Goal: Task Accomplishment & Management: Manage account settings

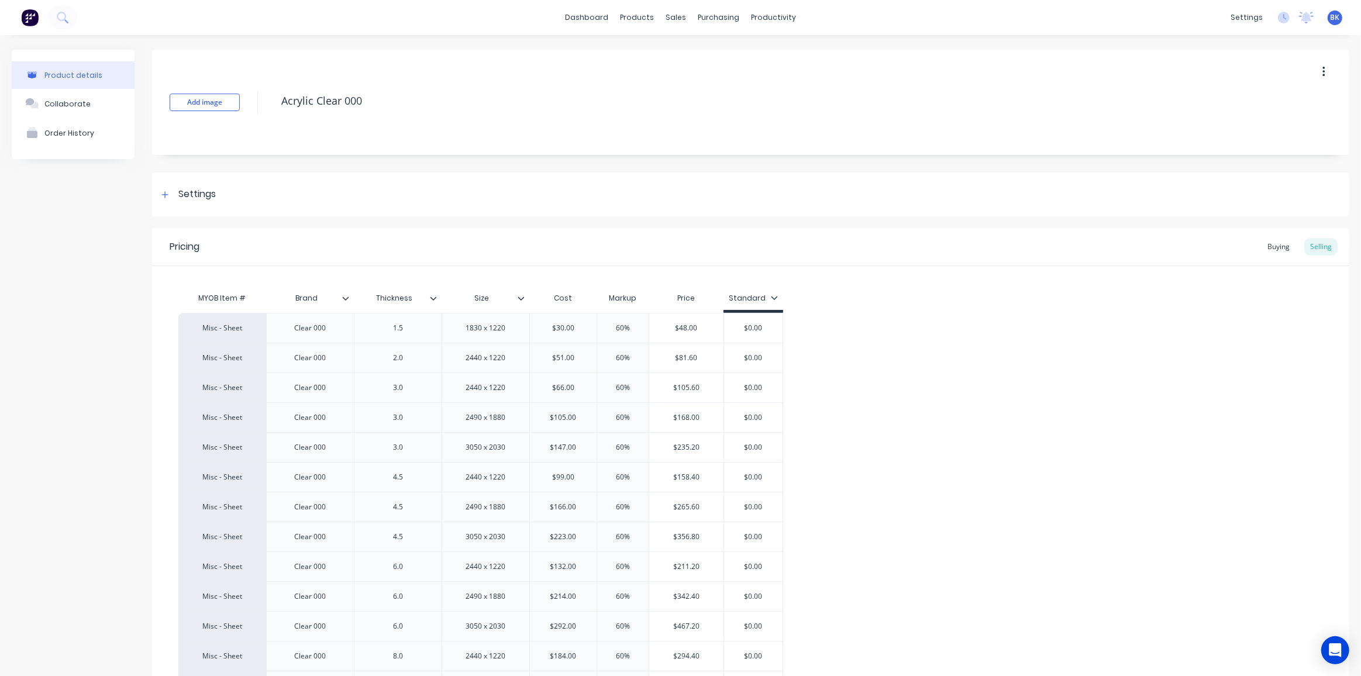
scroll to position [518, 0]
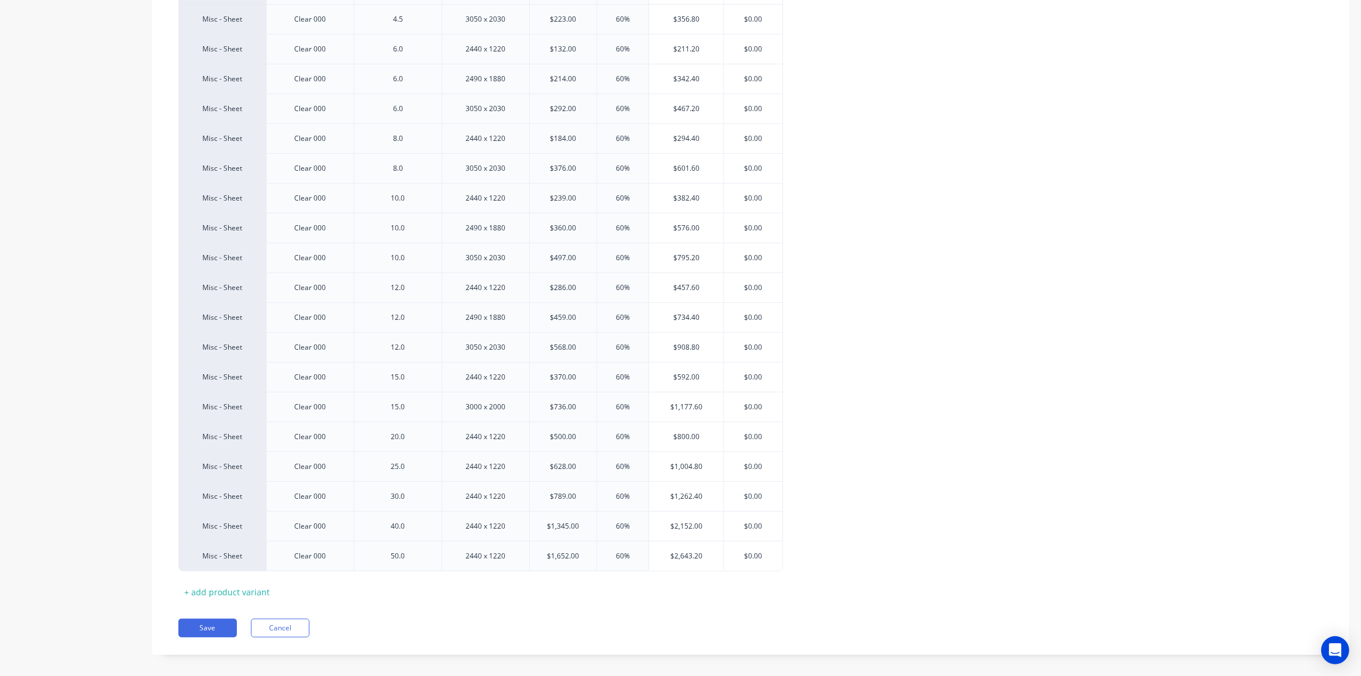
click at [1015, 263] on div "Misc - Sheet Clear 000 1.5 1830 x 1220 $30.00 60% $48.00 $0.00 Misc - Sheet Cle…" at bounding box center [750, 183] width 1145 height 776
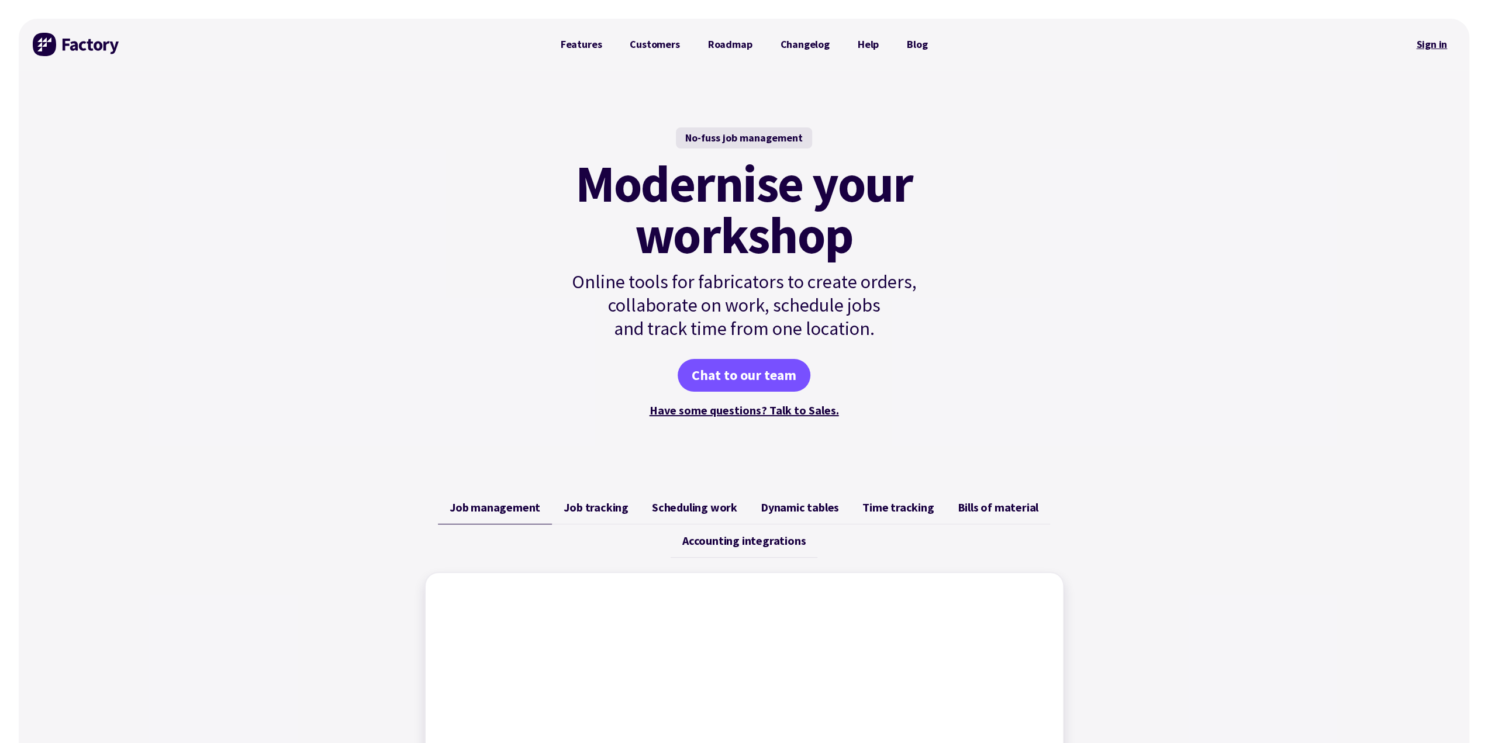
click at [1429, 39] on link "Sign in" at bounding box center [1431, 44] width 47 height 27
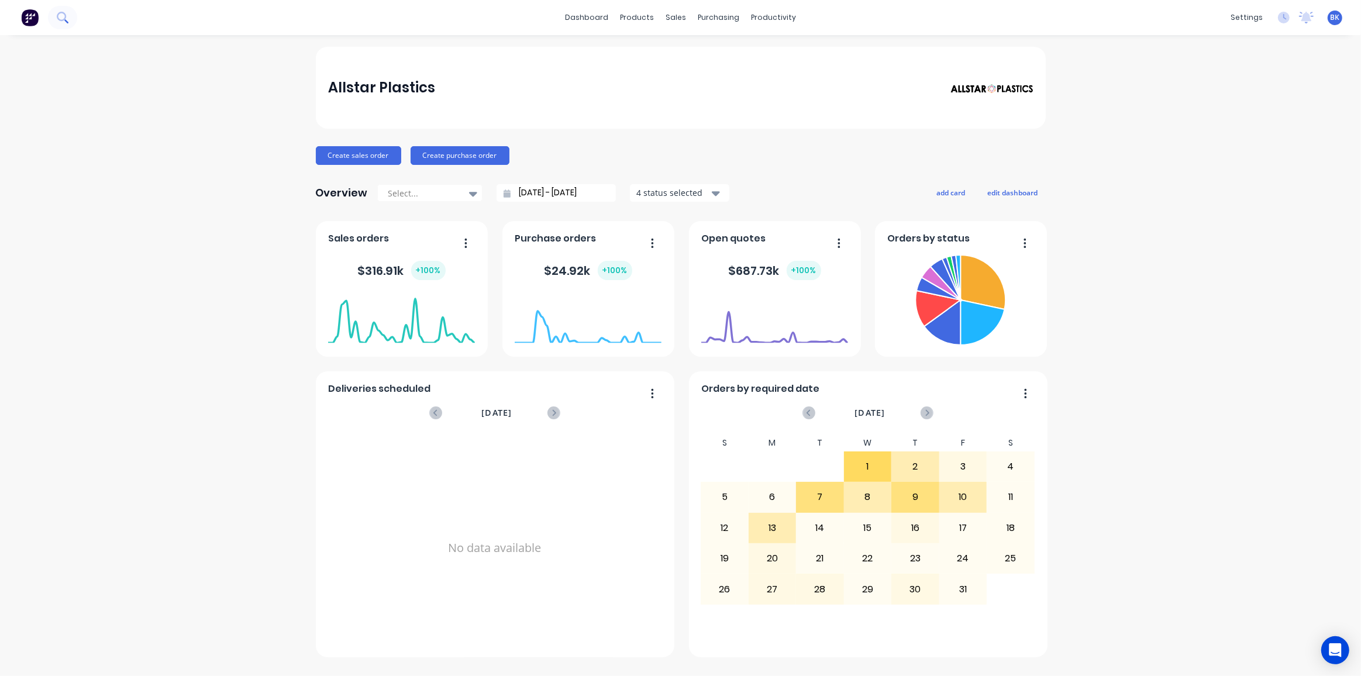
click at [59, 21] on icon at bounding box center [62, 17] width 11 height 11
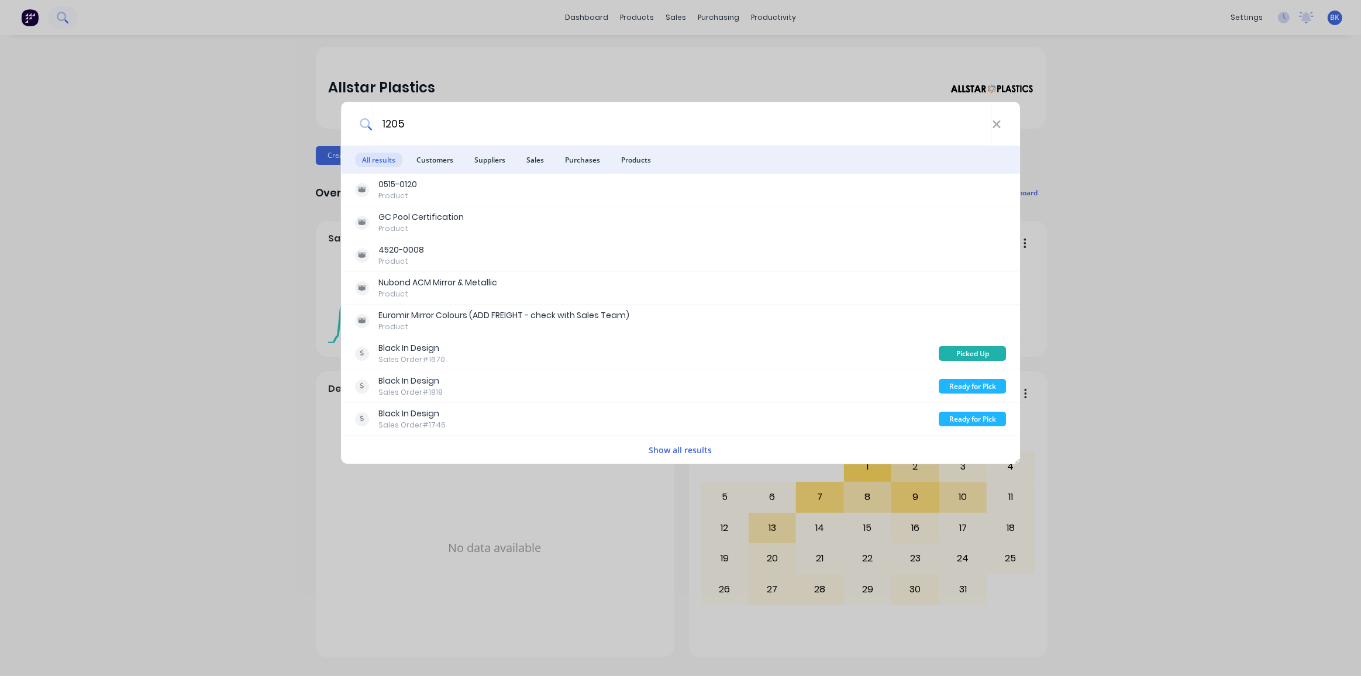
type input "1205"
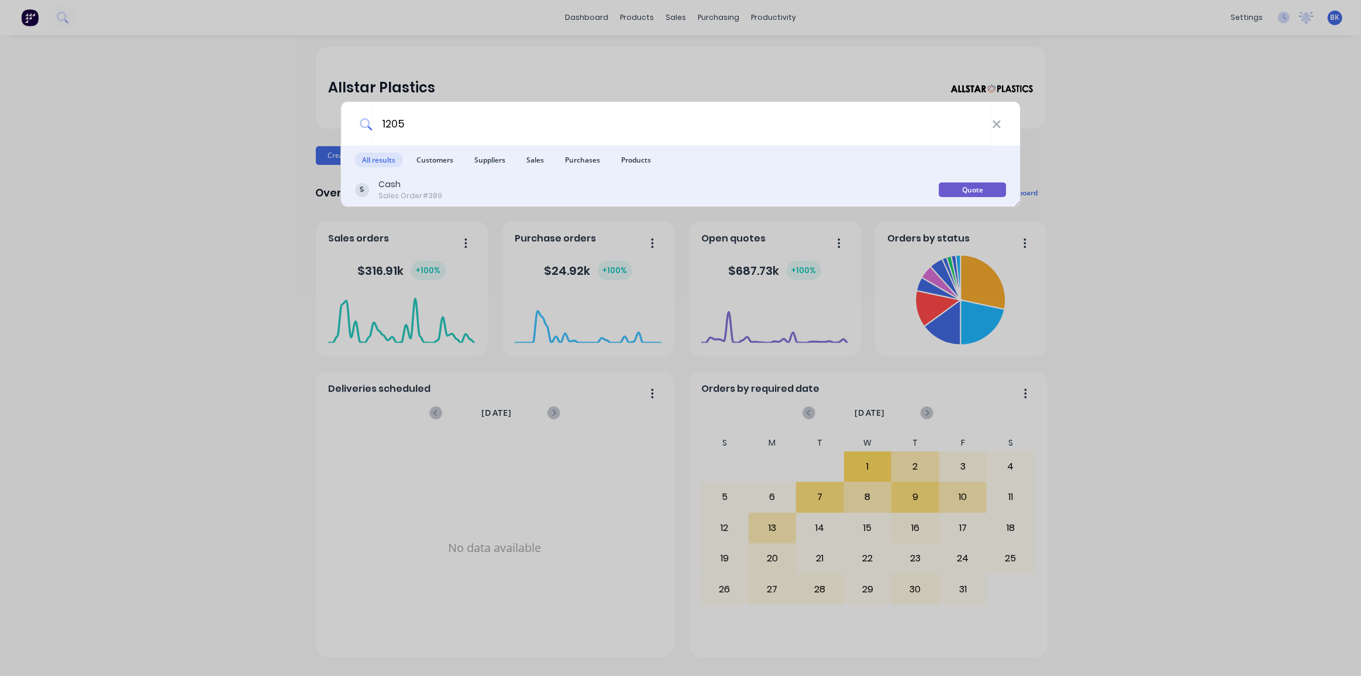
click at [402, 194] on div "Sales Order #389" at bounding box center [410, 196] width 64 height 11
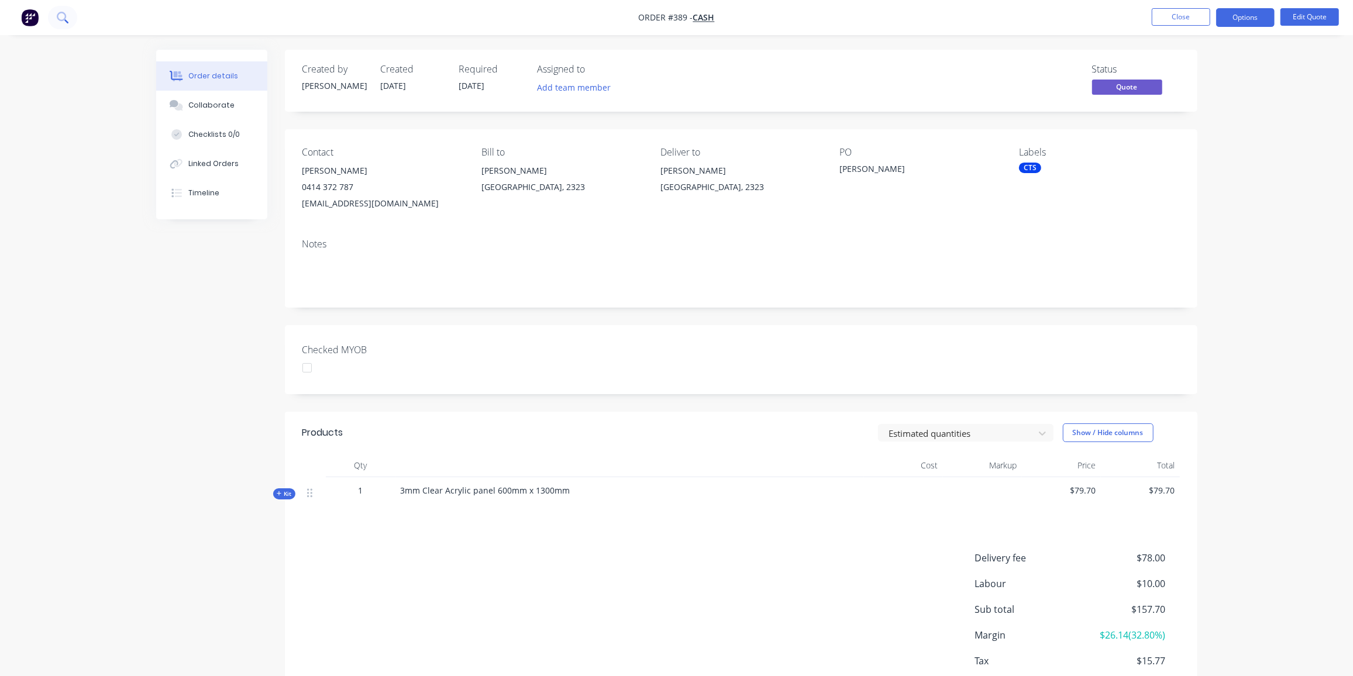
click at [61, 15] on icon at bounding box center [62, 17] width 11 height 11
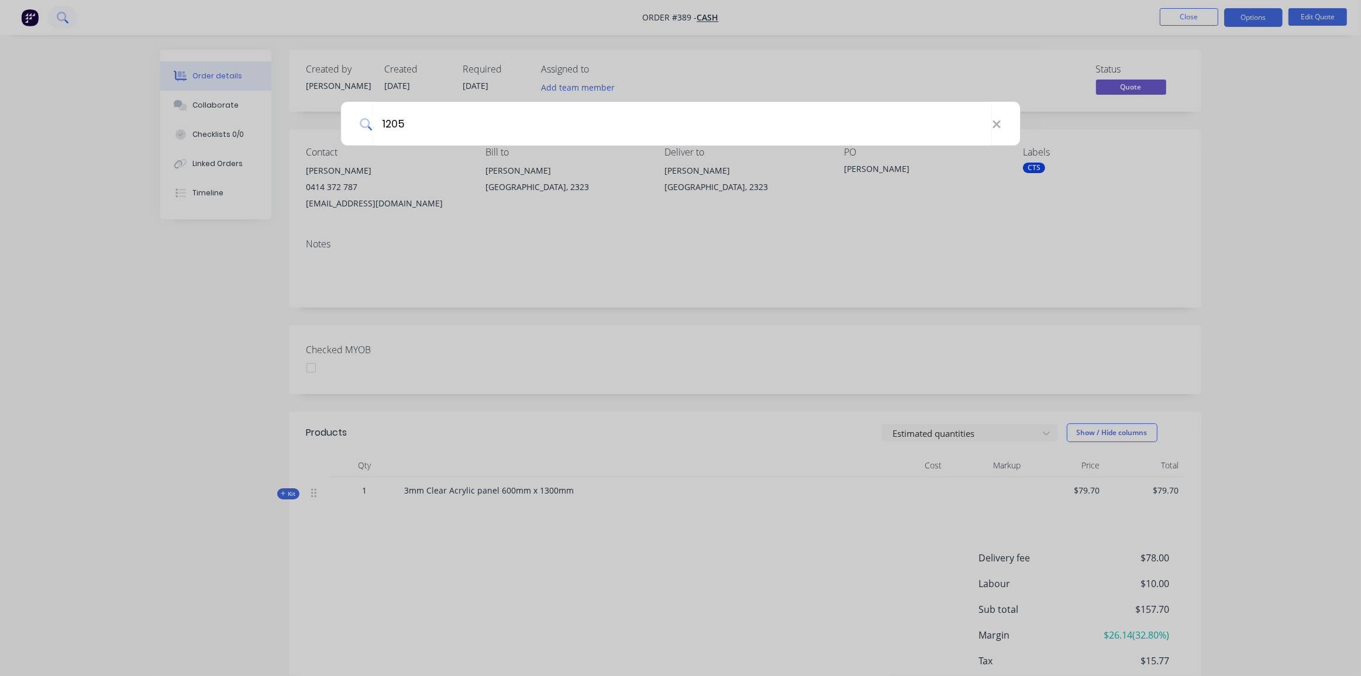
type input "1205"
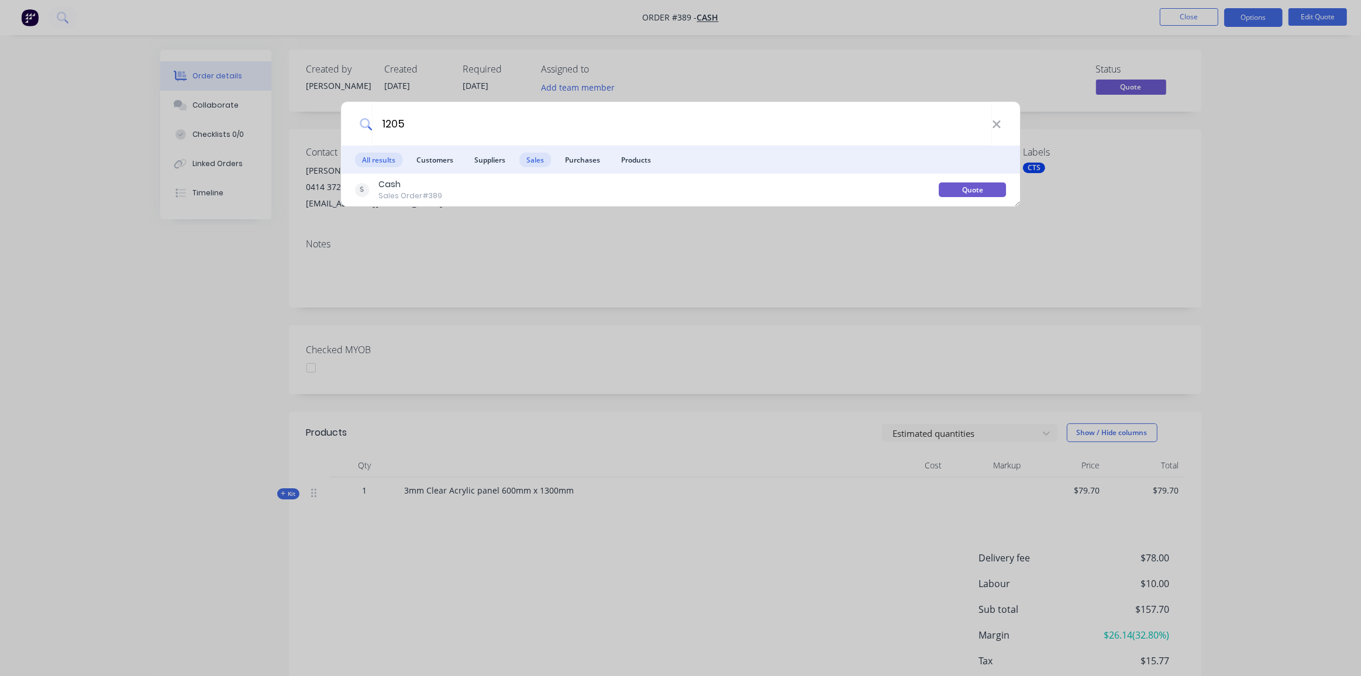
click at [545, 161] on span "Sales" at bounding box center [535, 160] width 32 height 15
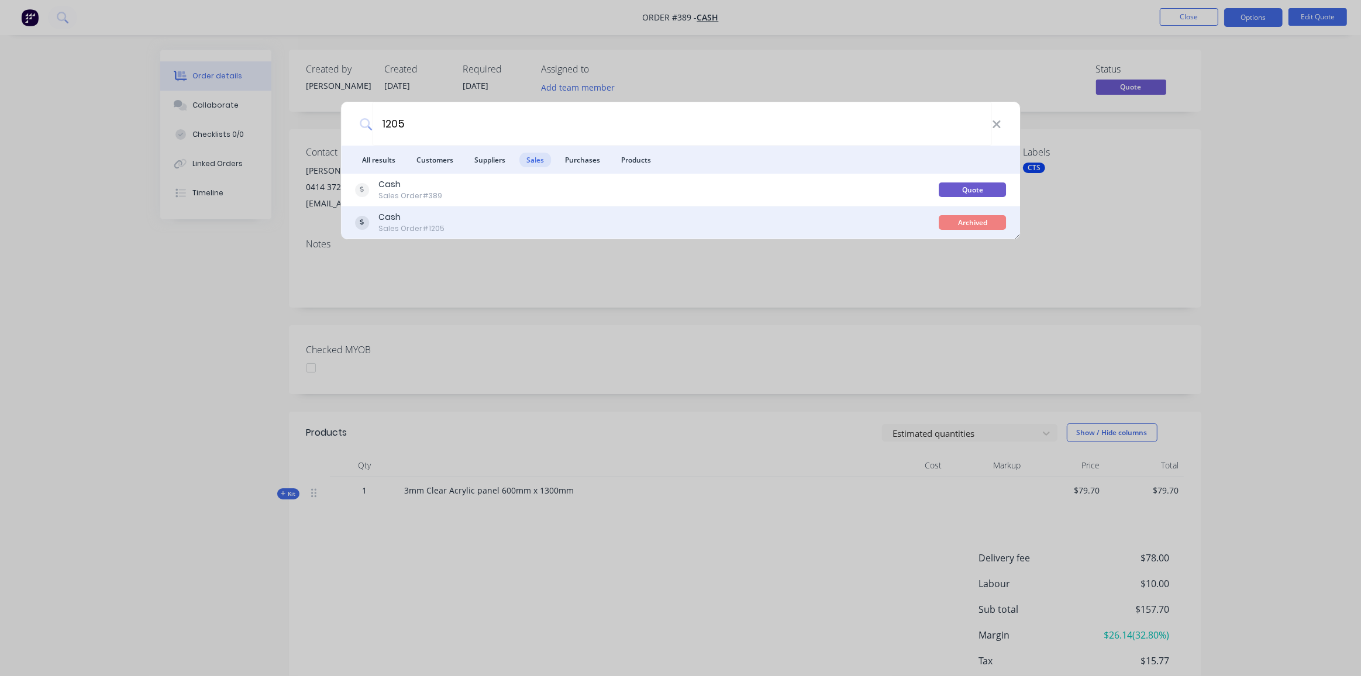
click at [426, 222] on div "Cash" at bounding box center [411, 217] width 66 height 12
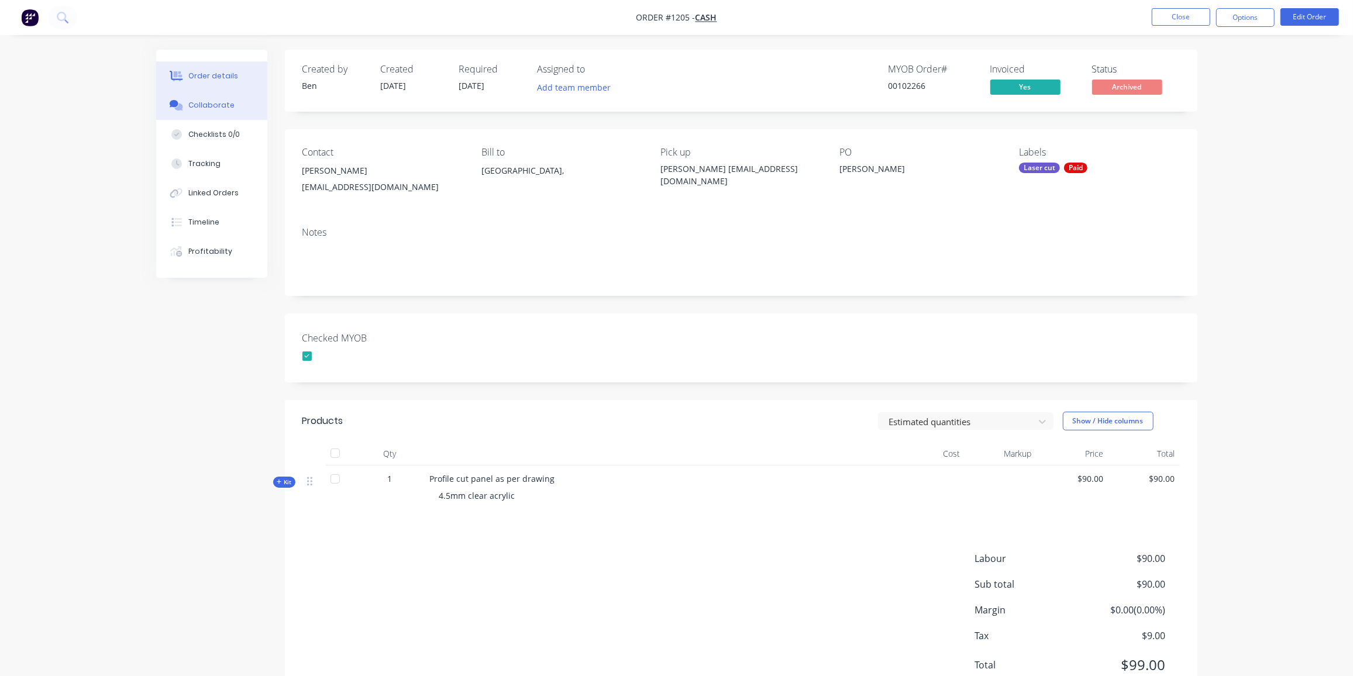
click at [223, 113] on button "Collaborate" at bounding box center [211, 105] width 111 height 29
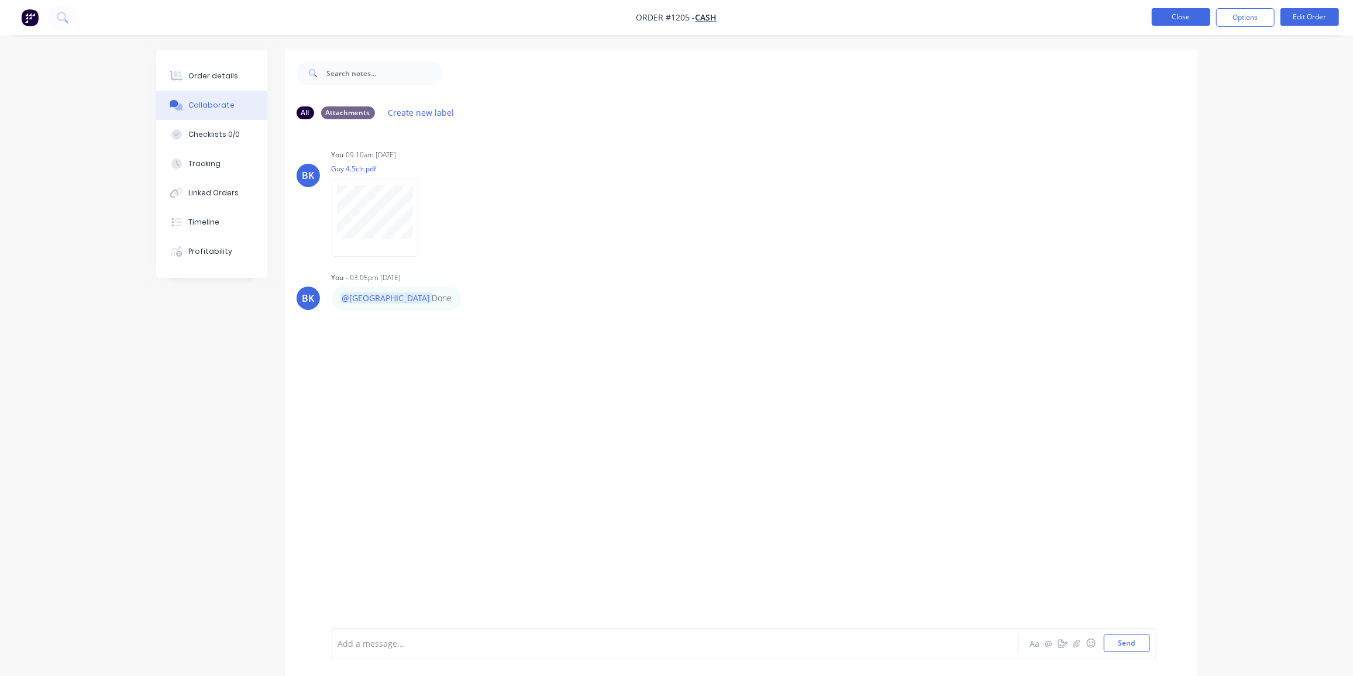
click at [1187, 15] on button "Close" at bounding box center [1181, 17] width 58 height 18
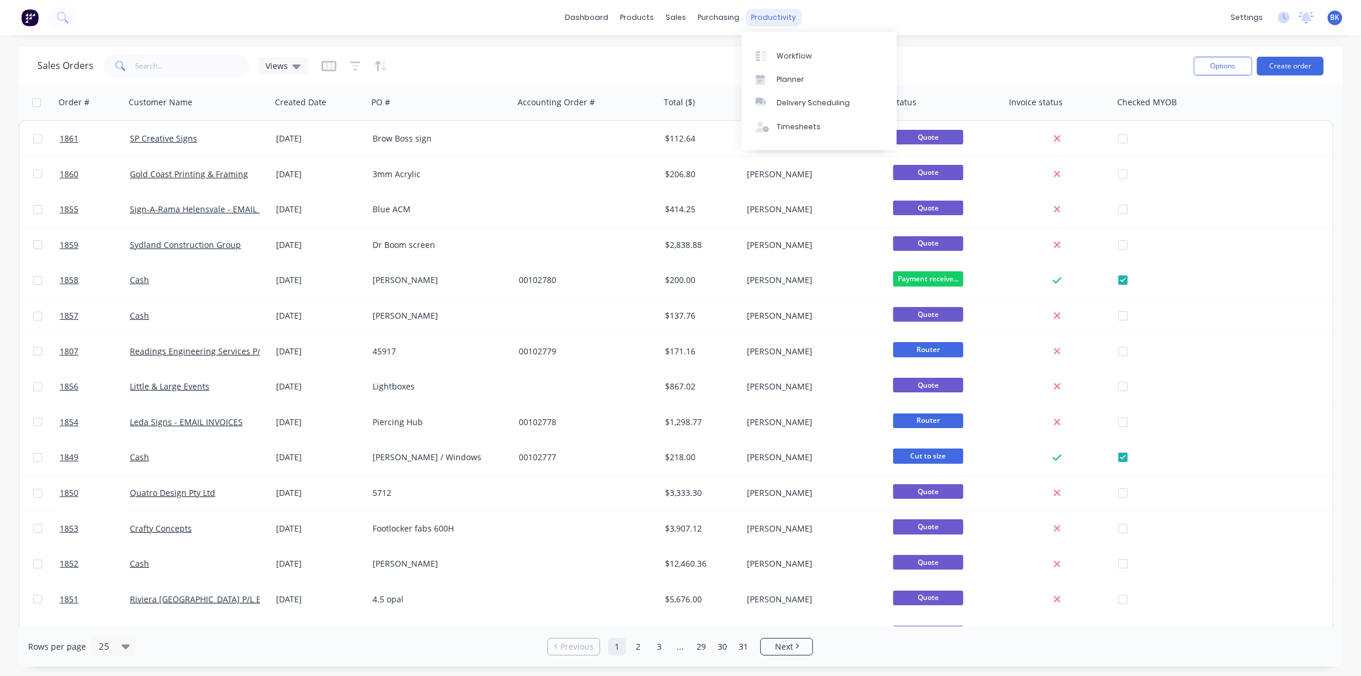
click at [761, 20] on div "productivity" at bounding box center [773, 18] width 57 height 18
click at [809, 54] on link "Workflow" at bounding box center [819, 55] width 155 height 23
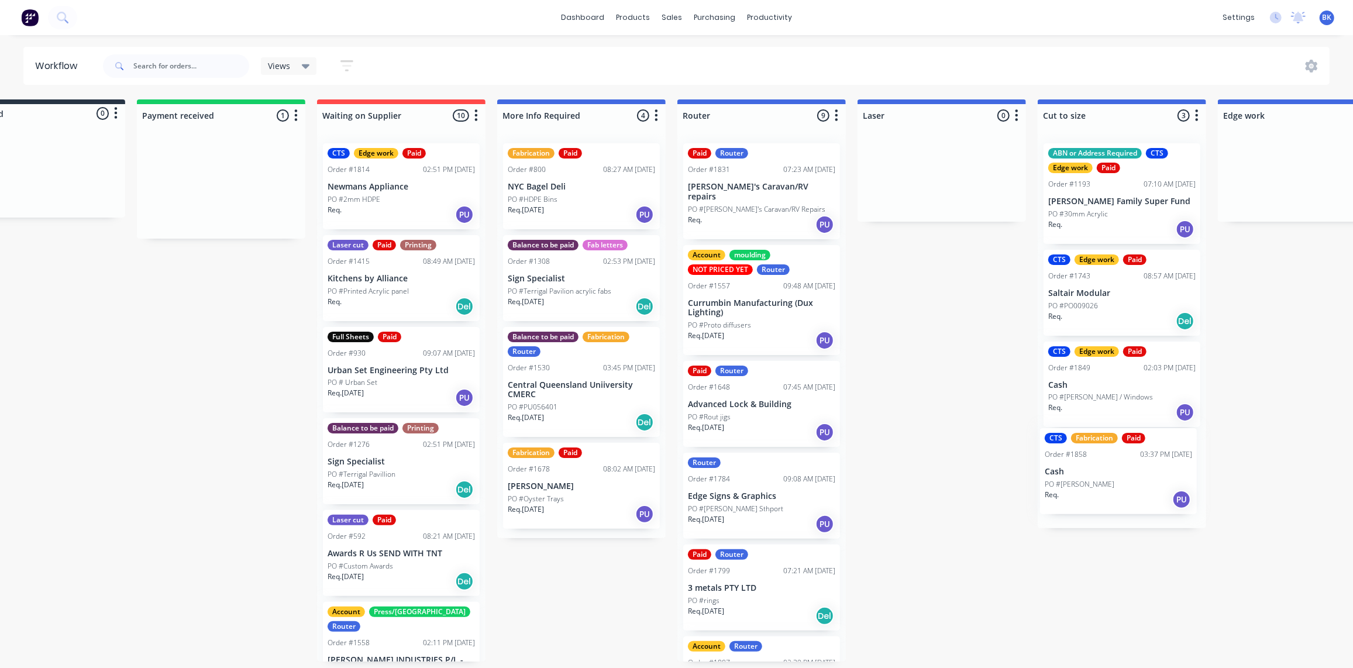
scroll to position [1, 84]
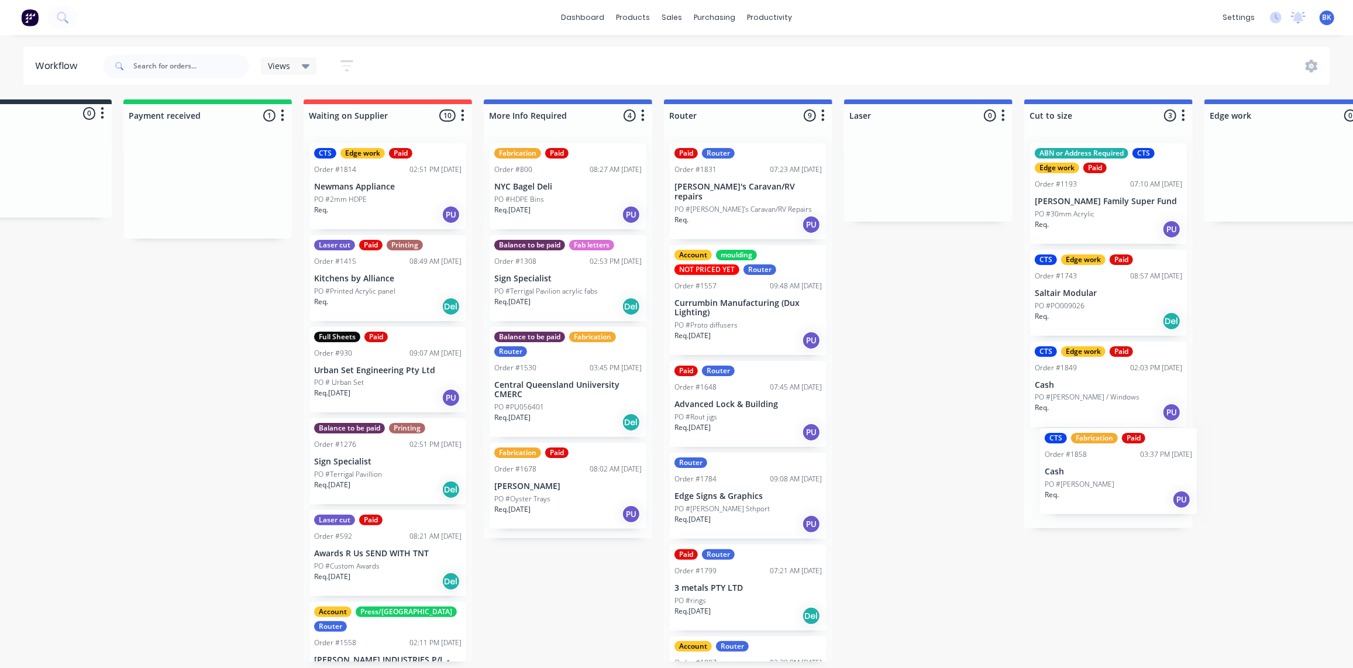
drag, startPoint x: 268, startPoint y: 172, endPoint x: 1093, endPoint y: 453, distance: 871.1
click at [1097, 454] on div "Submitted 0 Status colour #273444 hex #273444 Save Cancel Summaries Total order…" at bounding box center [1308, 380] width 2798 height 562
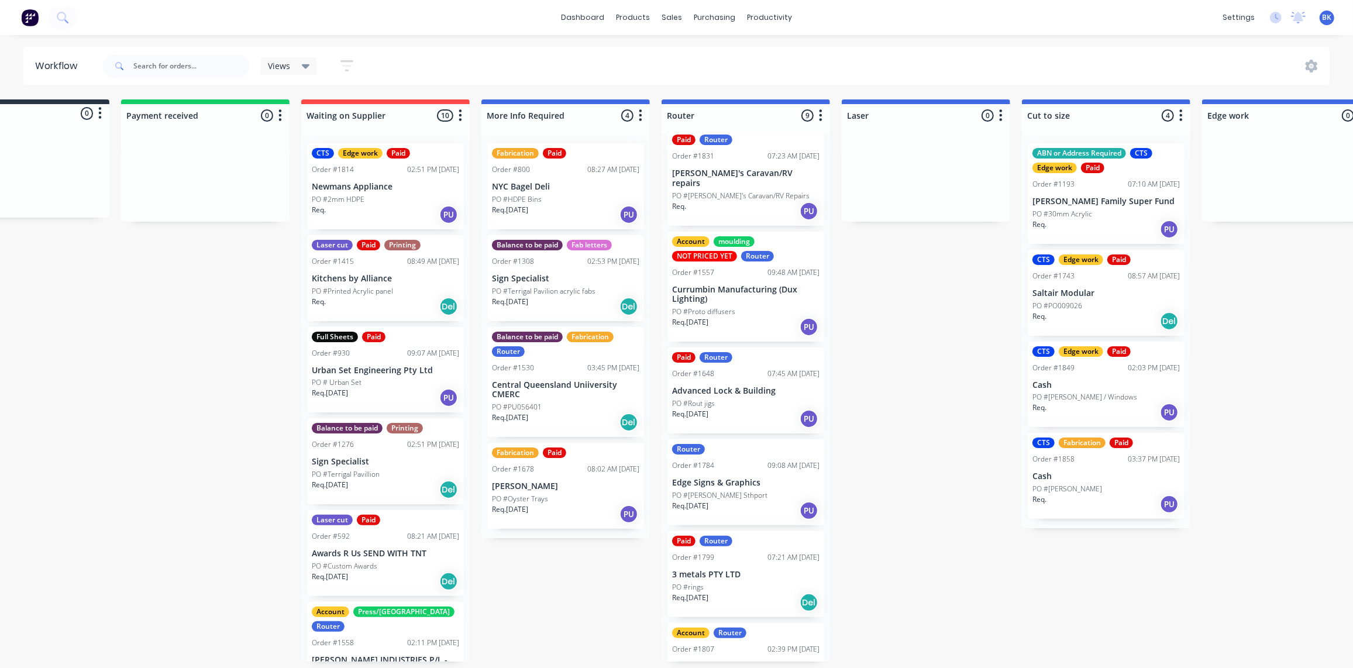
scroll to position [53, 0]
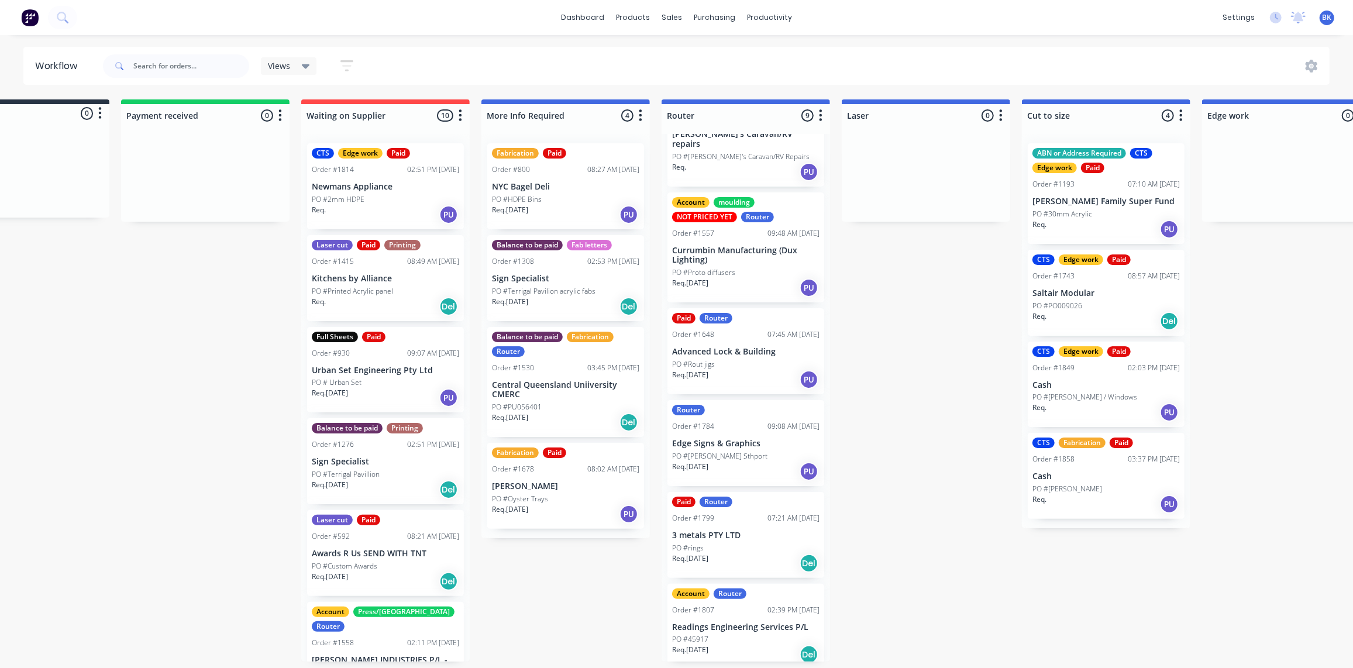
drag, startPoint x: 822, startPoint y: 295, endPoint x: 816, endPoint y: 308, distance: 14.1
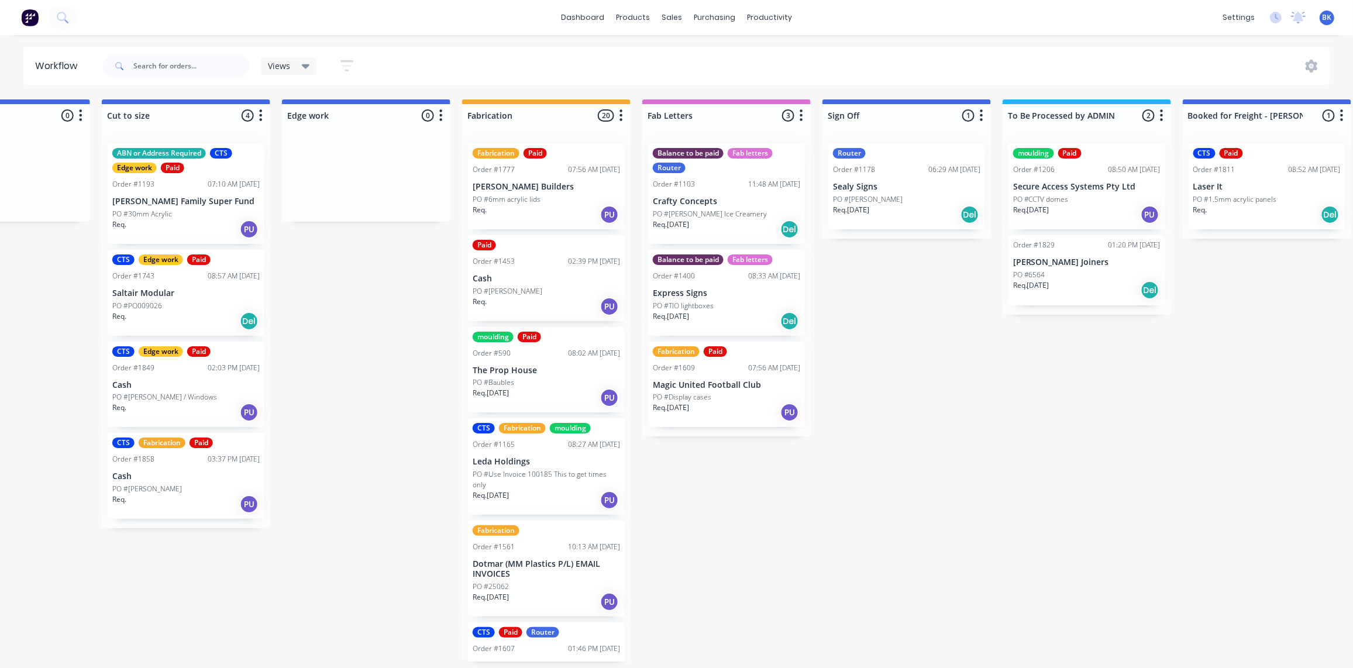
scroll to position [1, 1004]
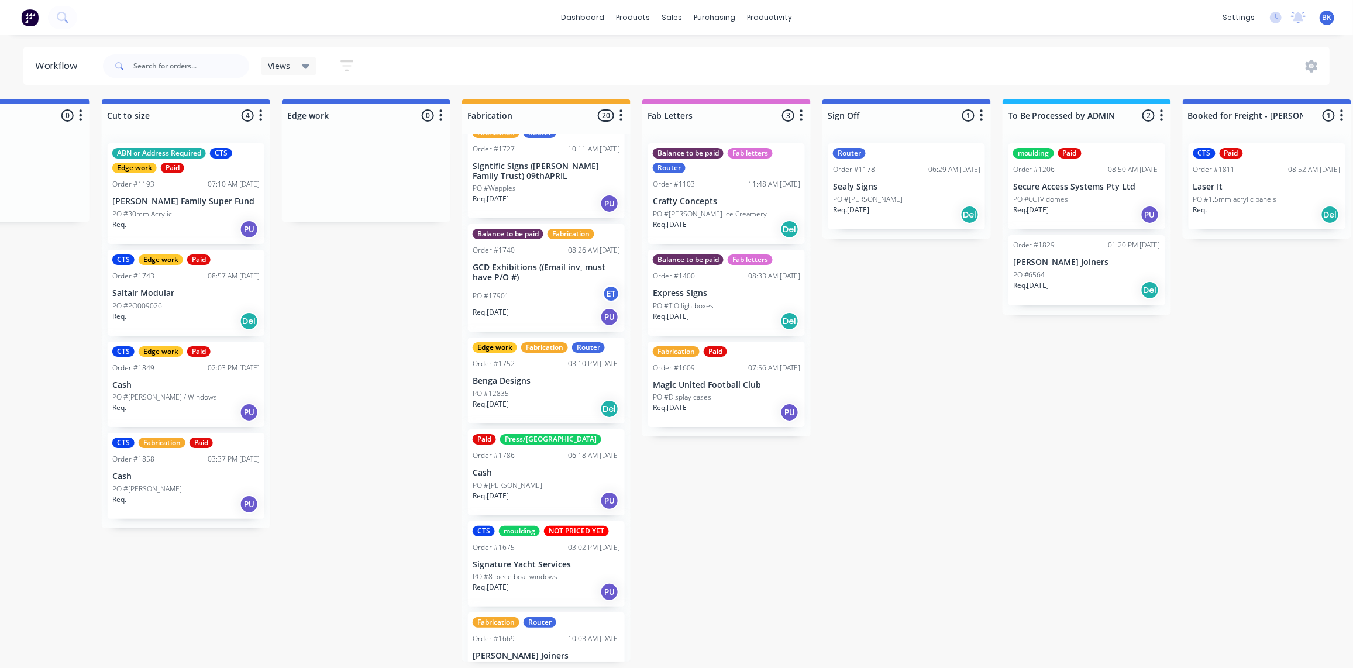
click at [539, 285] on div "PO #17901 ET" at bounding box center [546, 296] width 147 height 22
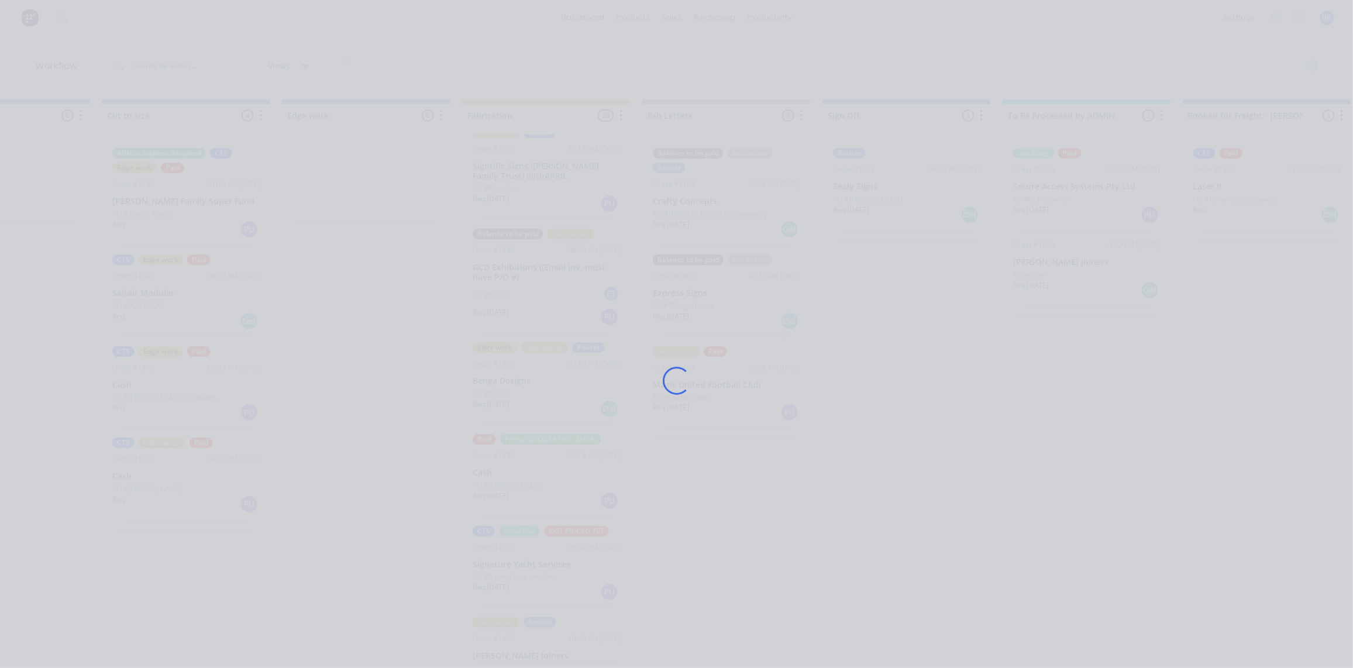
scroll to position [876, 0]
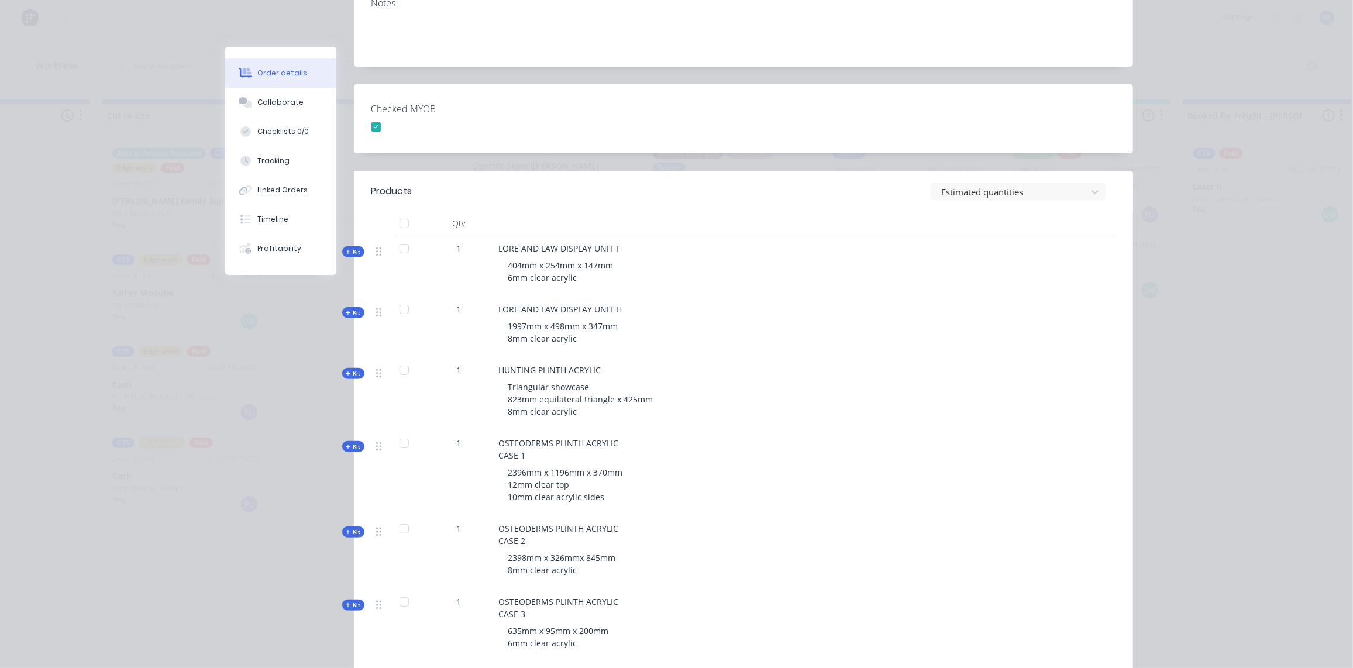
click at [353, 247] on span "Kit" at bounding box center [353, 251] width 15 height 9
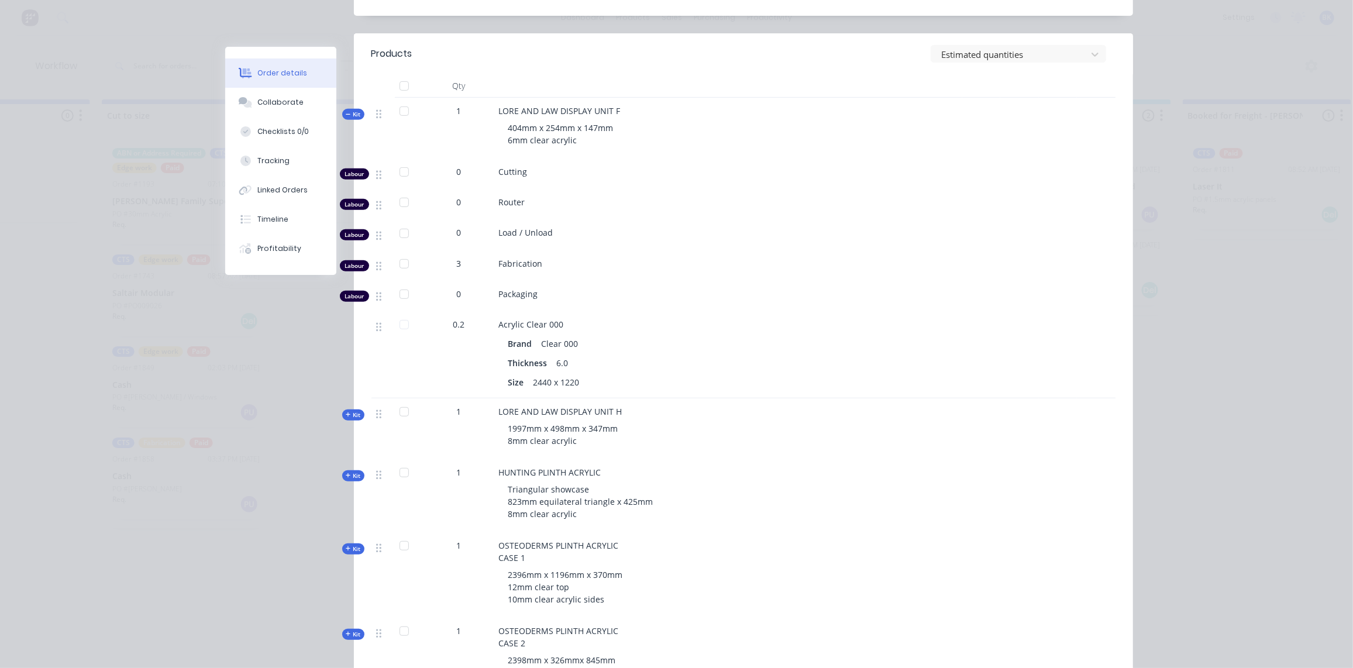
scroll to position [425, 0]
click at [351, 109] on span "Kit" at bounding box center [353, 113] width 15 height 9
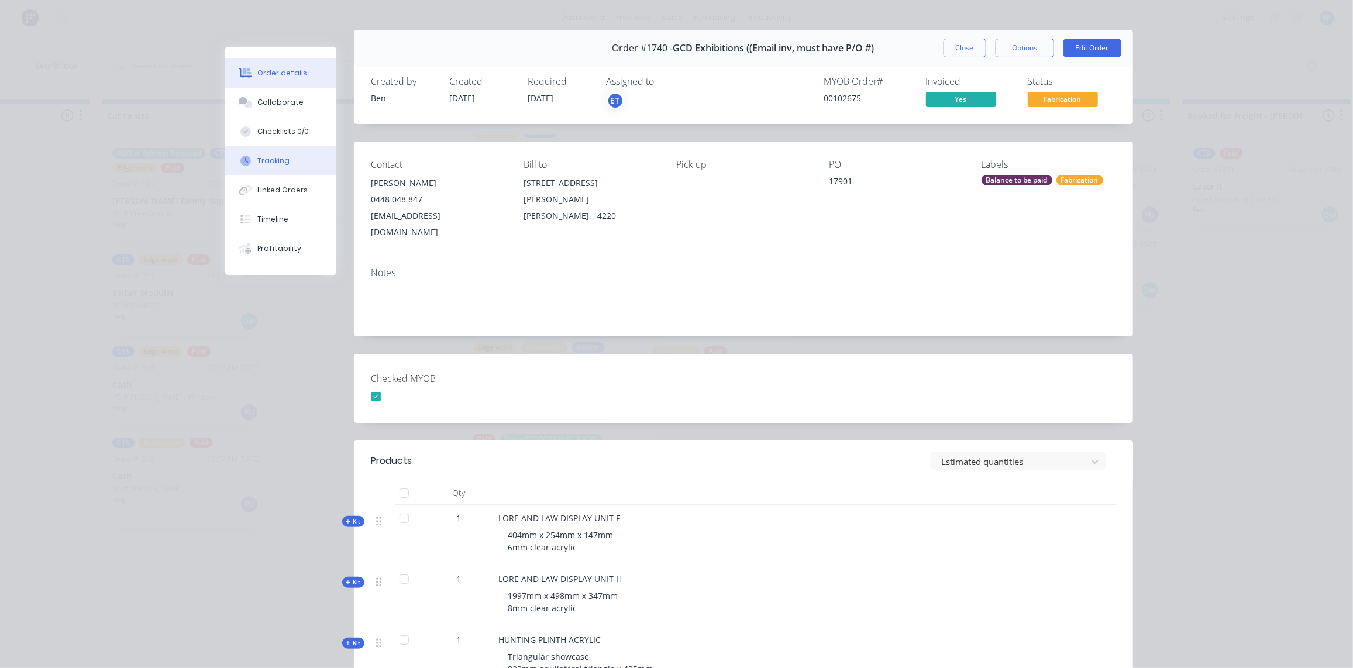
scroll to position [1, 1004]
click at [285, 160] on button "Tracking" at bounding box center [280, 160] width 111 height 29
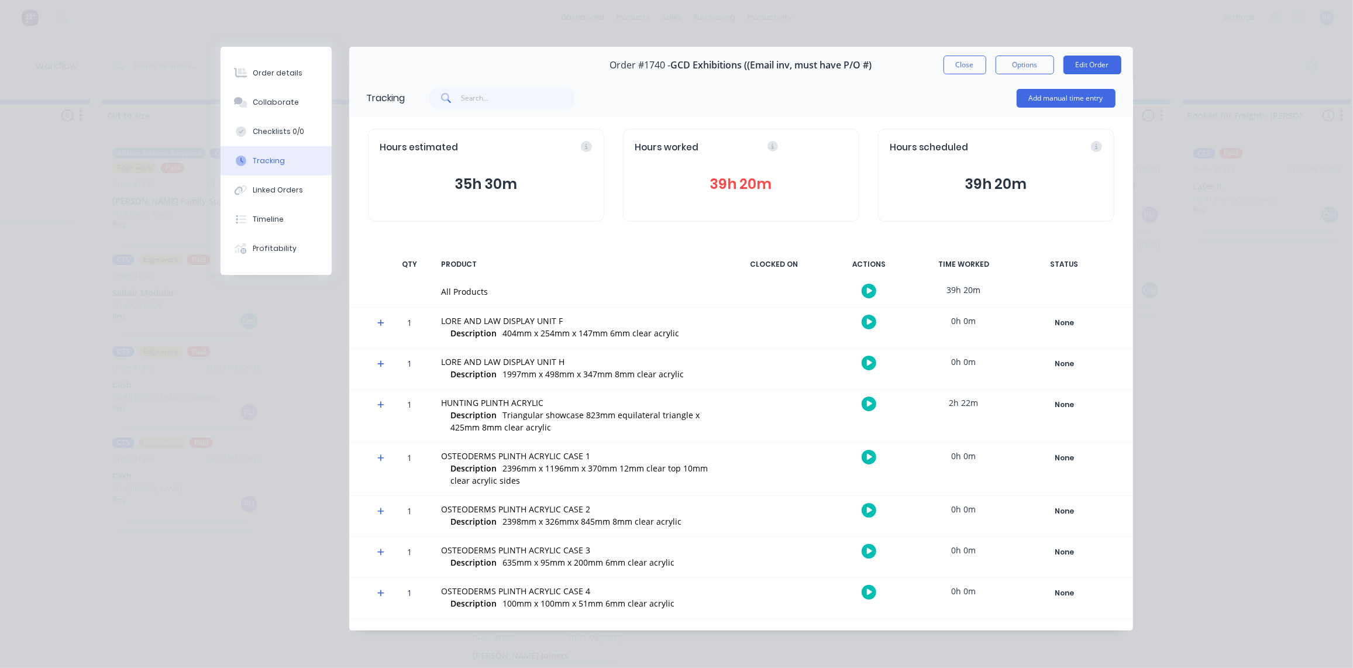
click at [802, 177] on button "39h 20m" at bounding box center [741, 184] width 212 height 22
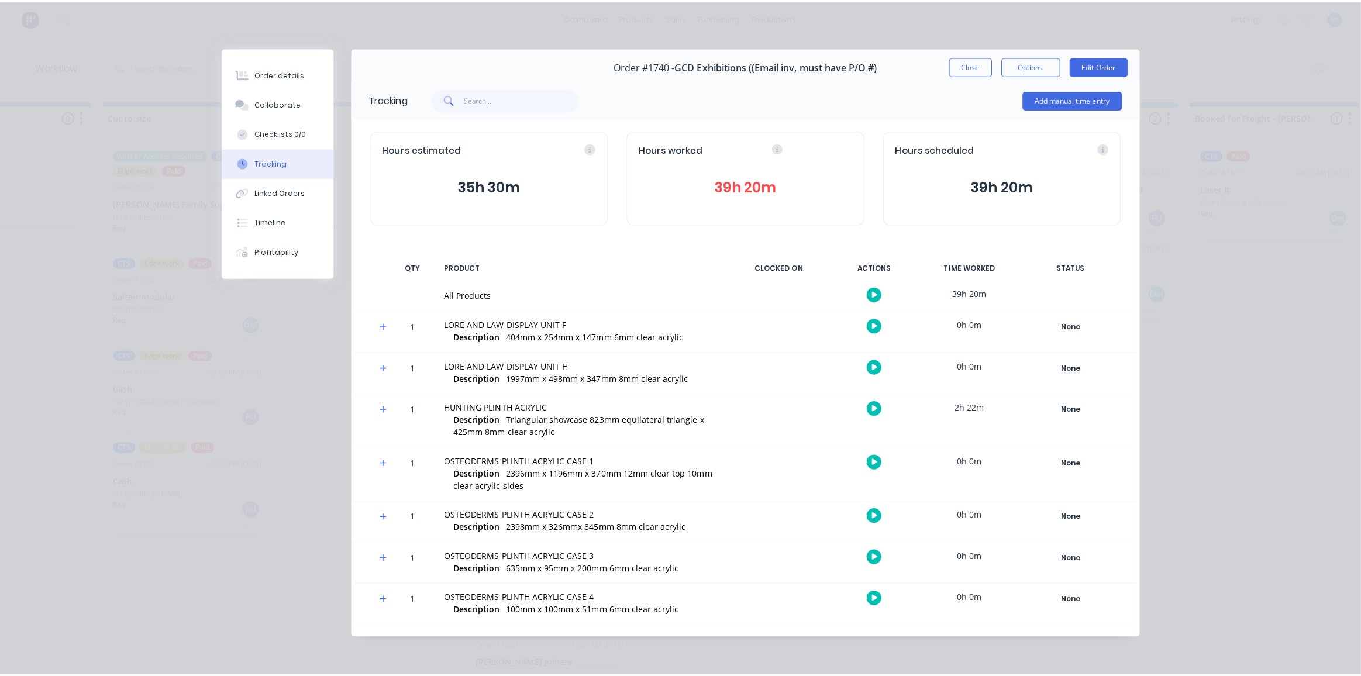
scroll to position [0, 1004]
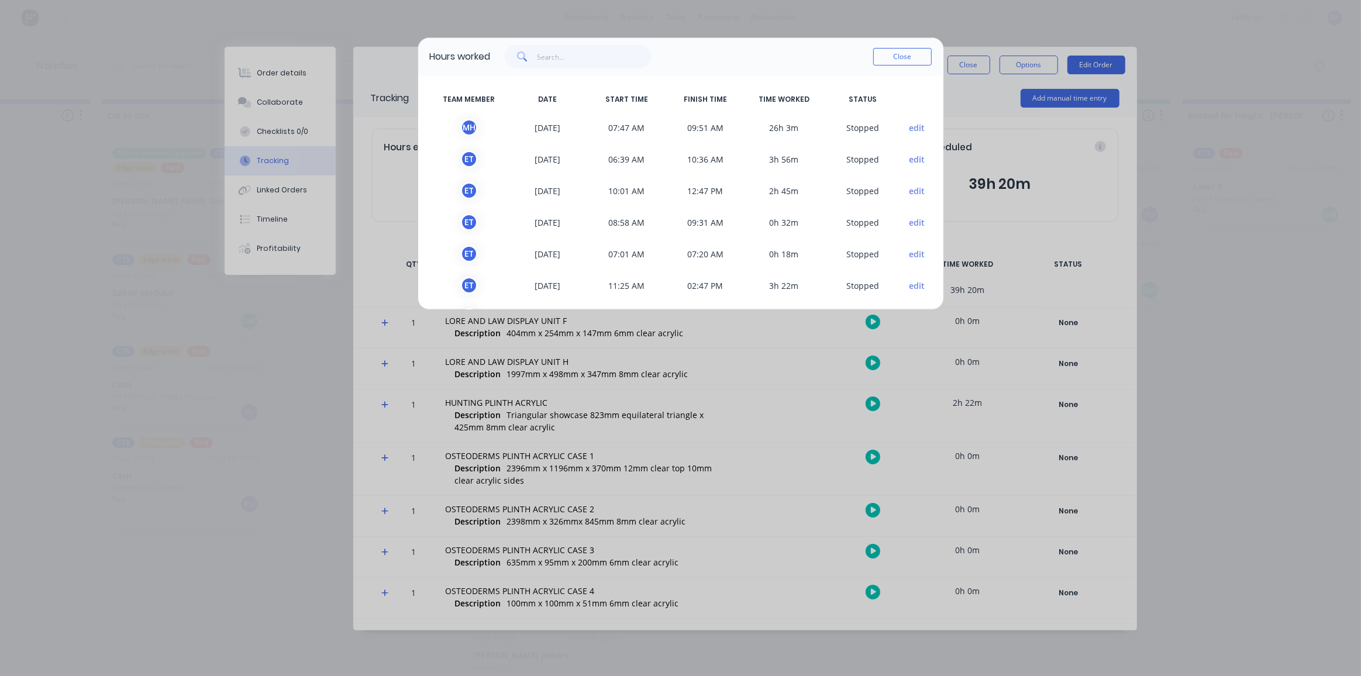
click at [909, 130] on button "edit" at bounding box center [917, 128] width 16 height 12
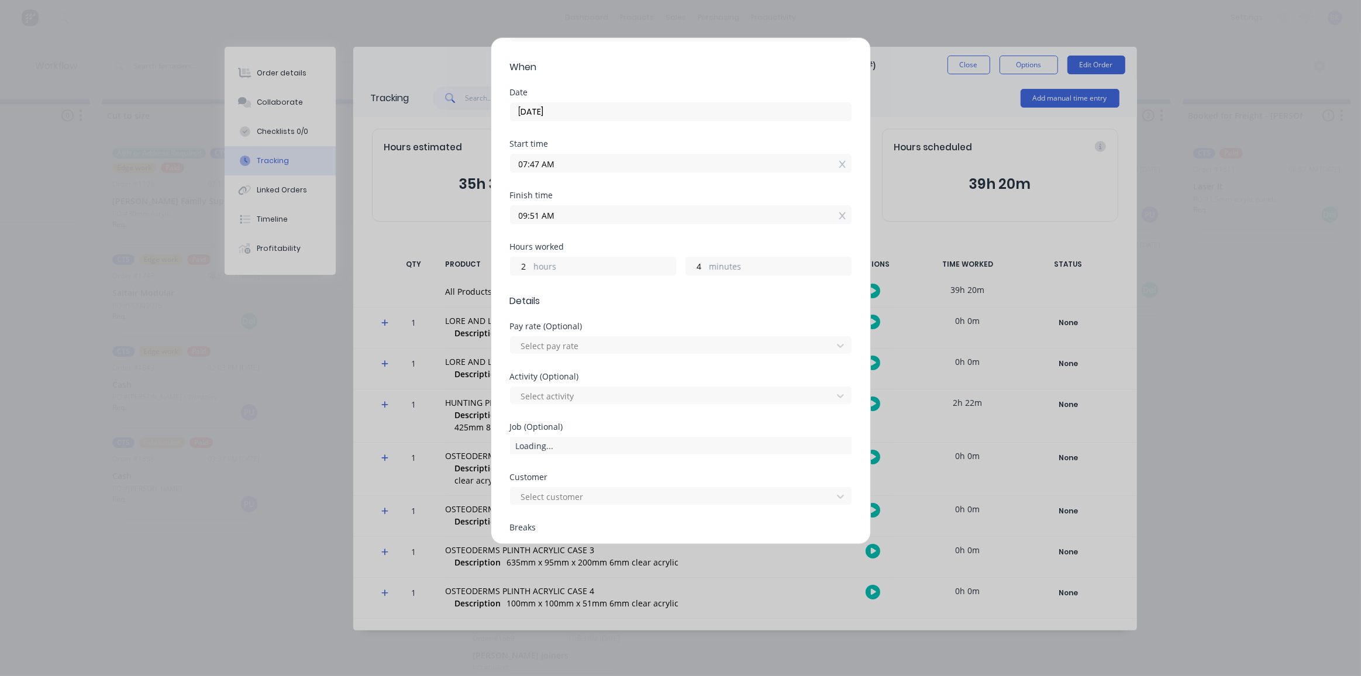
scroll to position [0, 0]
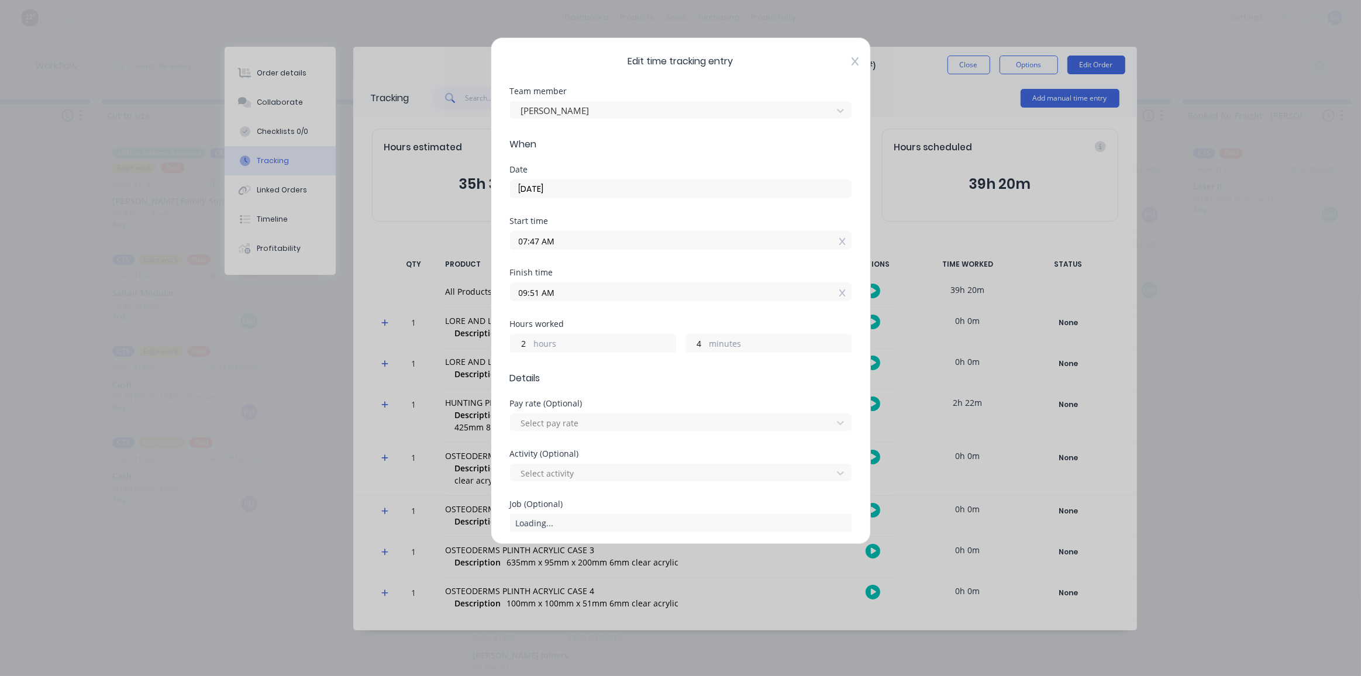
click at [852, 57] on icon at bounding box center [855, 61] width 7 height 9
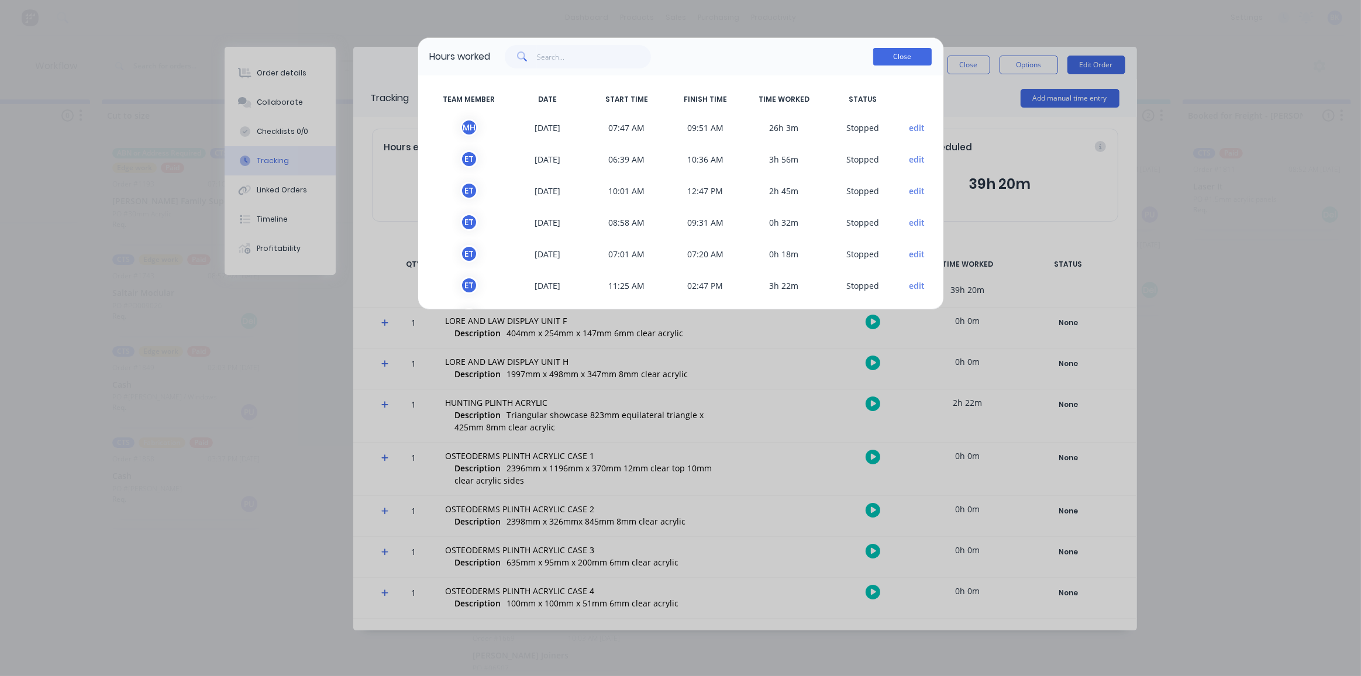
click at [907, 55] on button "Close" at bounding box center [902, 57] width 58 height 18
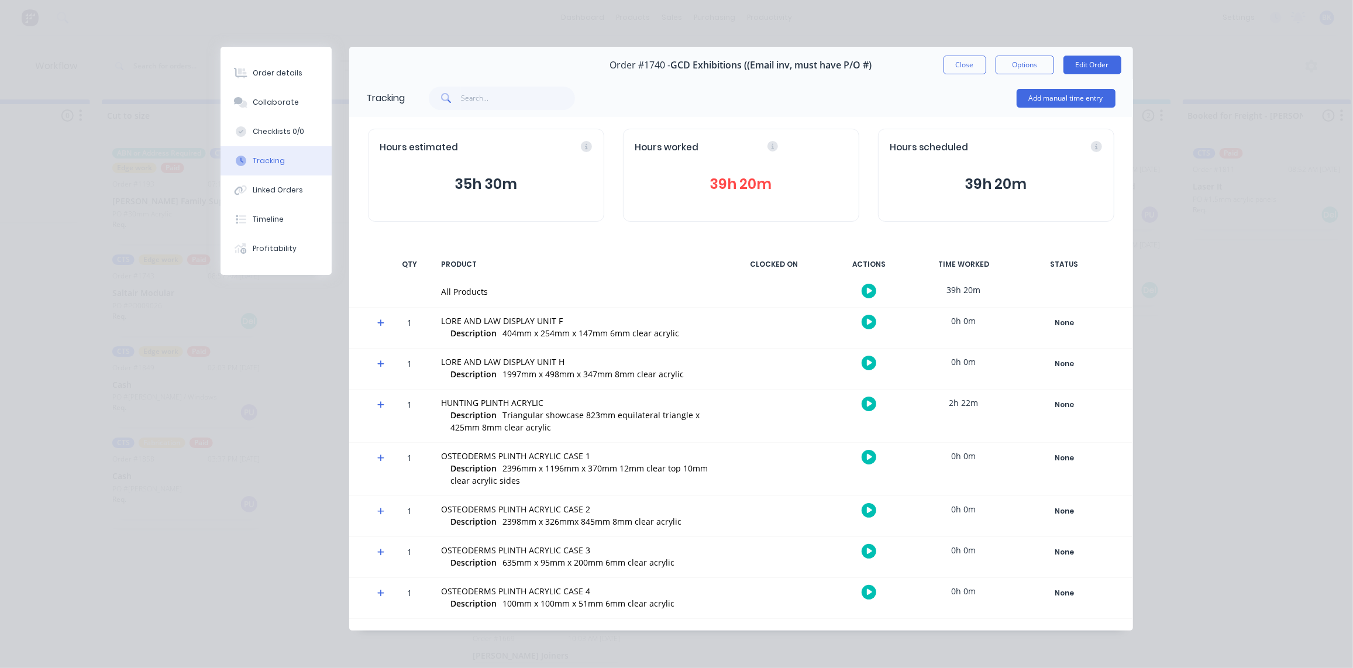
scroll to position [1, 1004]
click at [378, 326] on icon at bounding box center [381, 323] width 8 height 8
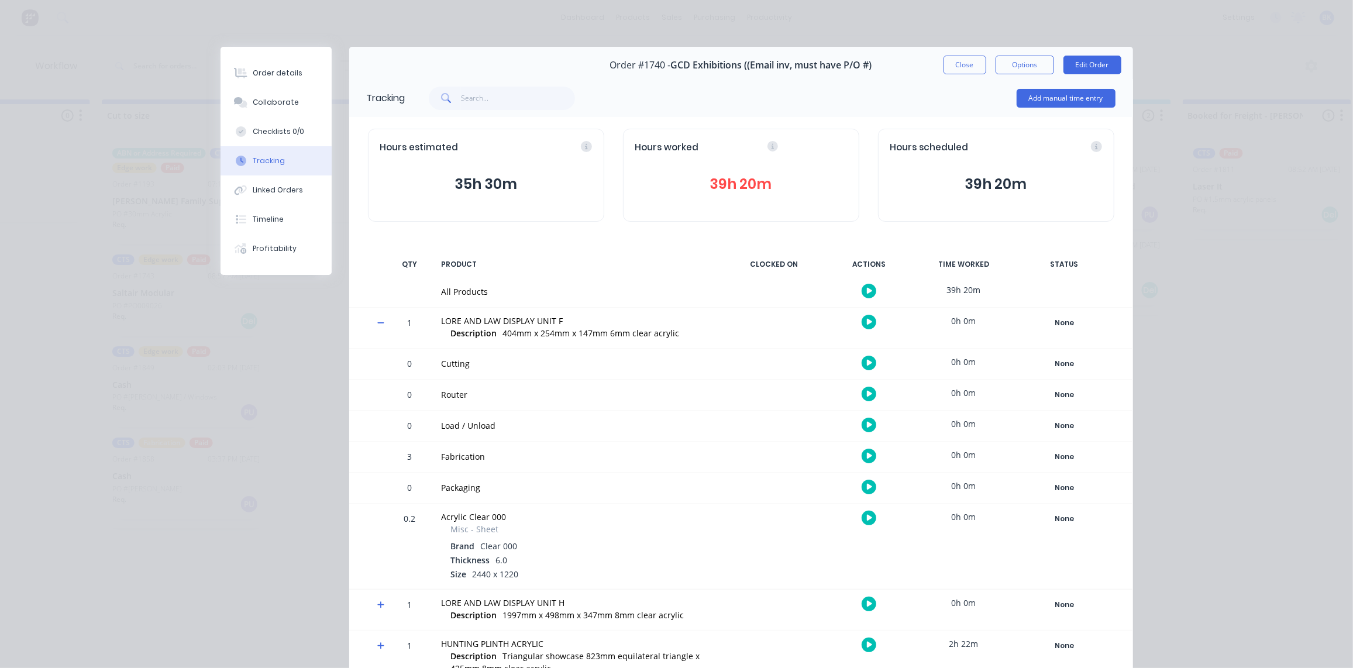
click at [378, 326] on icon at bounding box center [381, 323] width 8 height 8
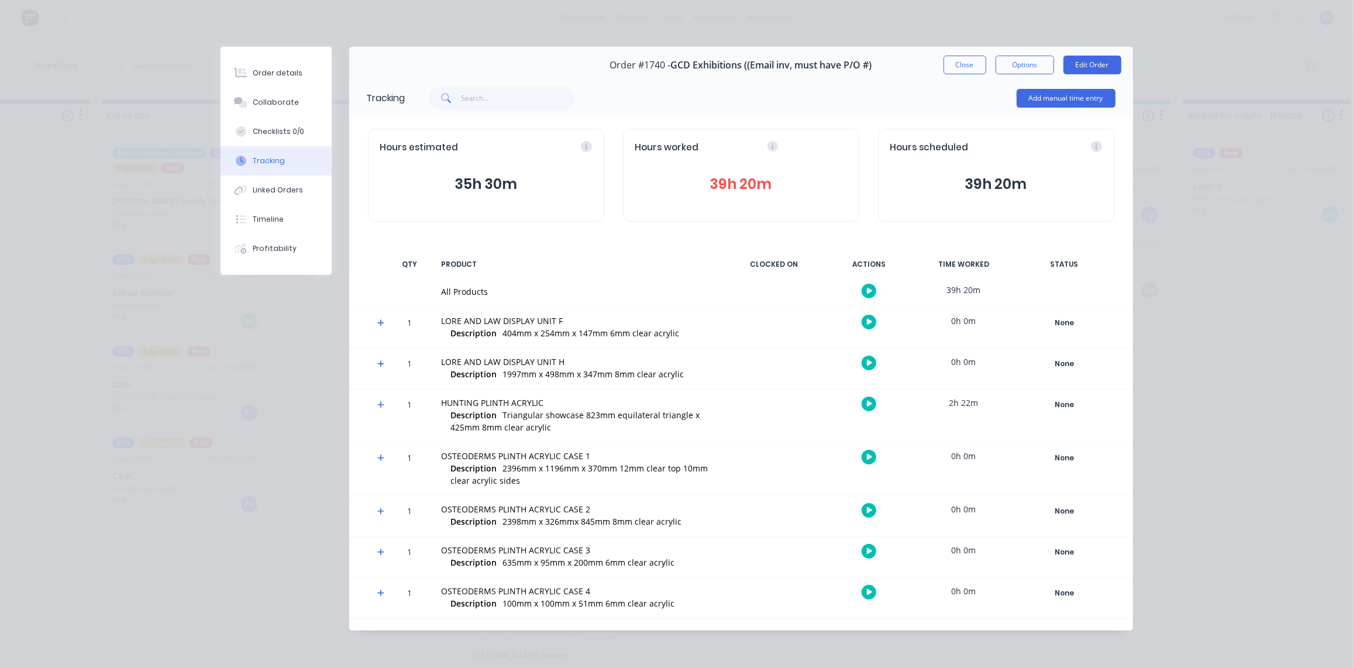
click at [383, 364] on icon at bounding box center [381, 364] width 8 height 8
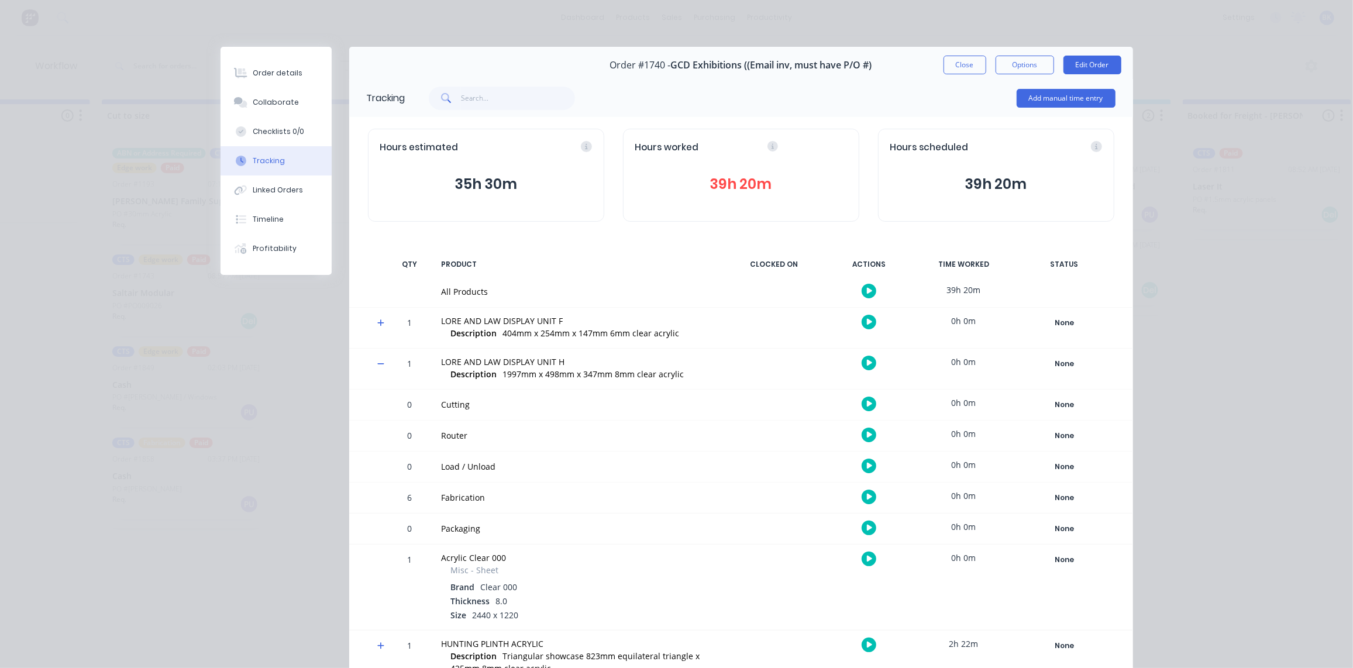
click at [383, 364] on span at bounding box center [383, 366] width 12 height 12
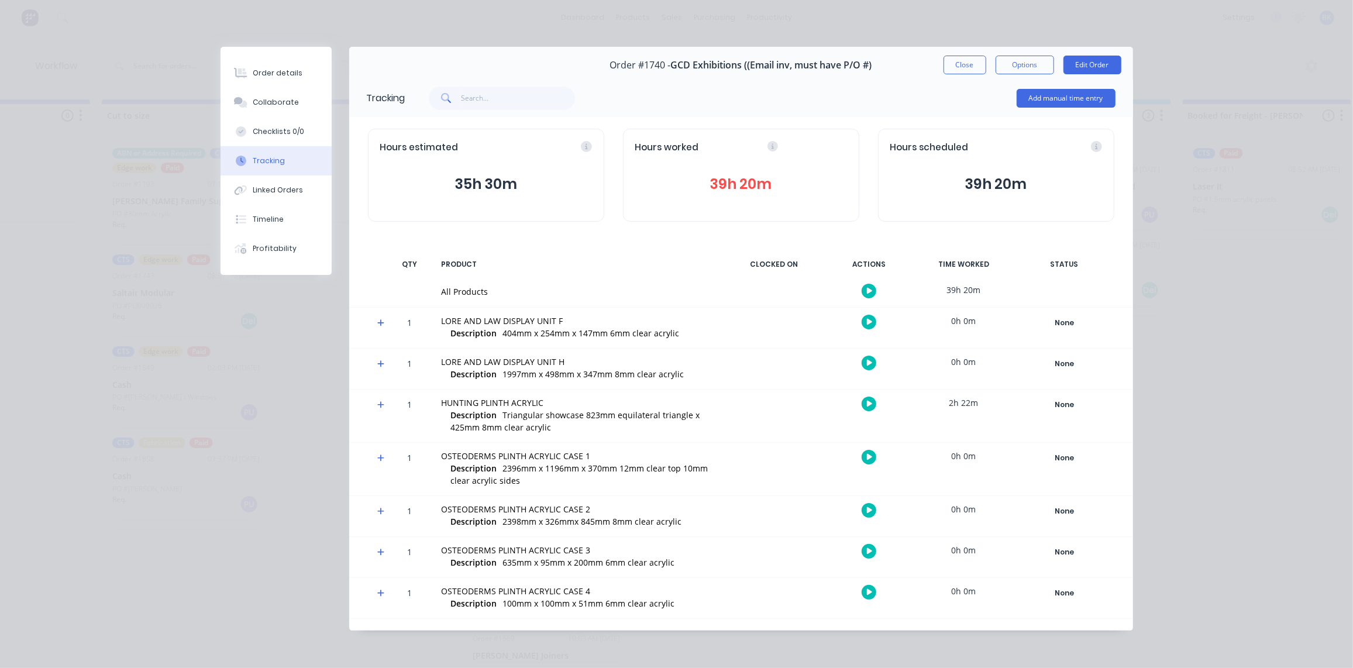
click at [382, 408] on icon at bounding box center [381, 405] width 8 height 8
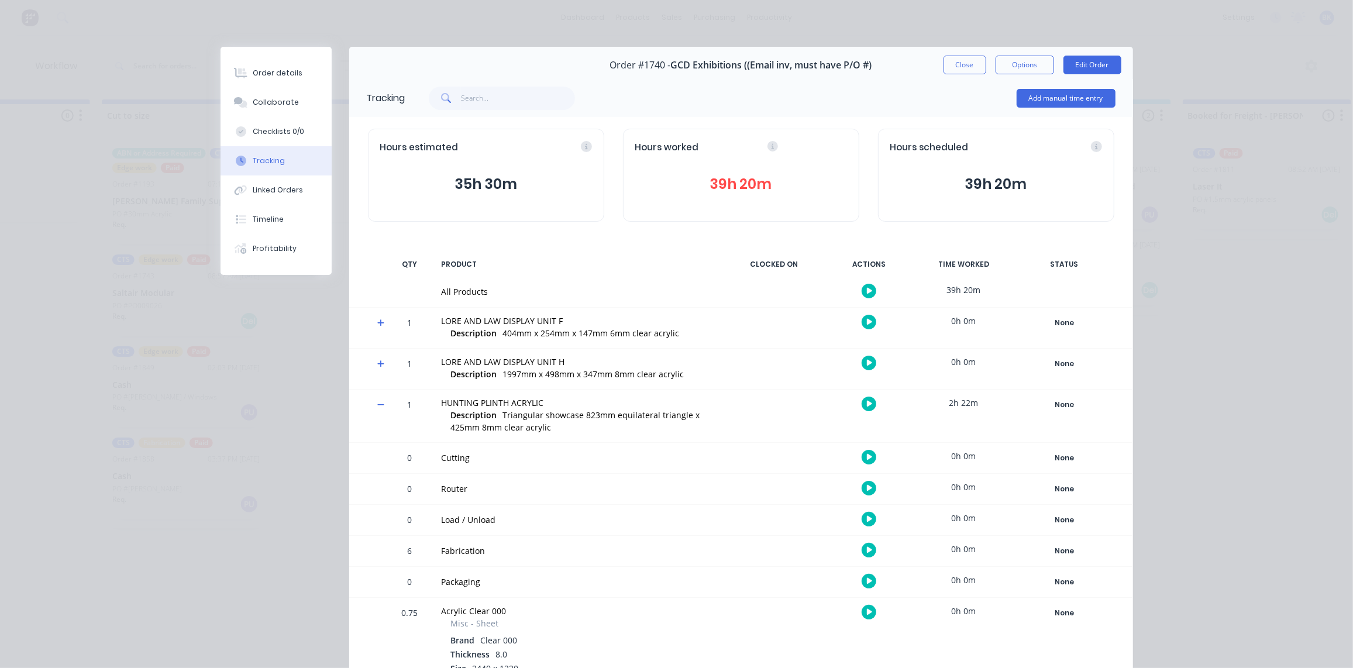
click at [382, 408] on span at bounding box center [383, 407] width 12 height 12
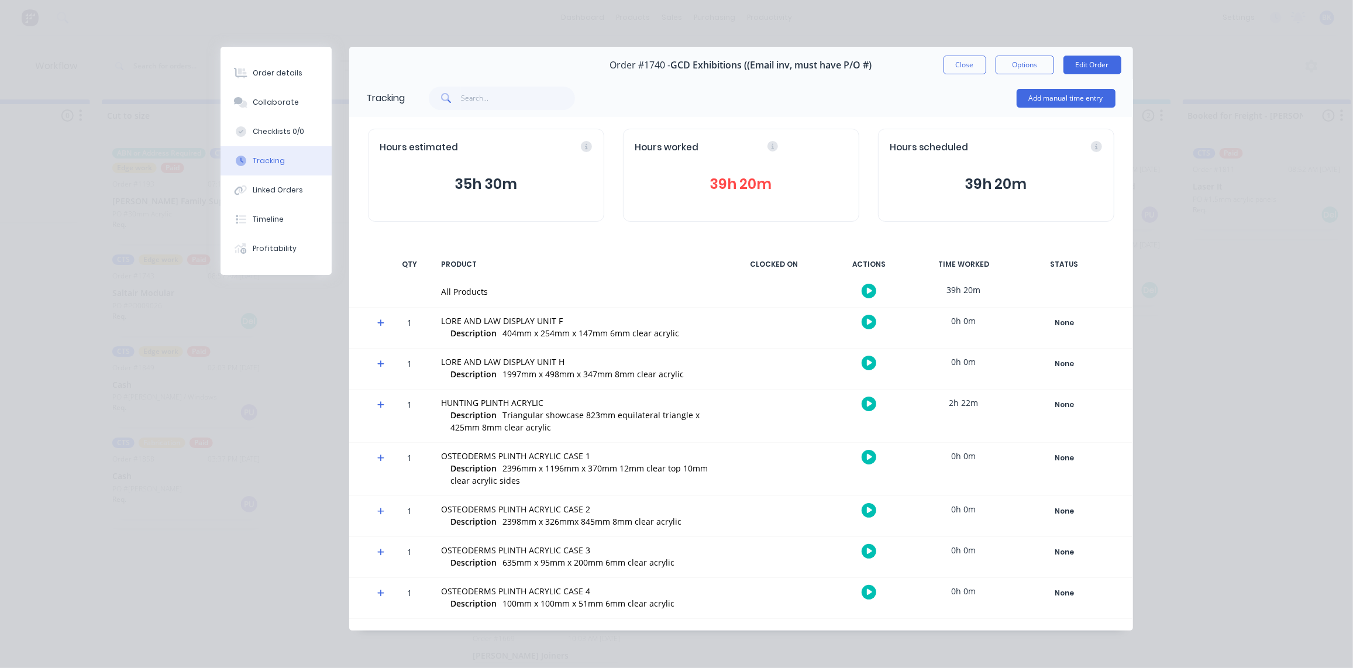
click at [381, 456] on icon at bounding box center [381, 458] width 8 height 8
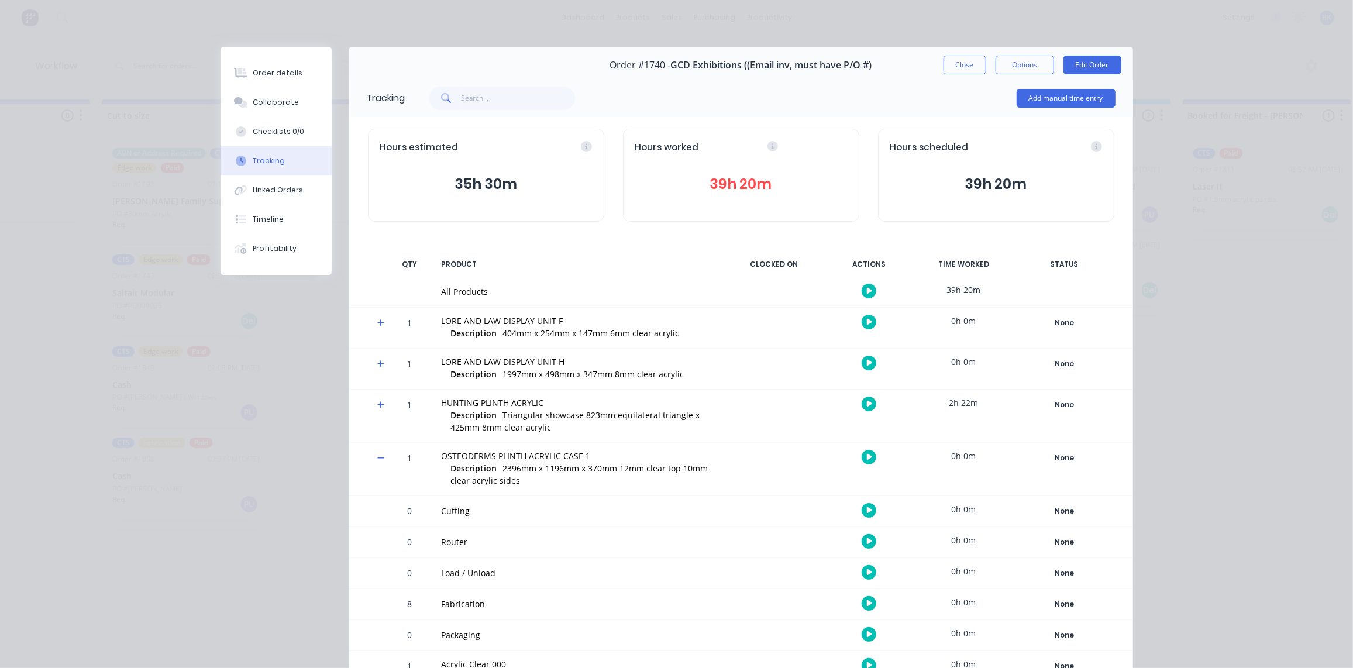
click at [381, 456] on span at bounding box center [383, 460] width 12 height 12
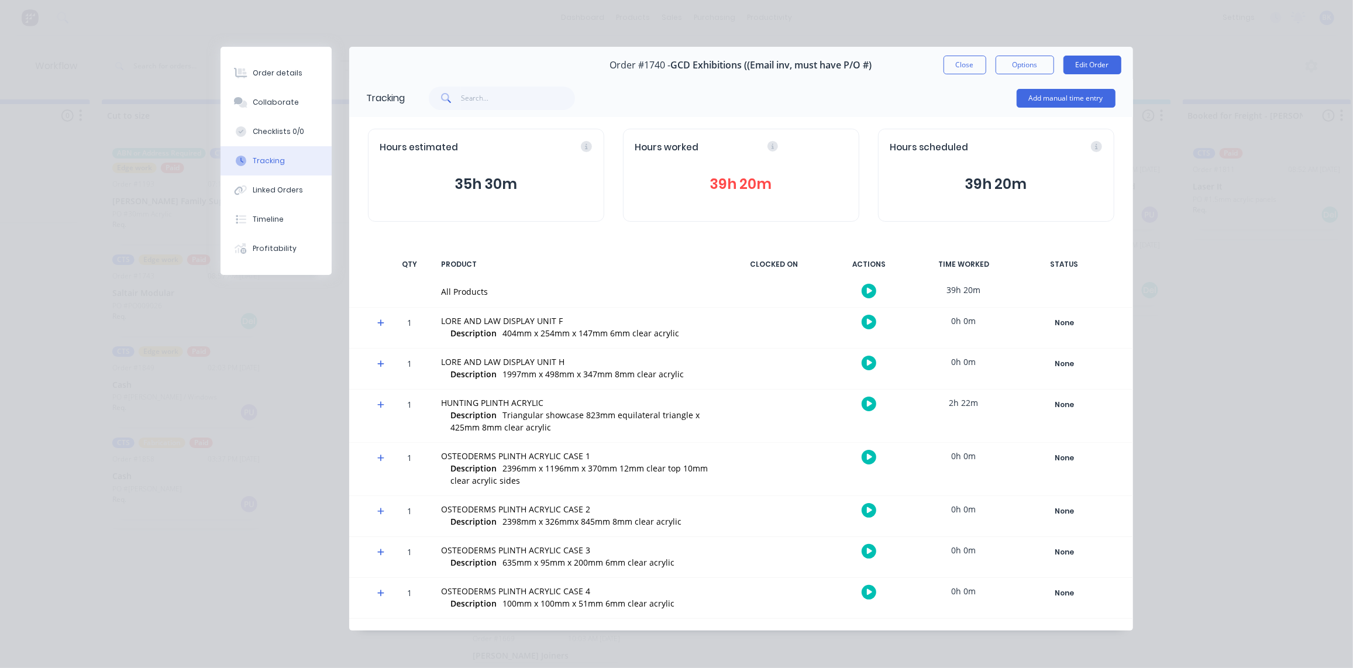
click at [383, 511] on icon at bounding box center [380, 511] width 7 height 7
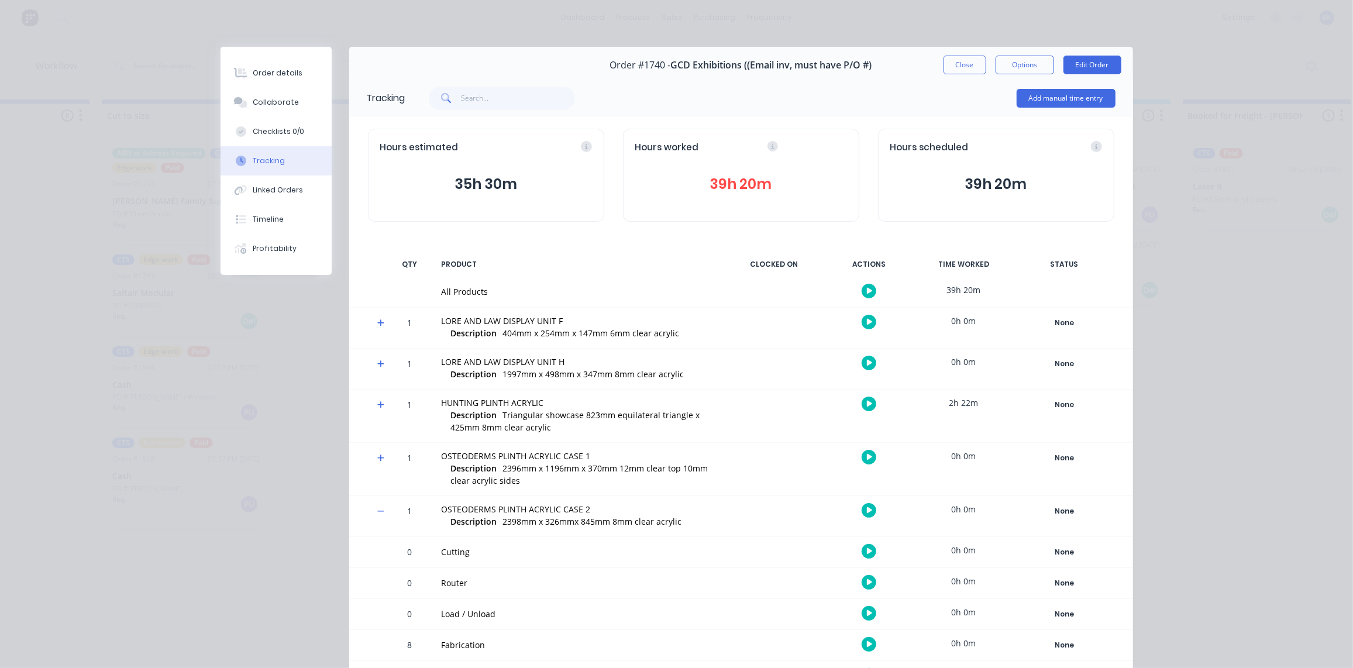
click at [383, 511] on span at bounding box center [383, 513] width 12 height 12
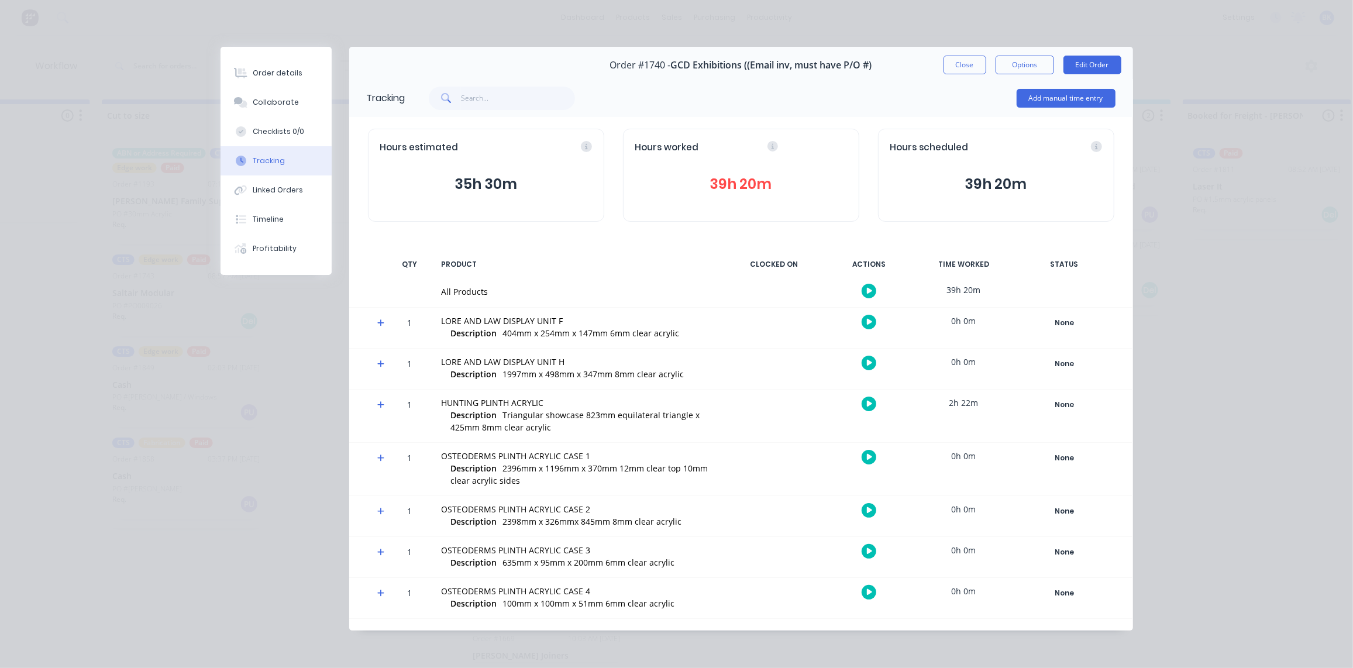
click at [384, 552] on icon at bounding box center [380, 552] width 7 height 7
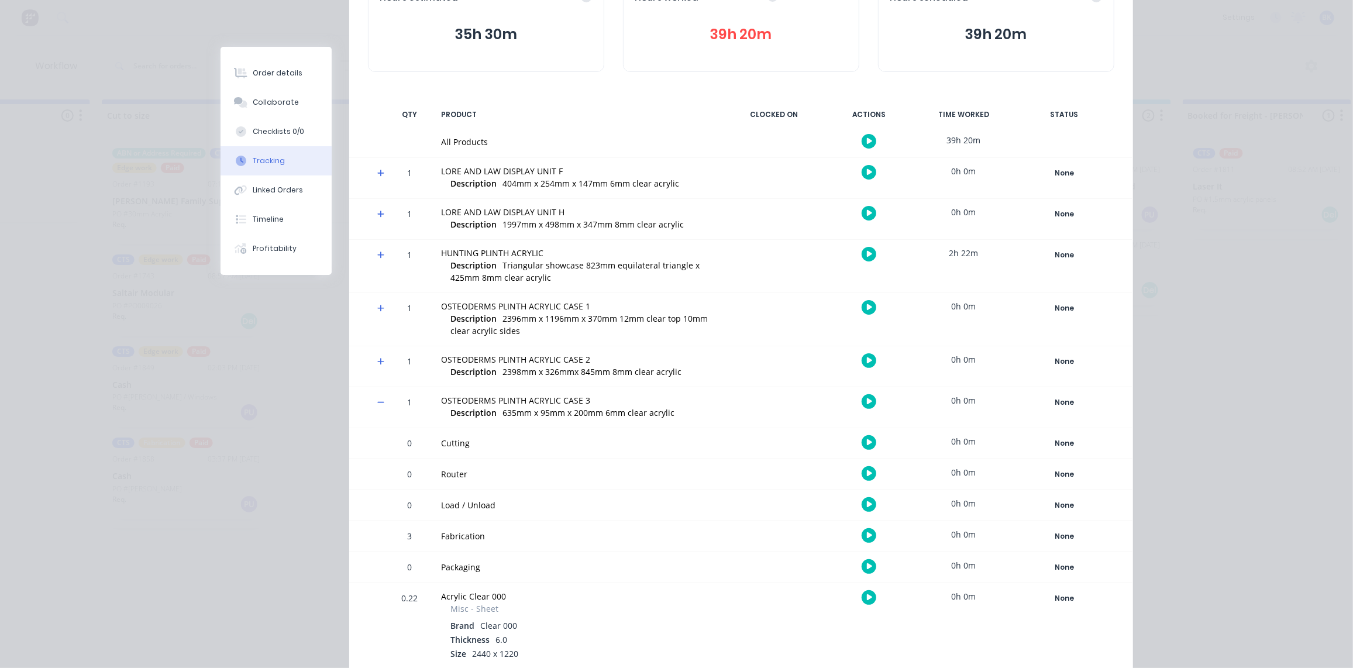
scroll to position [150, 0]
click at [377, 402] on icon at bounding box center [381, 402] width 8 height 8
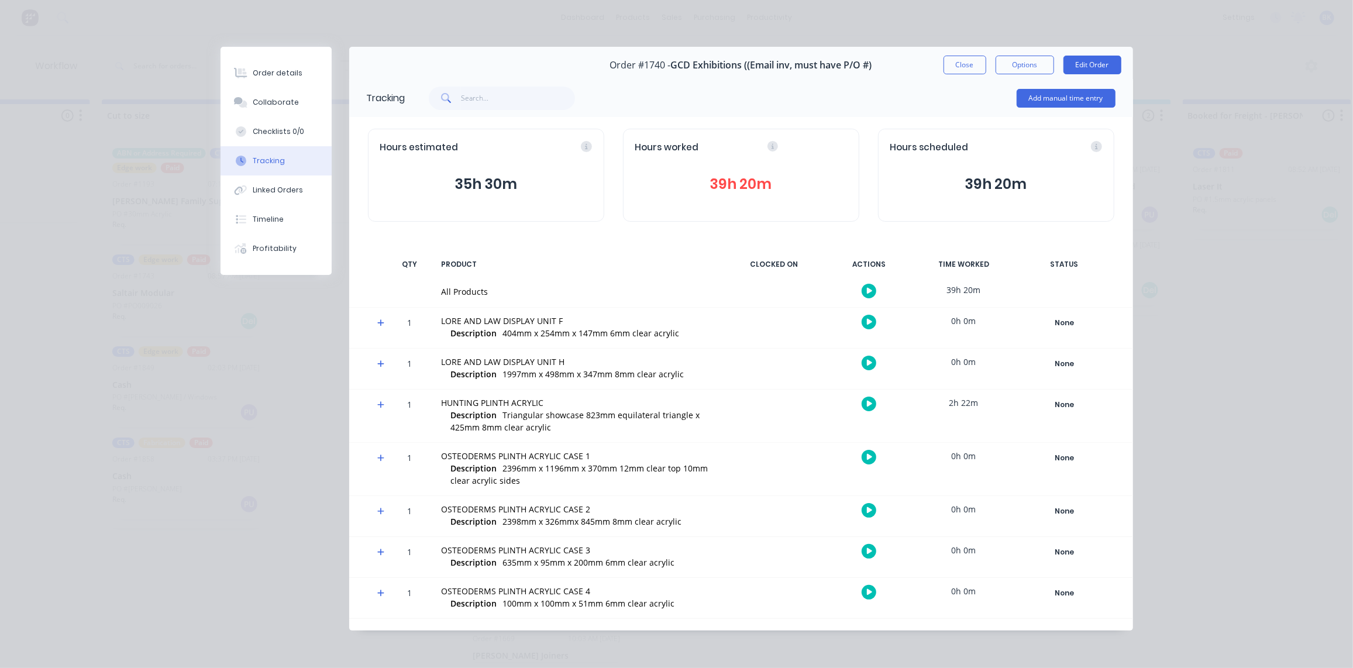
click at [381, 595] on icon at bounding box center [381, 593] width 8 height 8
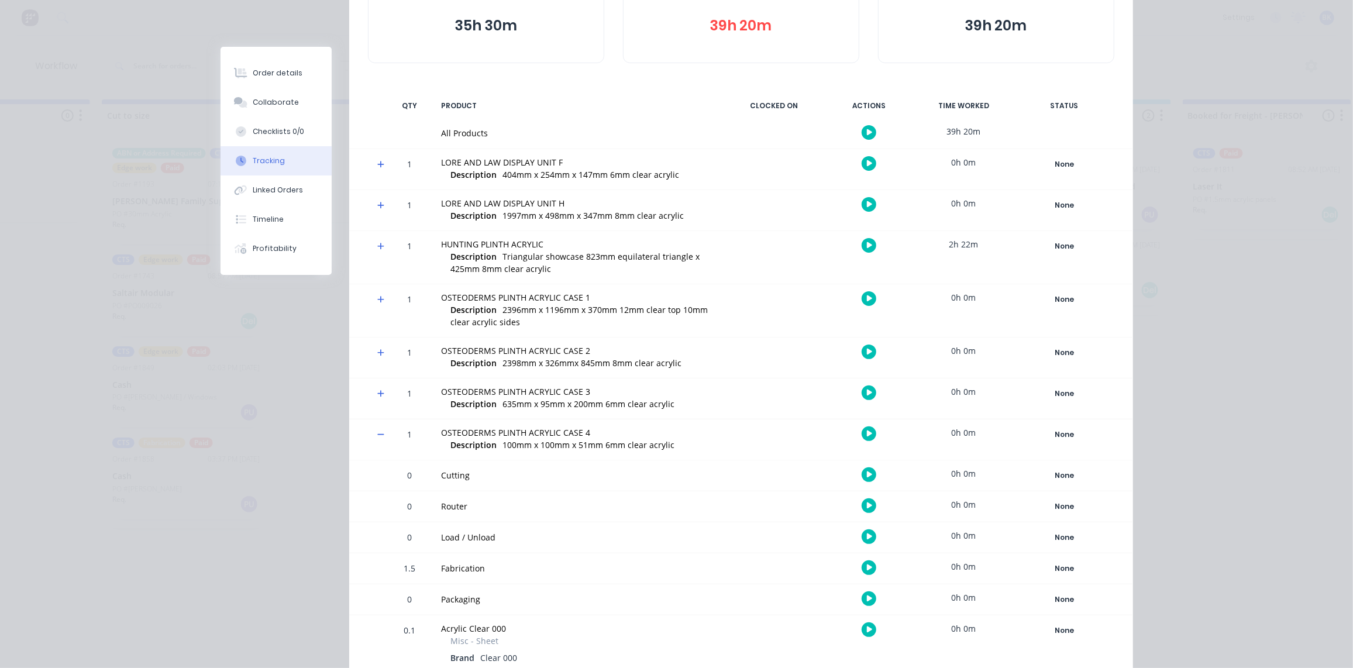
scroll to position [159, 0]
click at [378, 430] on icon at bounding box center [381, 434] width 8 height 8
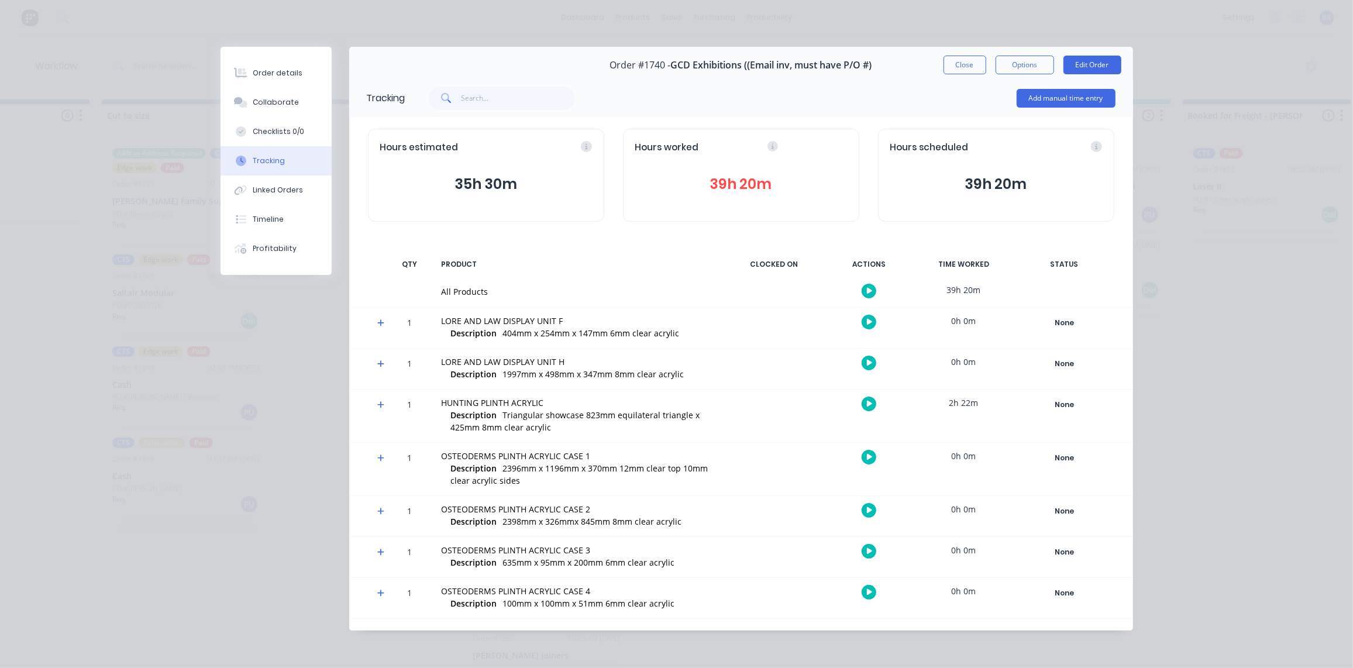
scroll to position [0, 0]
click at [959, 66] on button "Close" at bounding box center [964, 65] width 43 height 19
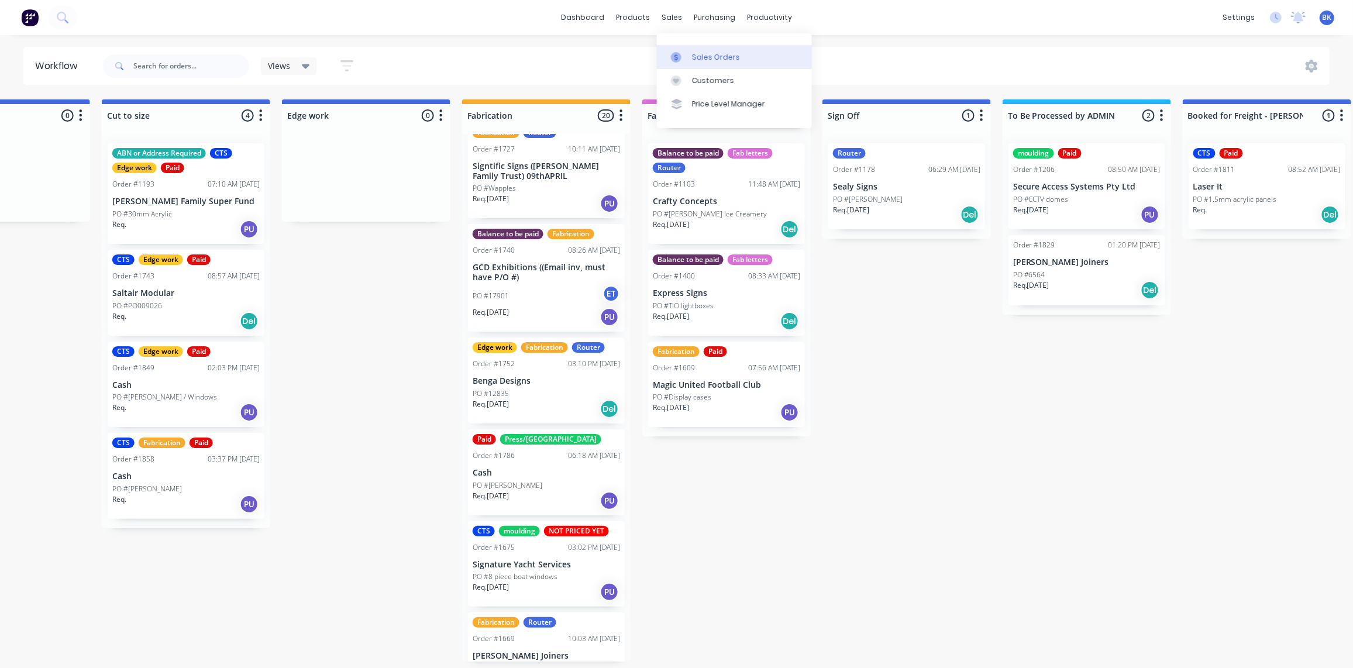
click at [680, 48] on link "Sales Orders" at bounding box center [734, 56] width 155 height 23
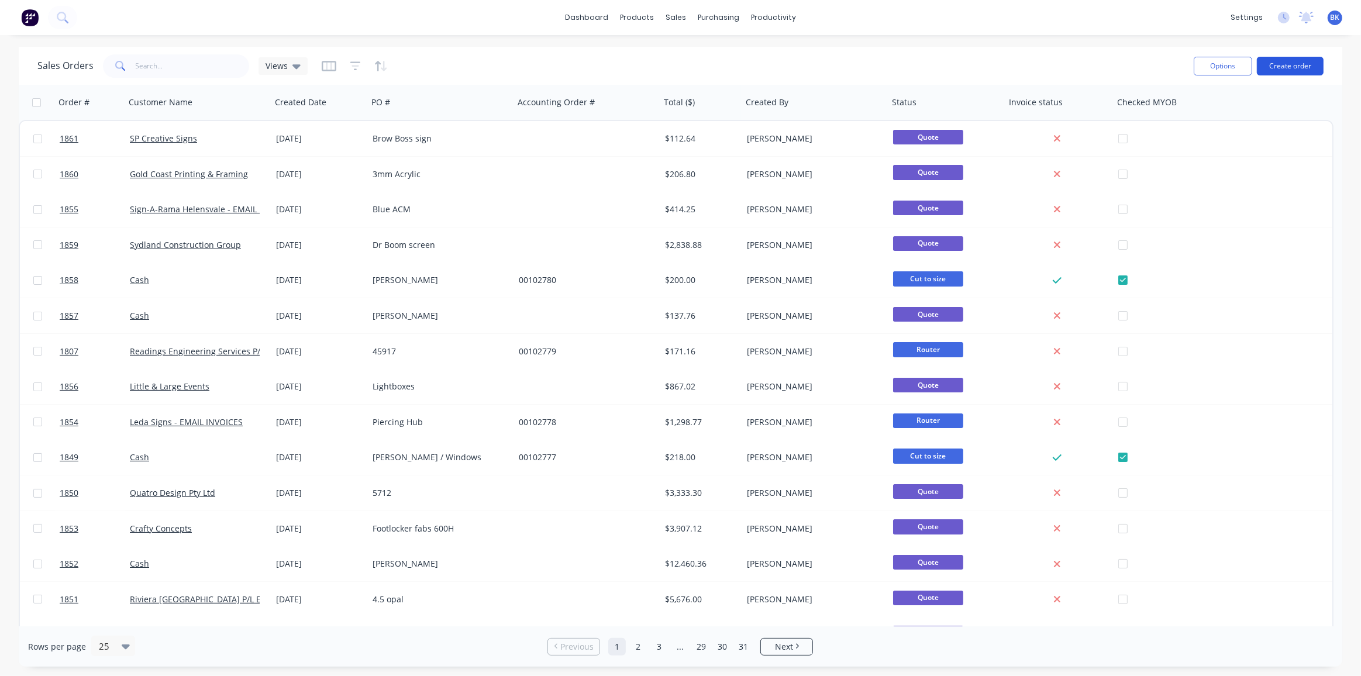
click at [1301, 68] on button "Create order" at bounding box center [1290, 66] width 67 height 19
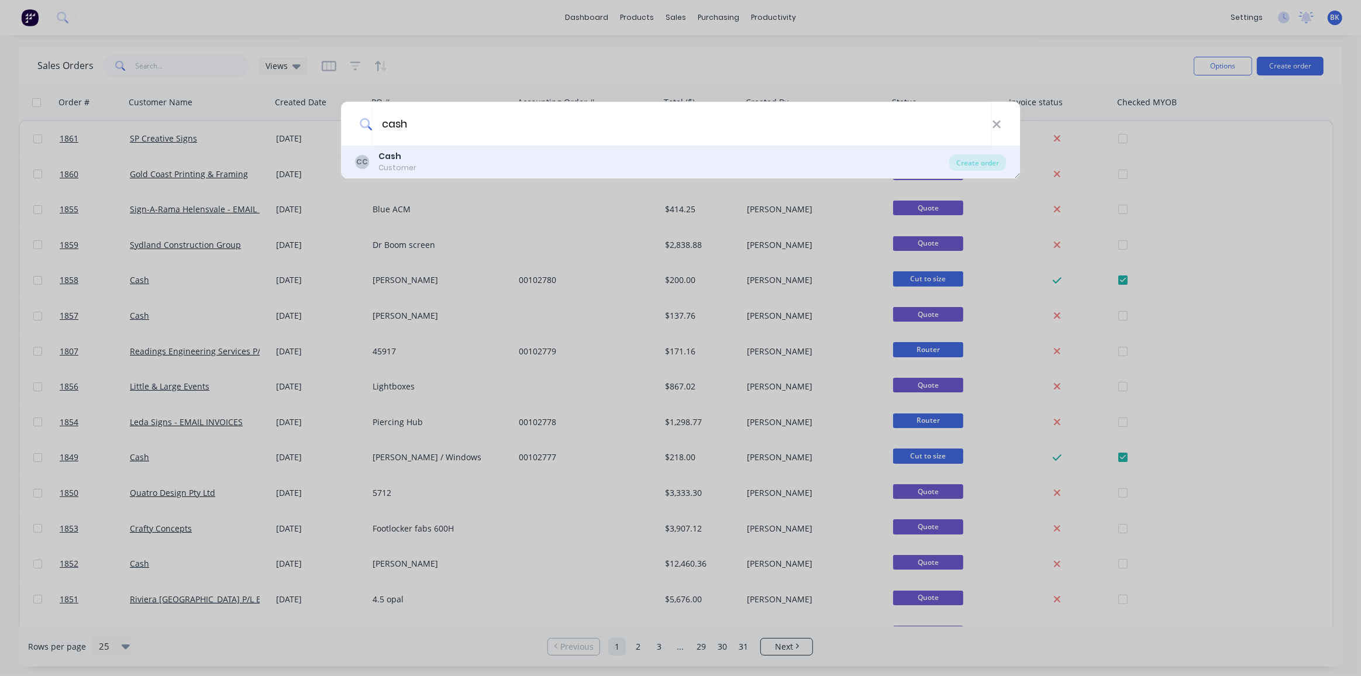
type input "cash"
click at [407, 163] on div "Customer" at bounding box center [397, 168] width 38 height 11
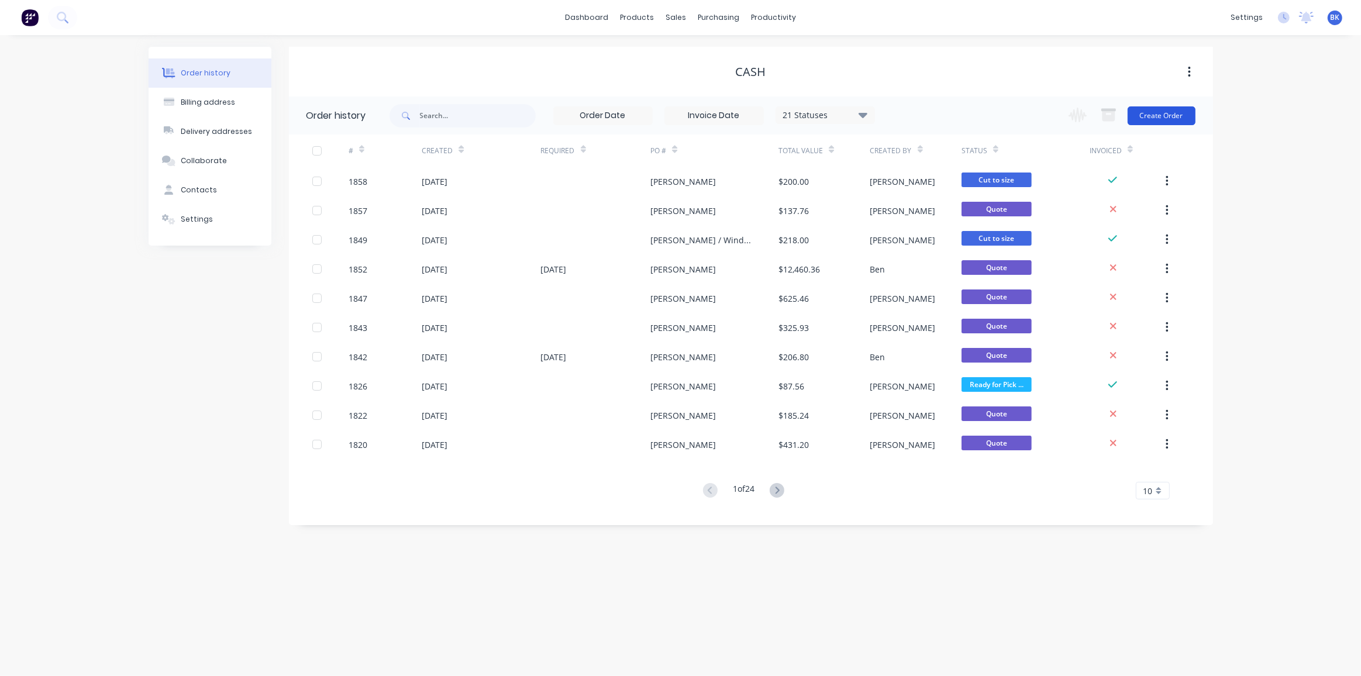
click at [1188, 111] on button "Create Order" at bounding box center [1162, 115] width 68 height 19
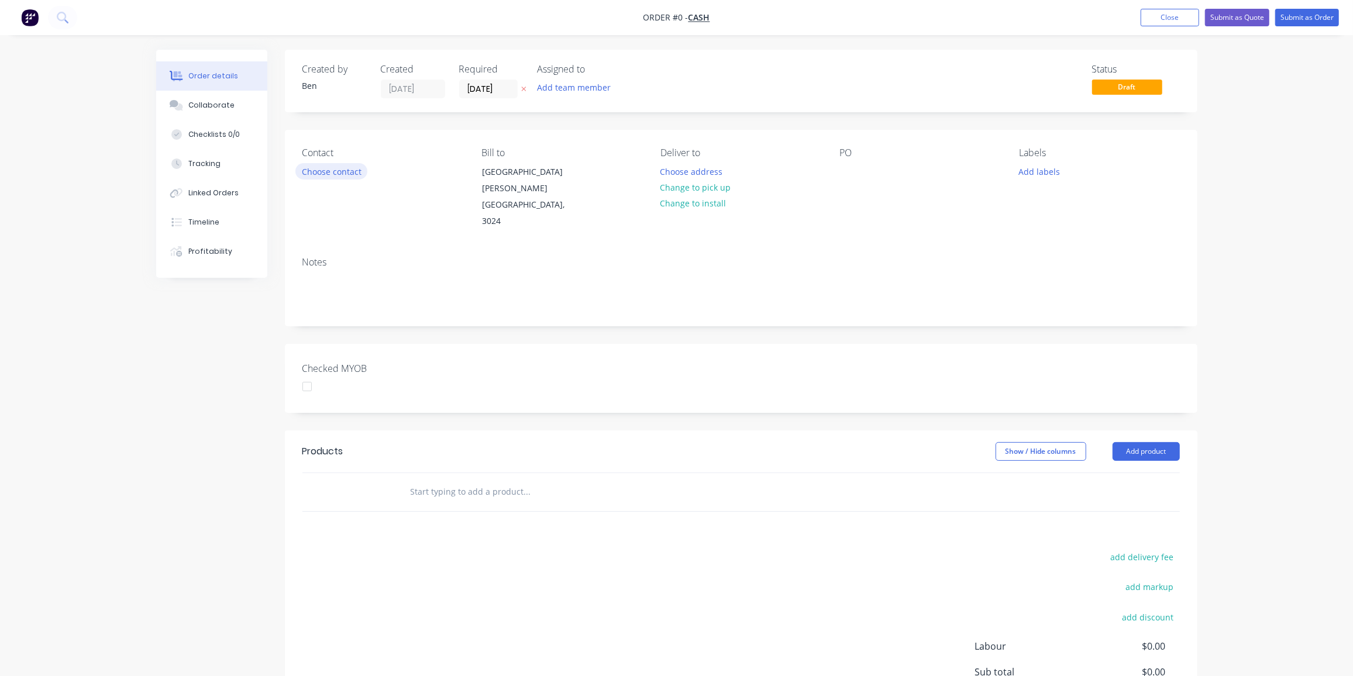
click at [359, 170] on button "Choose contact" at bounding box center [331, 171] width 72 height 16
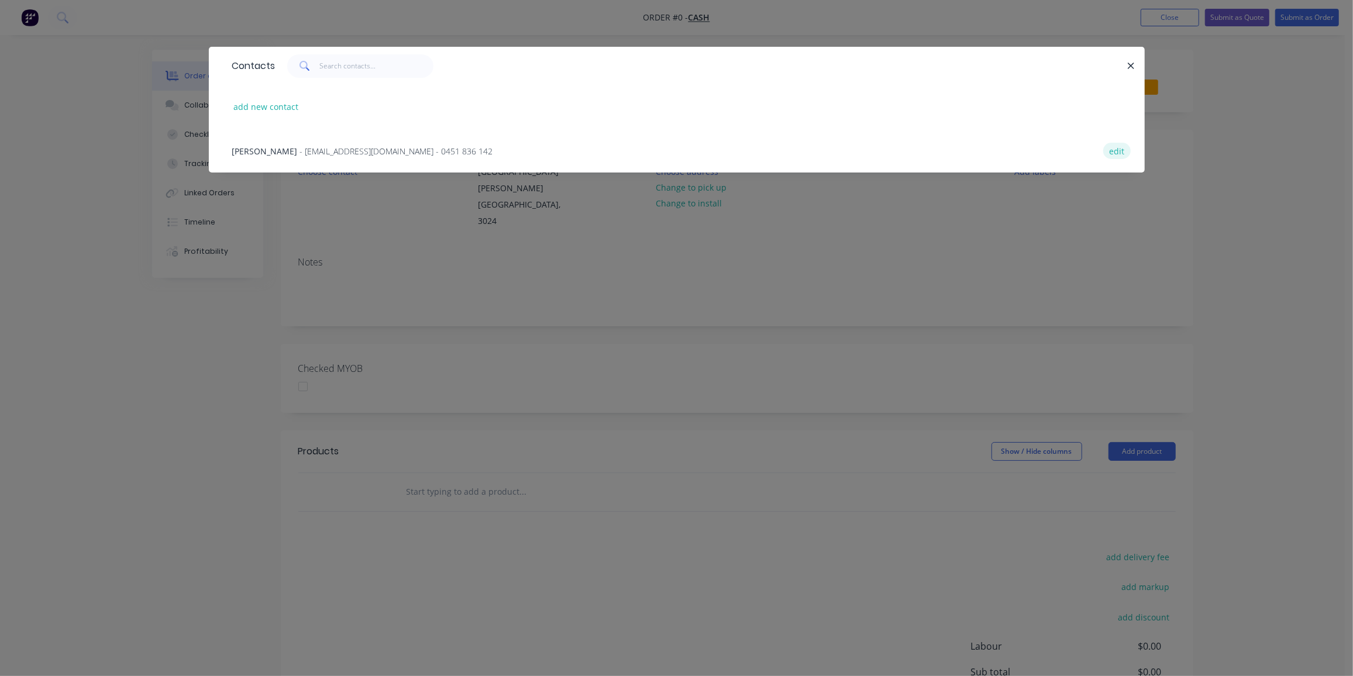
click at [1119, 147] on button "edit" at bounding box center [1116, 151] width 27 height 16
select select "AU"
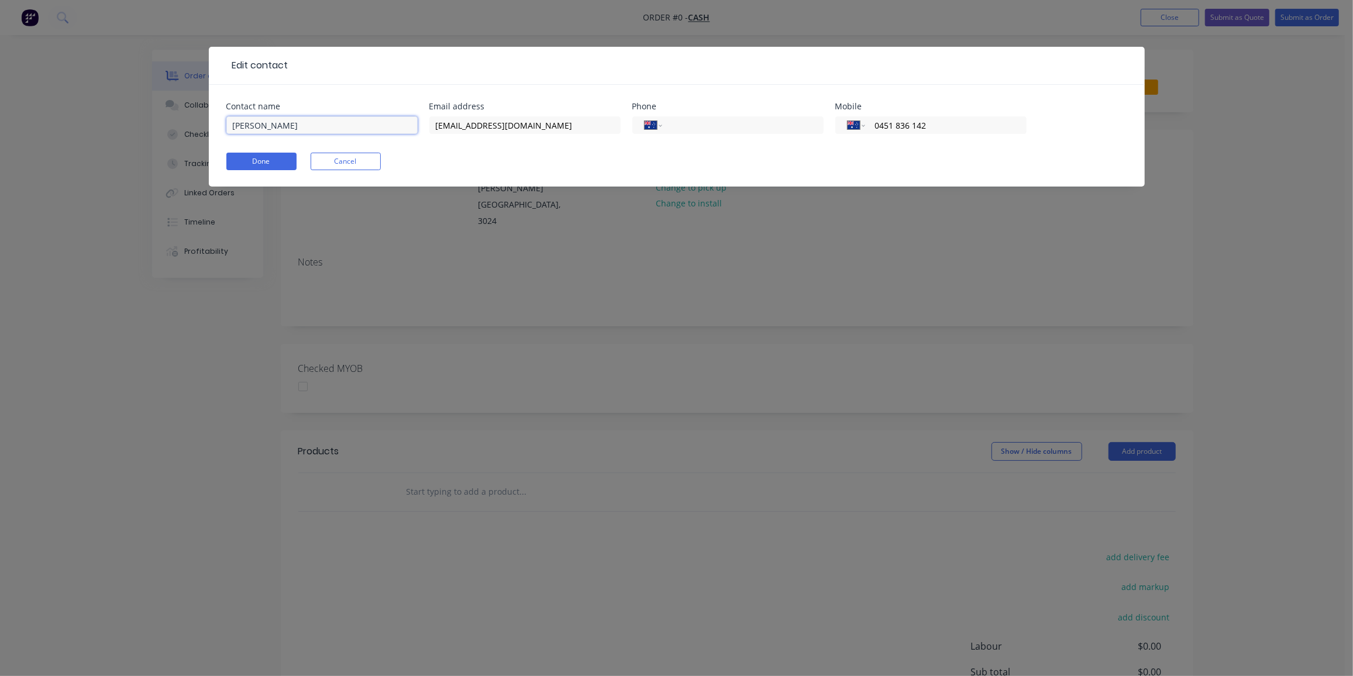
drag, startPoint x: 356, startPoint y: 123, endPoint x: 163, endPoint y: 119, distance: 193.6
click at [163, 119] on div "Edit contact Contact name [PERSON_NAME] Email address [EMAIL_ADDRESS][DOMAIN_NA…" at bounding box center [676, 338] width 1353 height 676
paste input "[PERSON_NAME]"
type input "[PERSON_NAME]"
drag, startPoint x: 559, startPoint y: 120, endPoint x: 428, endPoint y: 129, distance: 131.3
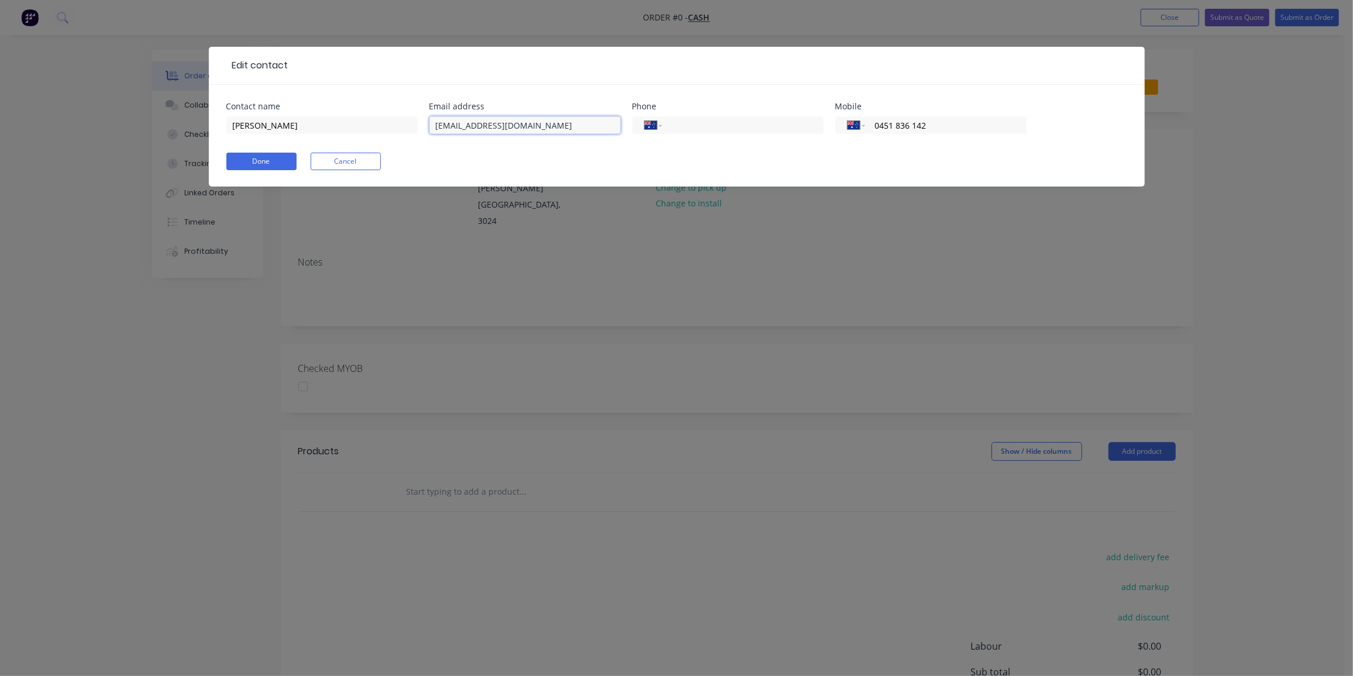
click at [428, 129] on div "Contact name [PERSON_NAME] Email address [EMAIL_ADDRESS][DOMAIN_NAME] Phone Int…" at bounding box center [676, 125] width 901 height 46
paste input "[EMAIL_ADDRESS][DOMAIN_NAME]"
type input "[EMAIL_ADDRESS][DOMAIN_NAME]"
drag, startPoint x: 956, startPoint y: 126, endPoint x: 807, endPoint y: 131, distance: 149.8
click at [807, 131] on div "Contact name [PERSON_NAME] Email address [EMAIL_ADDRESS][DOMAIN_NAME] Phone Int…" at bounding box center [676, 125] width 901 height 46
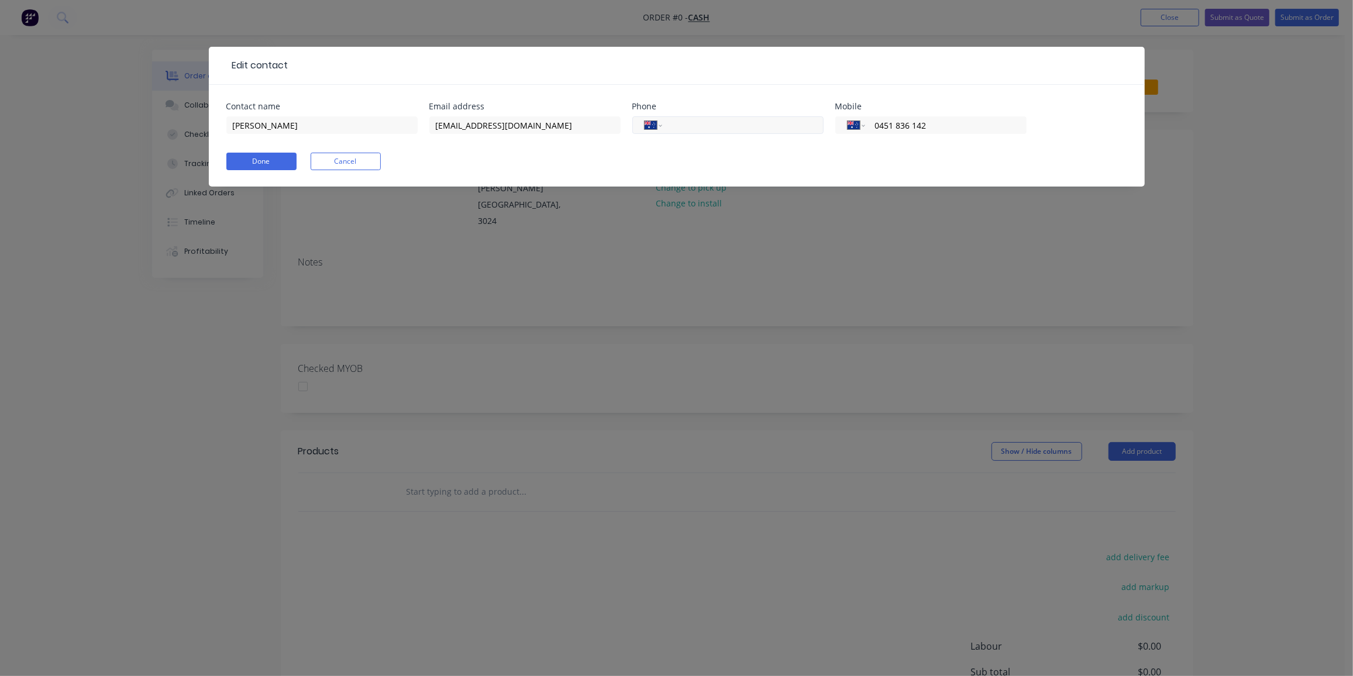
paste input "408505943"
click at [873, 123] on input "408505943" at bounding box center [943, 125] width 140 height 13
type input "0408 505 943"
click at [284, 156] on button "Done" at bounding box center [261, 162] width 70 height 18
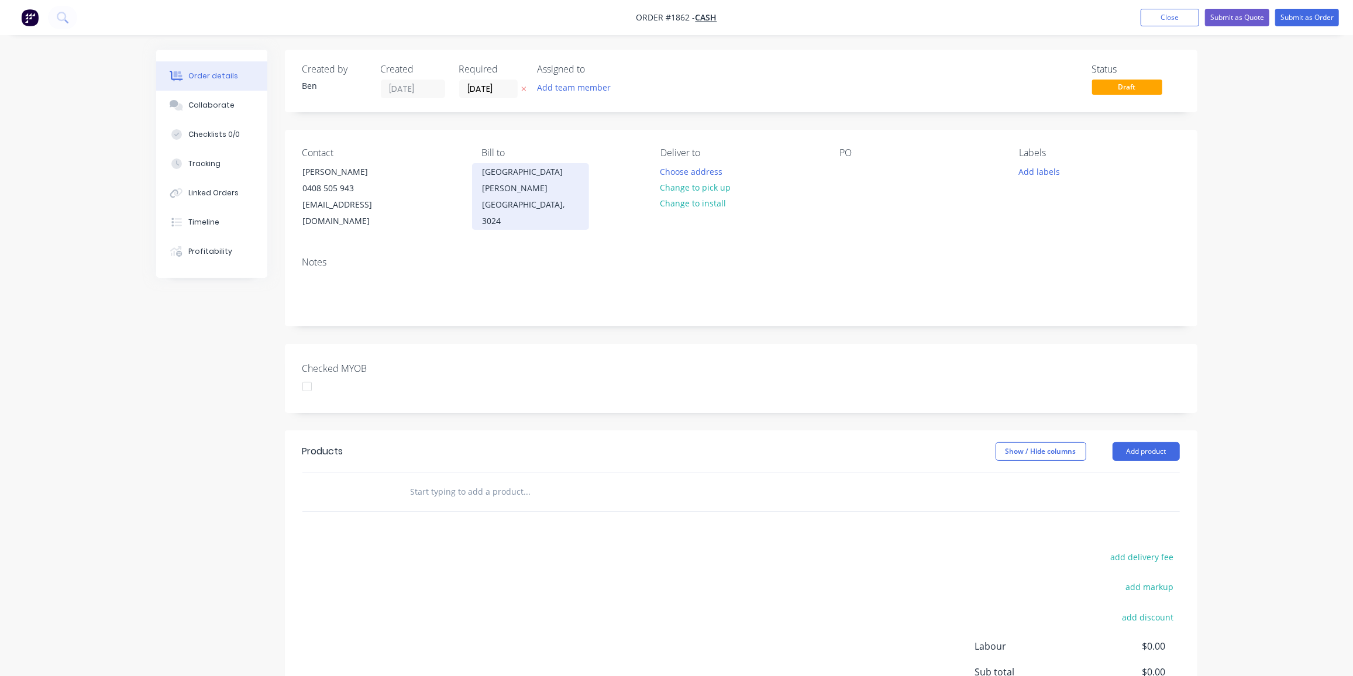
click at [514, 181] on div "[GEOGRAPHIC_DATA][PERSON_NAME][GEOGRAPHIC_DATA], 3024" at bounding box center [530, 196] width 117 height 67
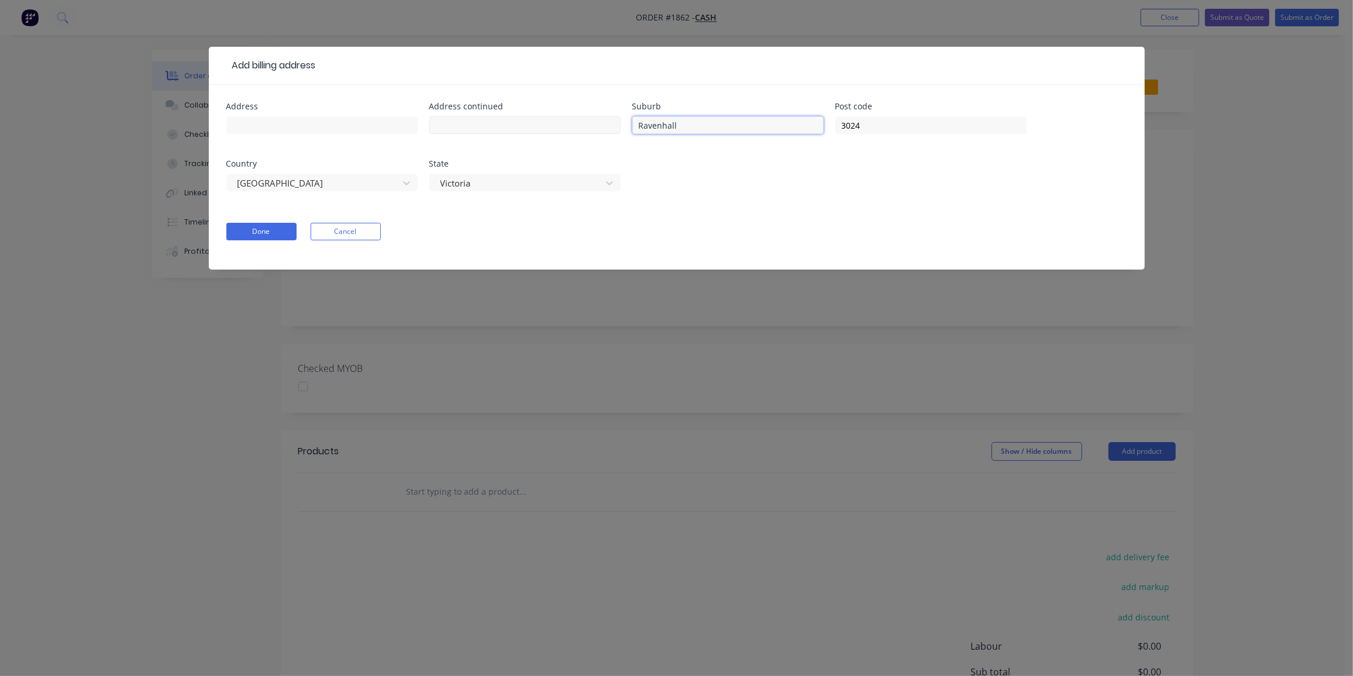
drag, startPoint x: 699, startPoint y: 123, endPoint x: 618, endPoint y: 125, distance: 81.3
click at [618, 125] on div "Address Address continued Suburb [GEOGRAPHIC_DATA] Post code 3024 Country [GEOG…" at bounding box center [676, 153] width 901 height 103
drag, startPoint x: 888, startPoint y: 126, endPoint x: 807, endPoint y: 132, distance: 82.1
click at [807, 132] on div "Address Address continued Suburb Post code [GEOGRAPHIC_DATA] State [GEOGRAPHIC_…" at bounding box center [676, 153] width 901 height 103
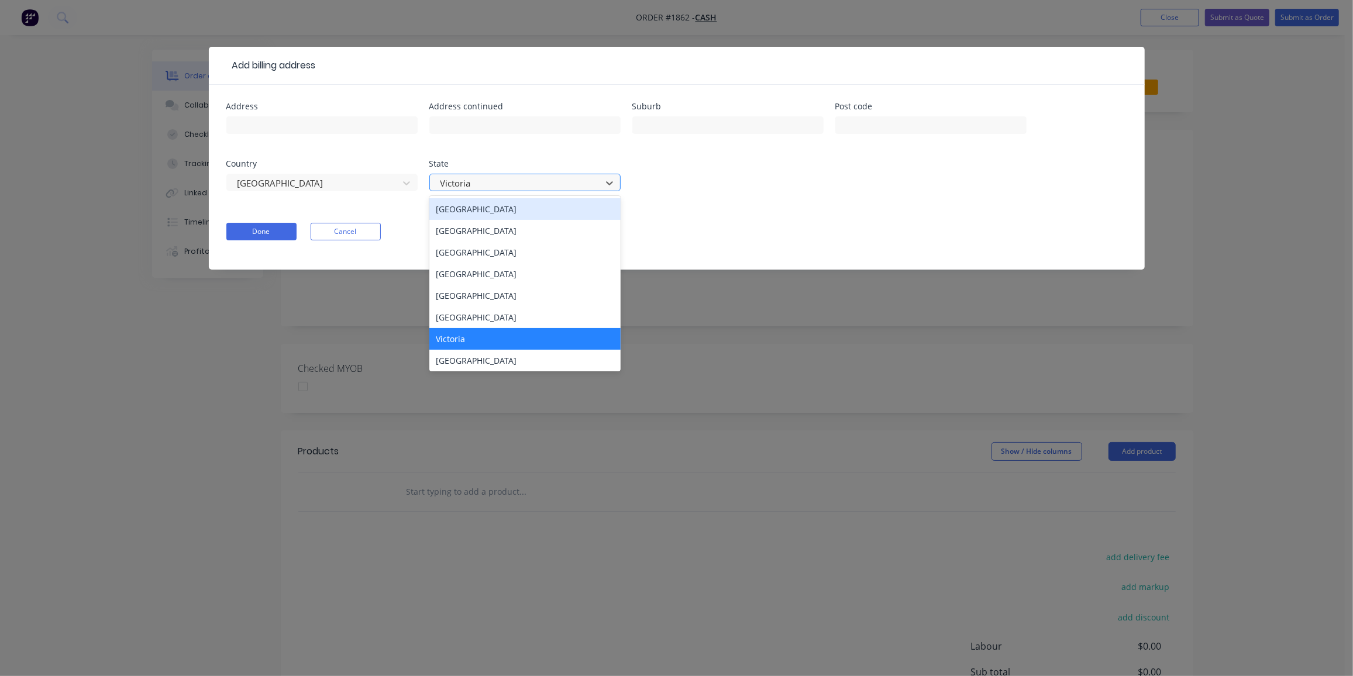
click at [497, 185] on div at bounding box center [517, 183] width 156 height 15
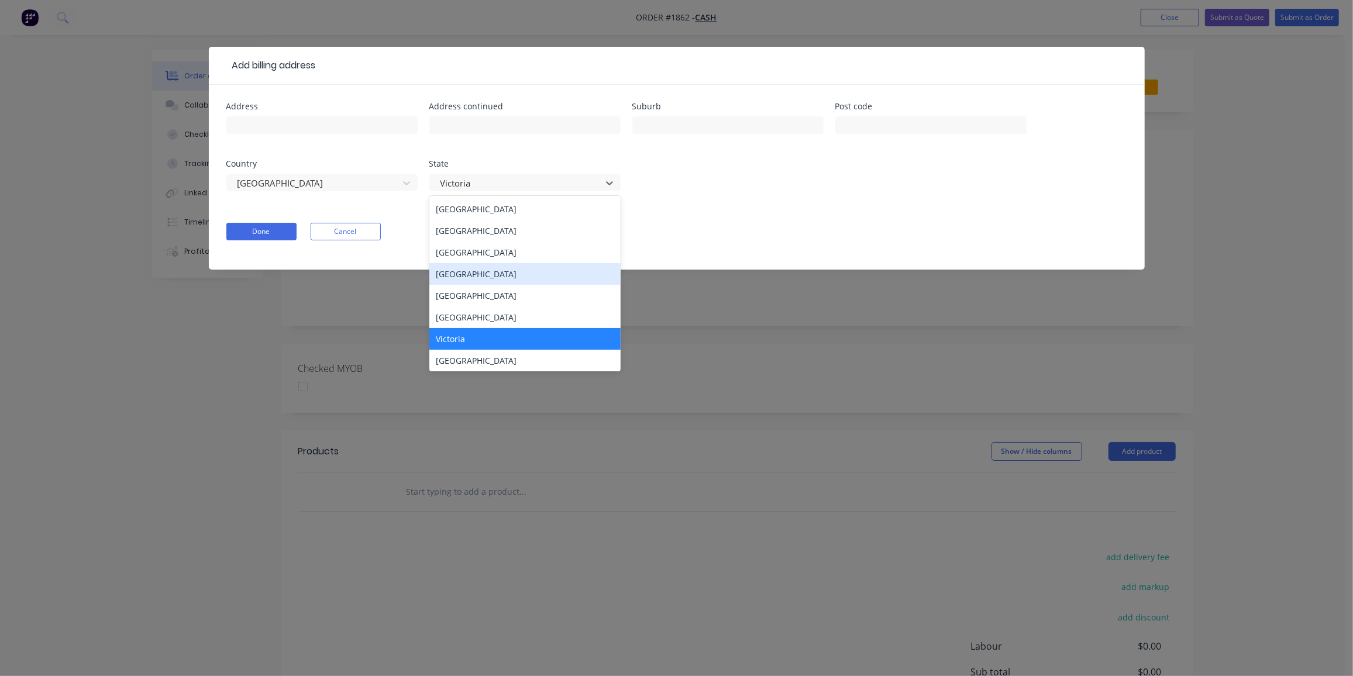
click at [488, 270] on div "[GEOGRAPHIC_DATA]" at bounding box center [524, 274] width 191 height 22
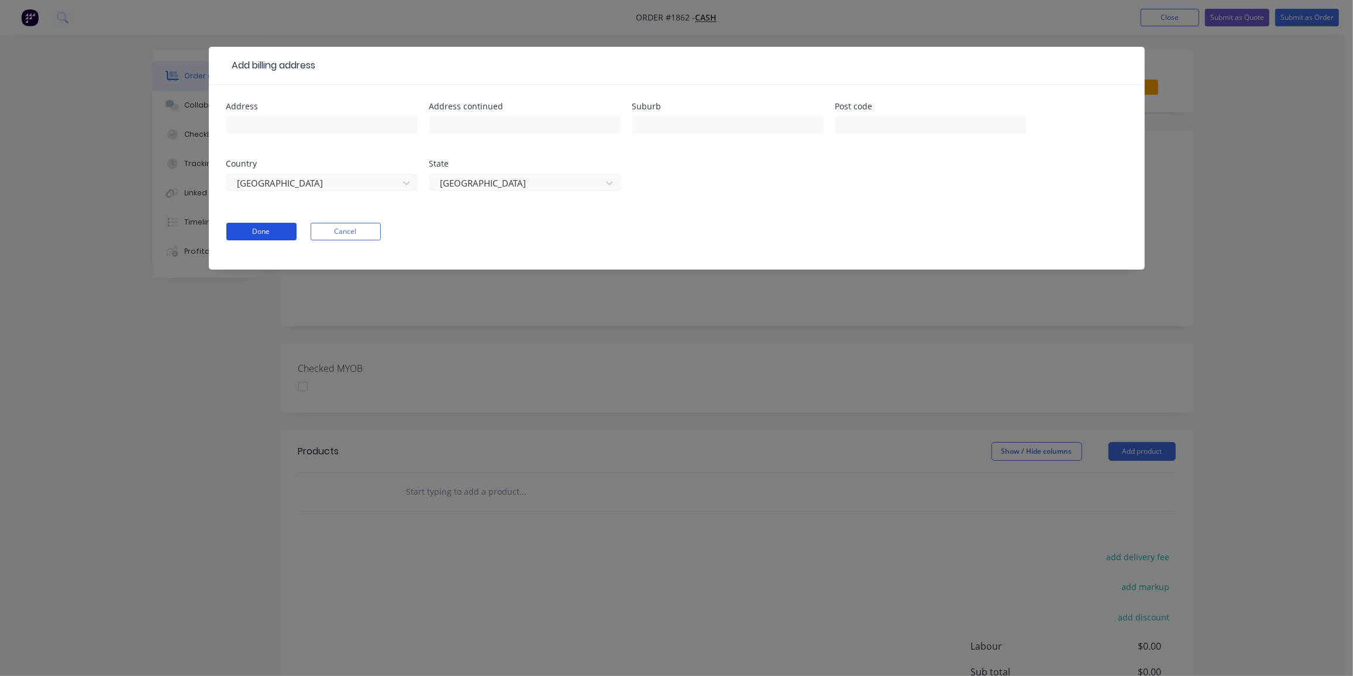
click at [268, 233] on button "Done" at bounding box center [261, 232] width 70 height 18
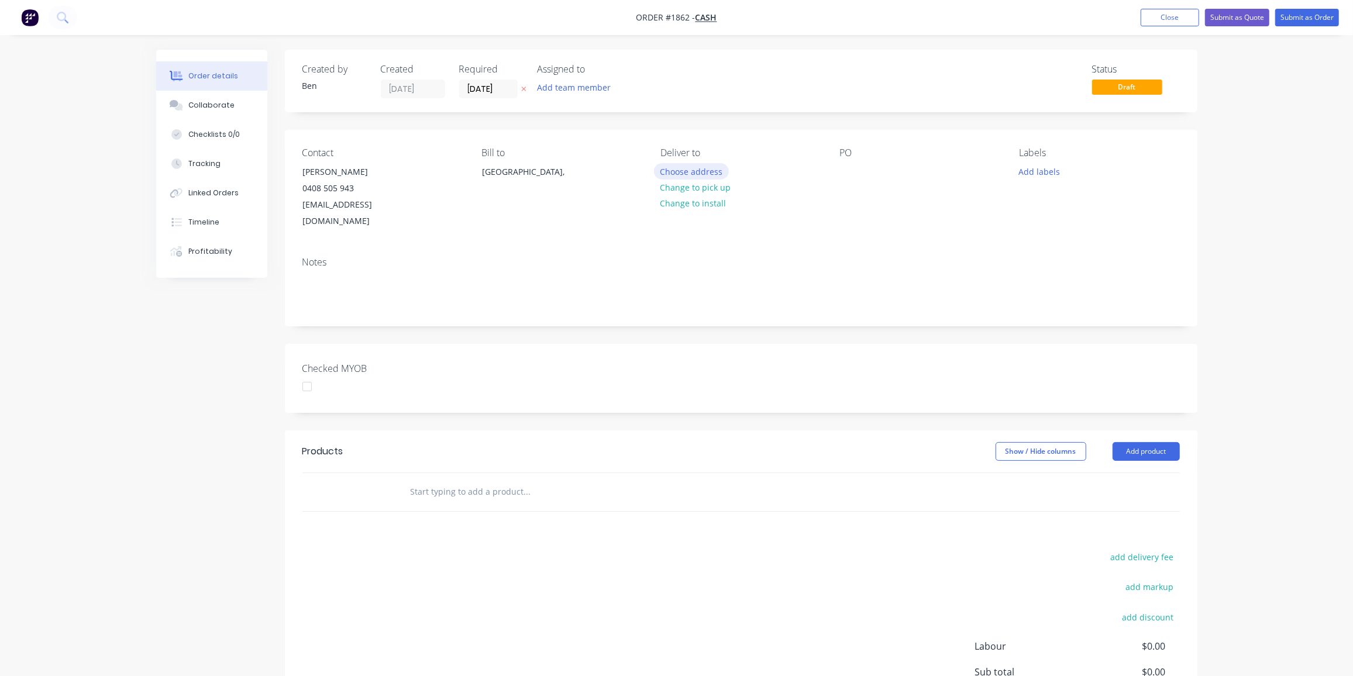
click at [692, 173] on button "Choose address" at bounding box center [691, 171] width 75 height 16
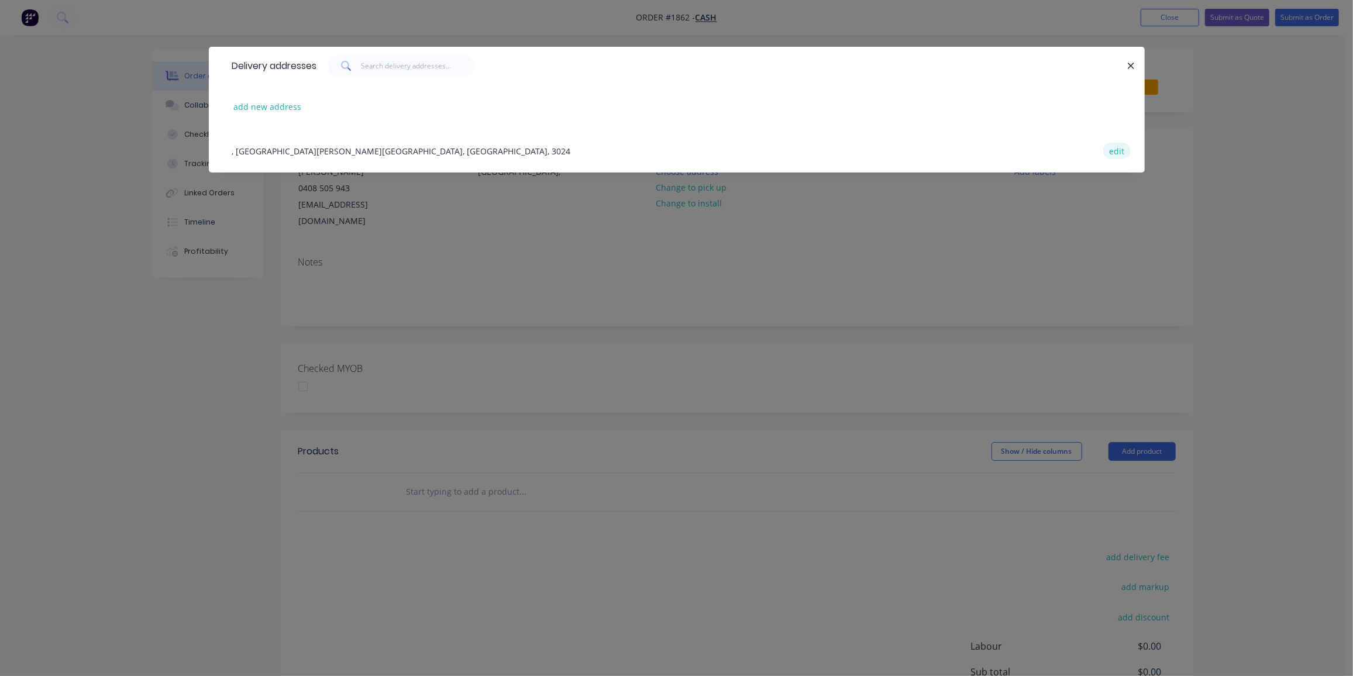
click at [1113, 152] on button "edit" at bounding box center [1116, 151] width 27 height 16
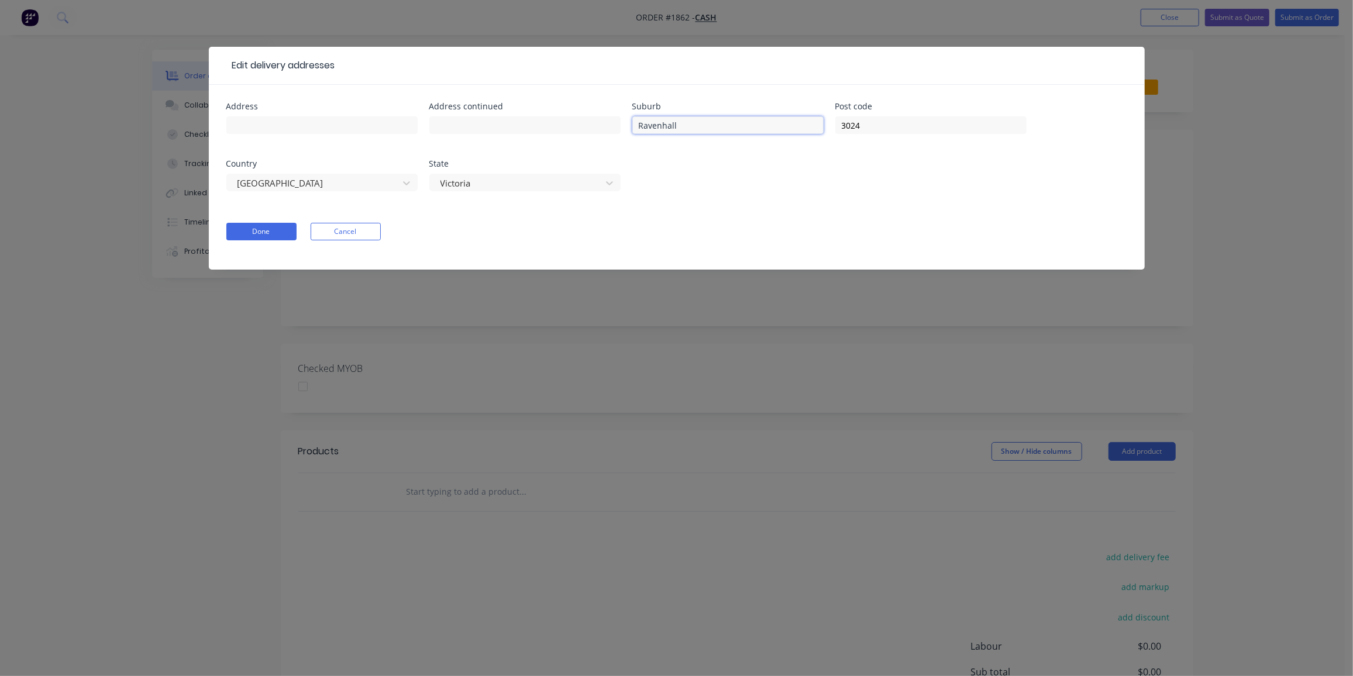
drag, startPoint x: 695, startPoint y: 125, endPoint x: 621, endPoint y: 126, distance: 74.3
click at [621, 126] on div "Address Address continued Suburb [GEOGRAPHIC_DATA] Post code 3024 Country [GEOG…" at bounding box center [676, 153] width 901 height 103
type input "[GEOGRAPHIC_DATA]"
drag, startPoint x: 663, startPoint y: 126, endPoint x: 626, endPoint y: 126, distance: 37.4
click at [626, 126] on div "Address Address continued Suburb [GEOGRAPHIC_DATA] Post code 3024 Country [GEOG…" at bounding box center [676, 153] width 901 height 103
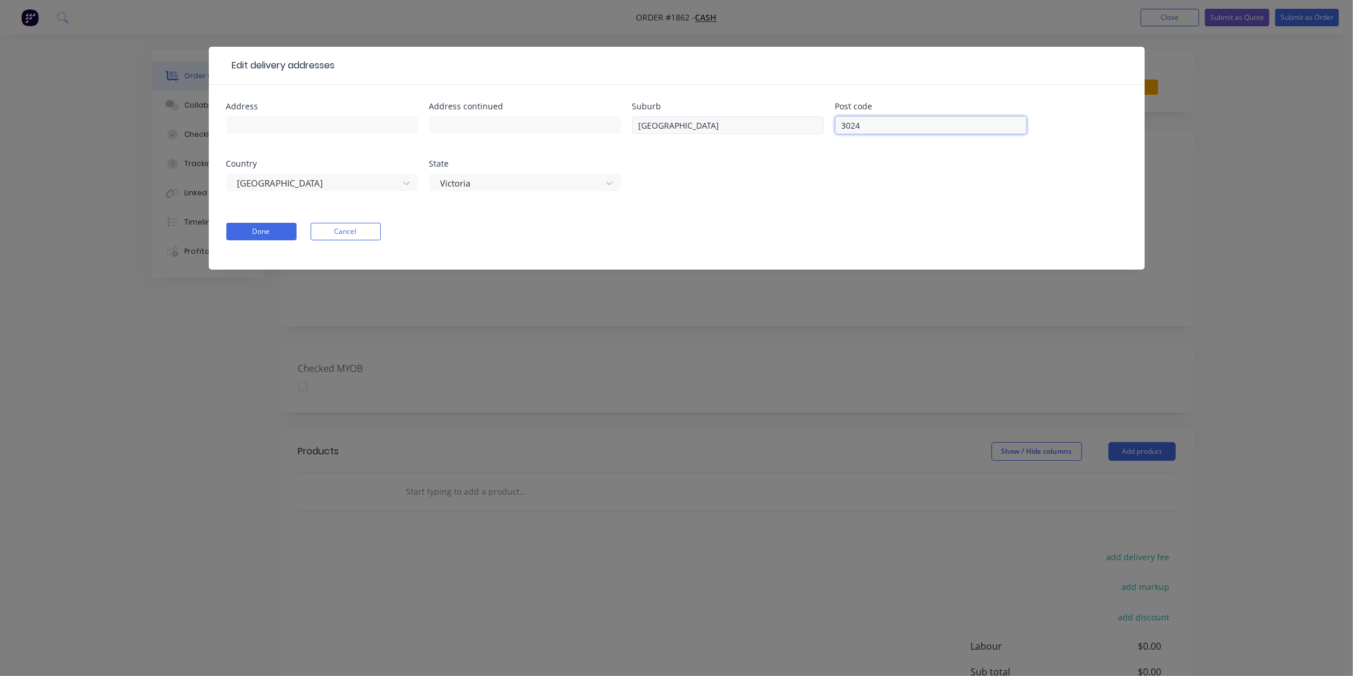
drag, startPoint x: 874, startPoint y: 126, endPoint x: 822, endPoint y: 128, distance: 52.1
click at [822, 128] on div "Address Address continued Suburb [GEOGRAPHIC_DATA] Post code 3024 Country [GEOG…" at bounding box center [676, 153] width 901 height 103
type input "4573"
click at [604, 185] on icon at bounding box center [610, 183] width 12 height 12
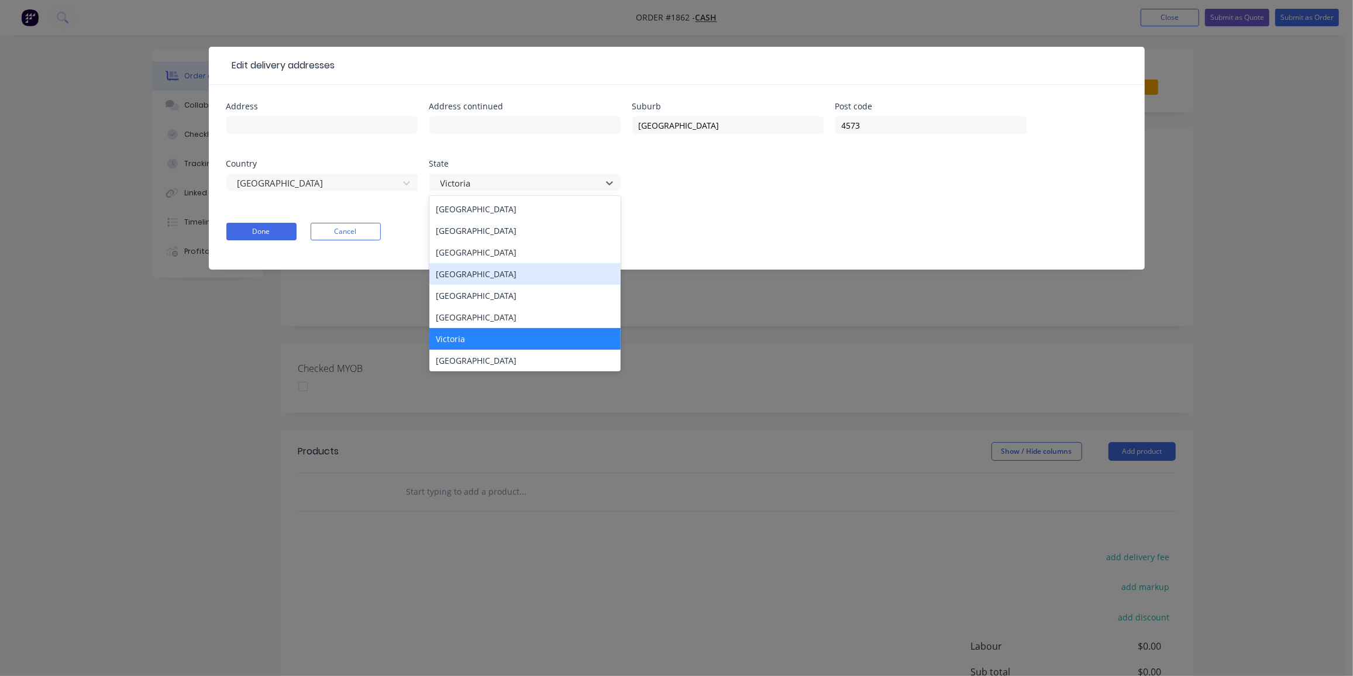
click at [510, 267] on div "[GEOGRAPHIC_DATA]" at bounding box center [524, 274] width 191 height 22
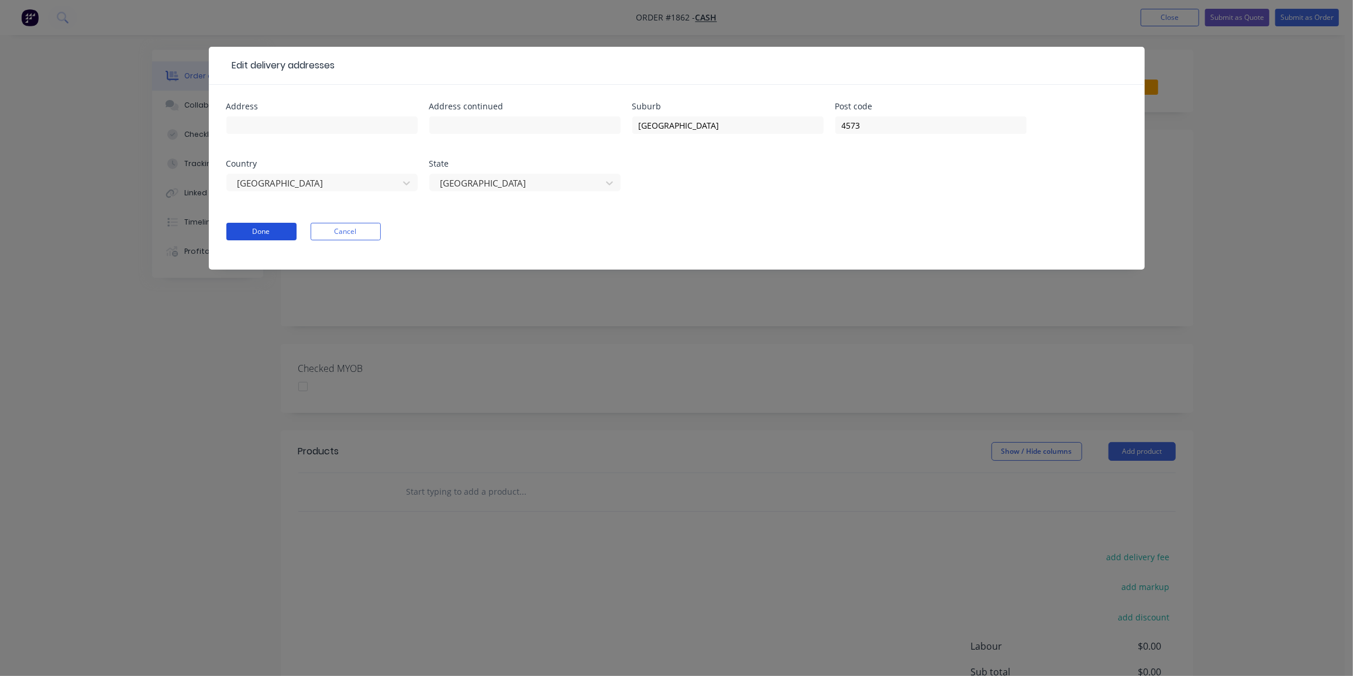
click at [266, 236] on button "Done" at bounding box center [261, 232] width 70 height 18
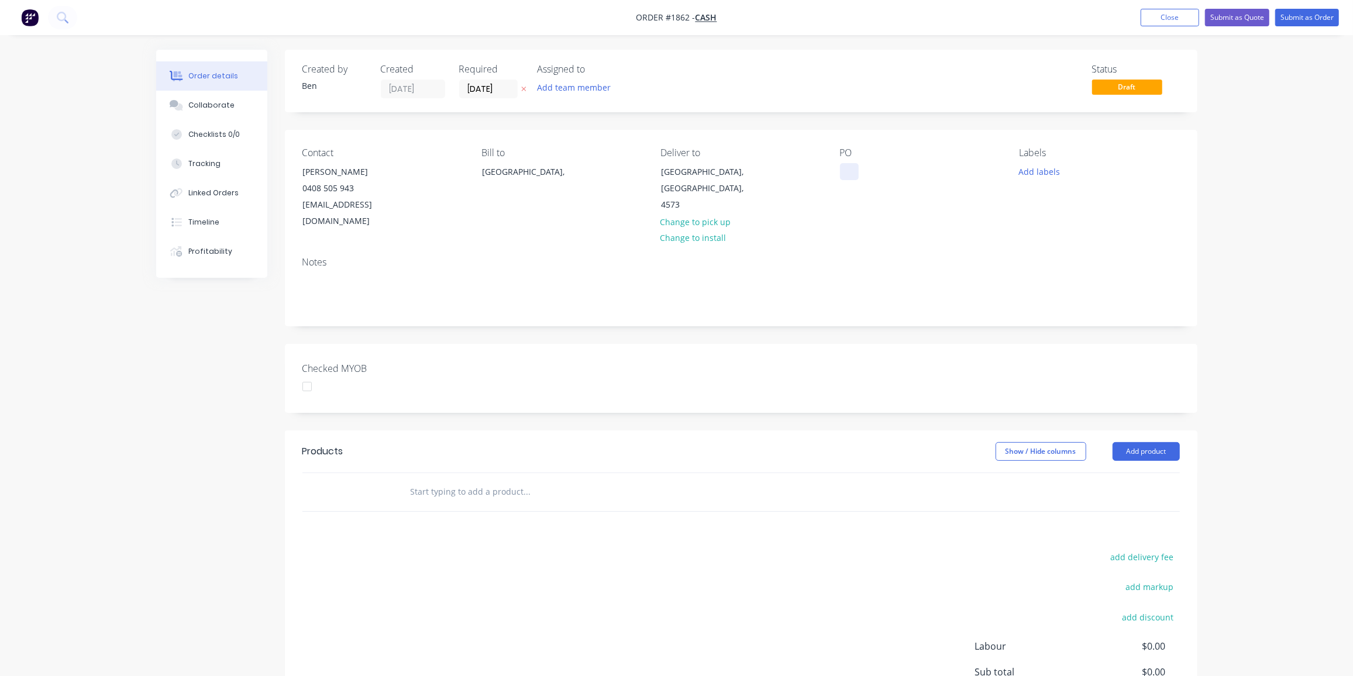
click at [849, 174] on div at bounding box center [849, 171] width 19 height 17
click at [854, 167] on div at bounding box center [849, 171] width 19 height 17
paste div
click at [1045, 168] on button "Add labels" at bounding box center [1039, 171] width 54 height 16
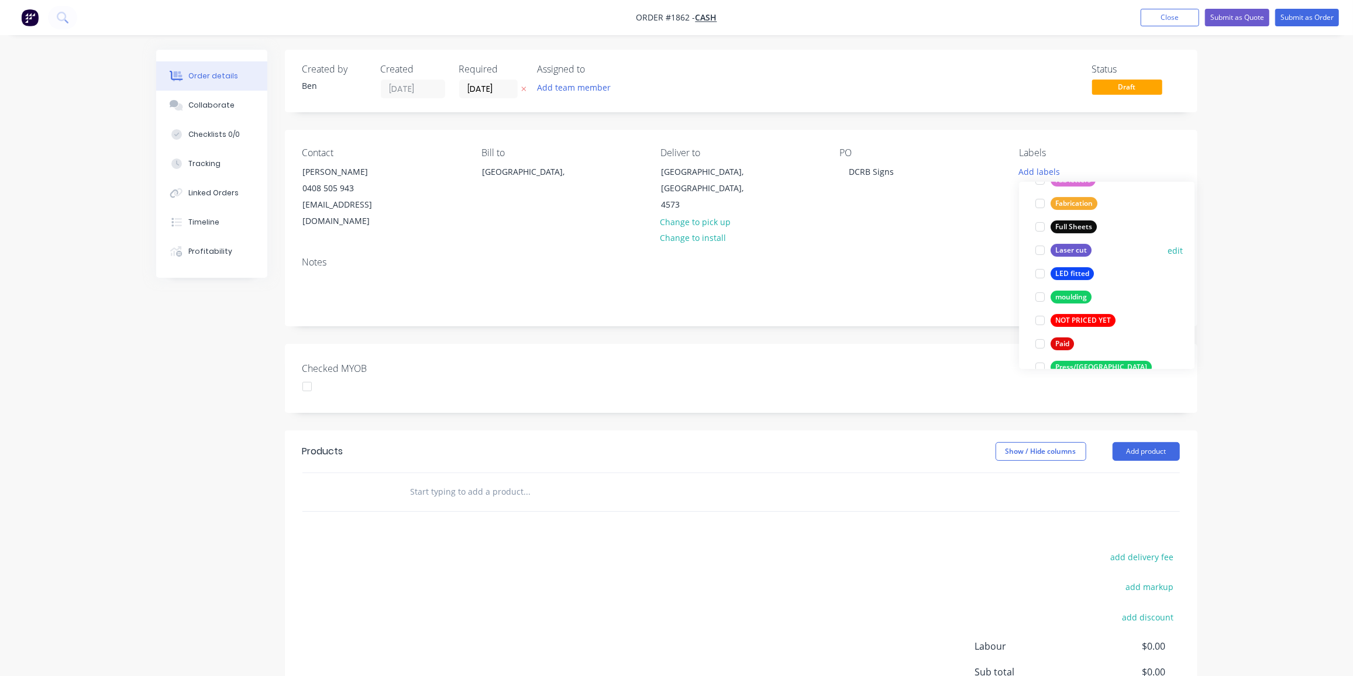
click at [1070, 246] on div "Laser cut" at bounding box center [1070, 250] width 41 height 13
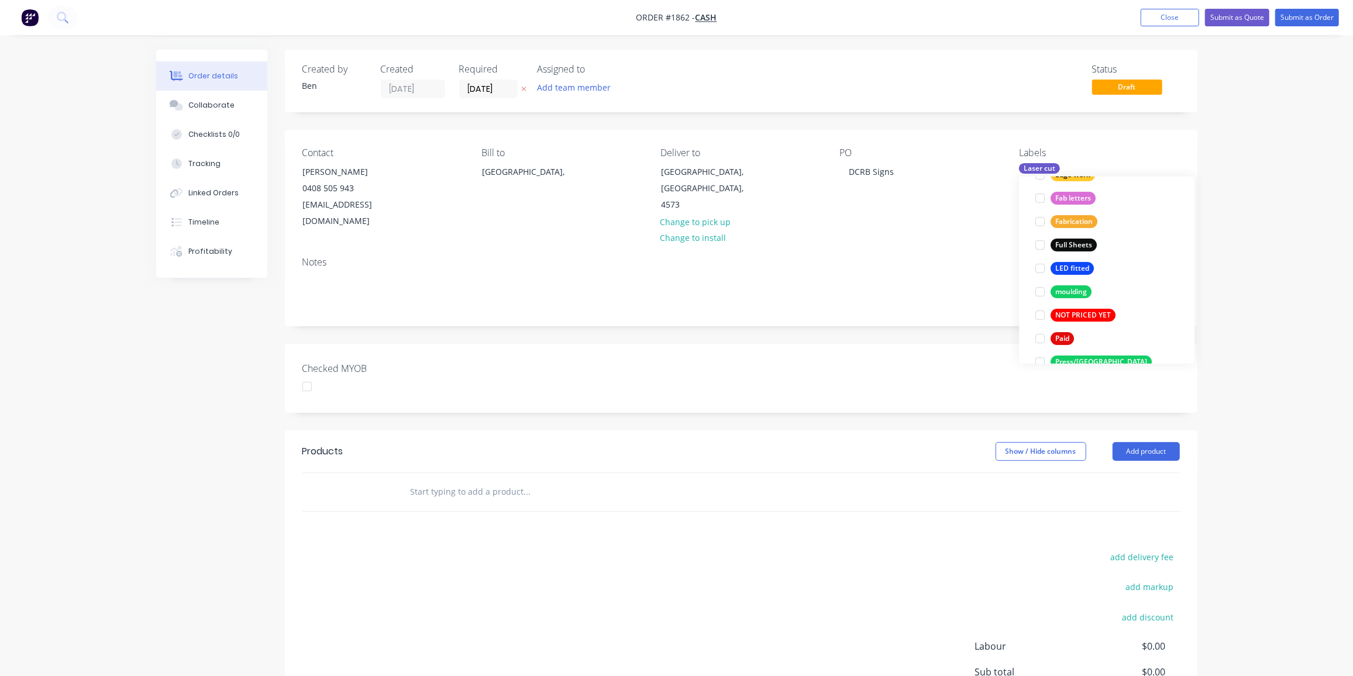
scroll to position [25, 0]
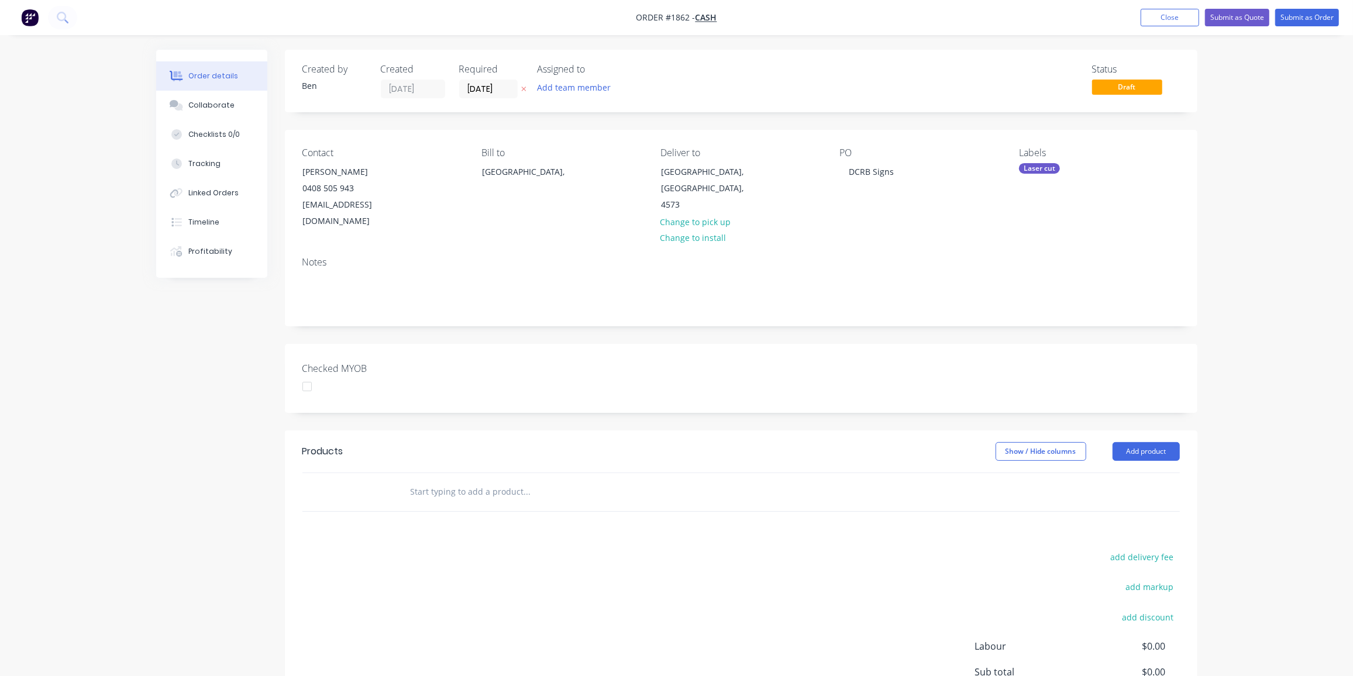
click at [485, 480] on input "text" at bounding box center [527, 491] width 234 height 23
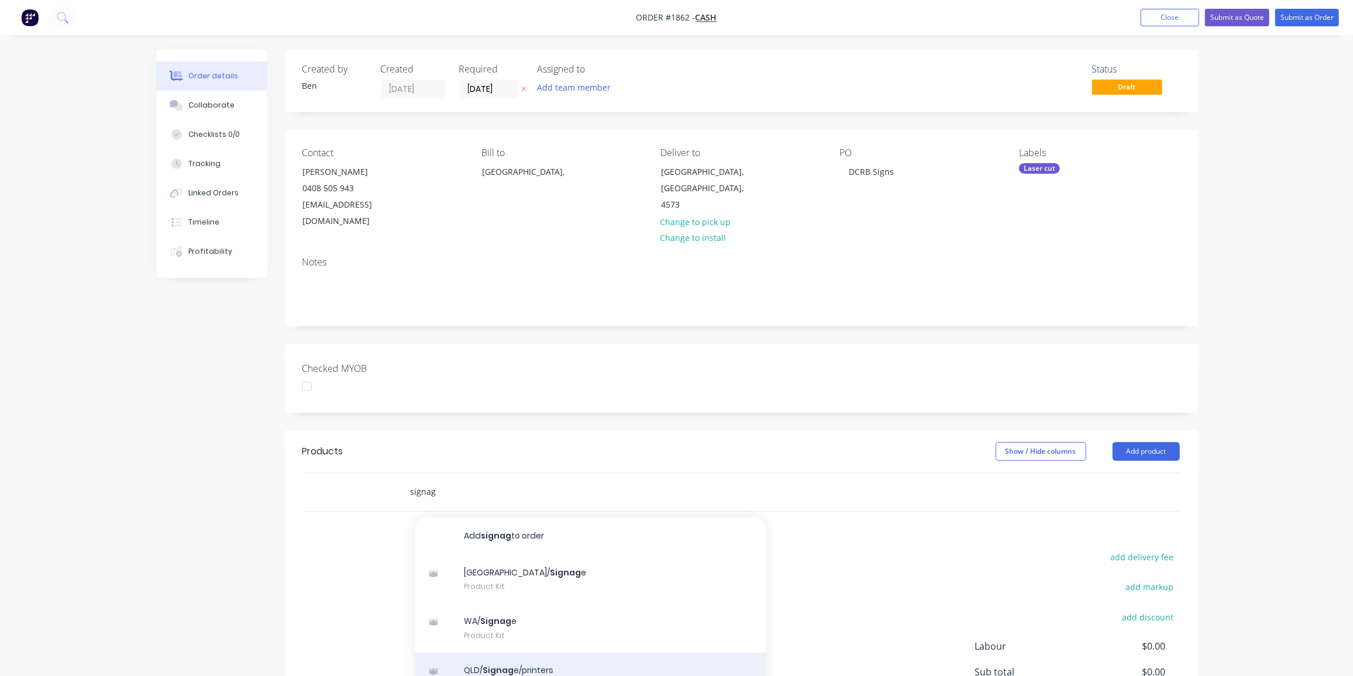
type input "signag"
click at [518, 653] on div "QLD/ Signag e/printers Product Kit" at bounding box center [590, 677] width 351 height 49
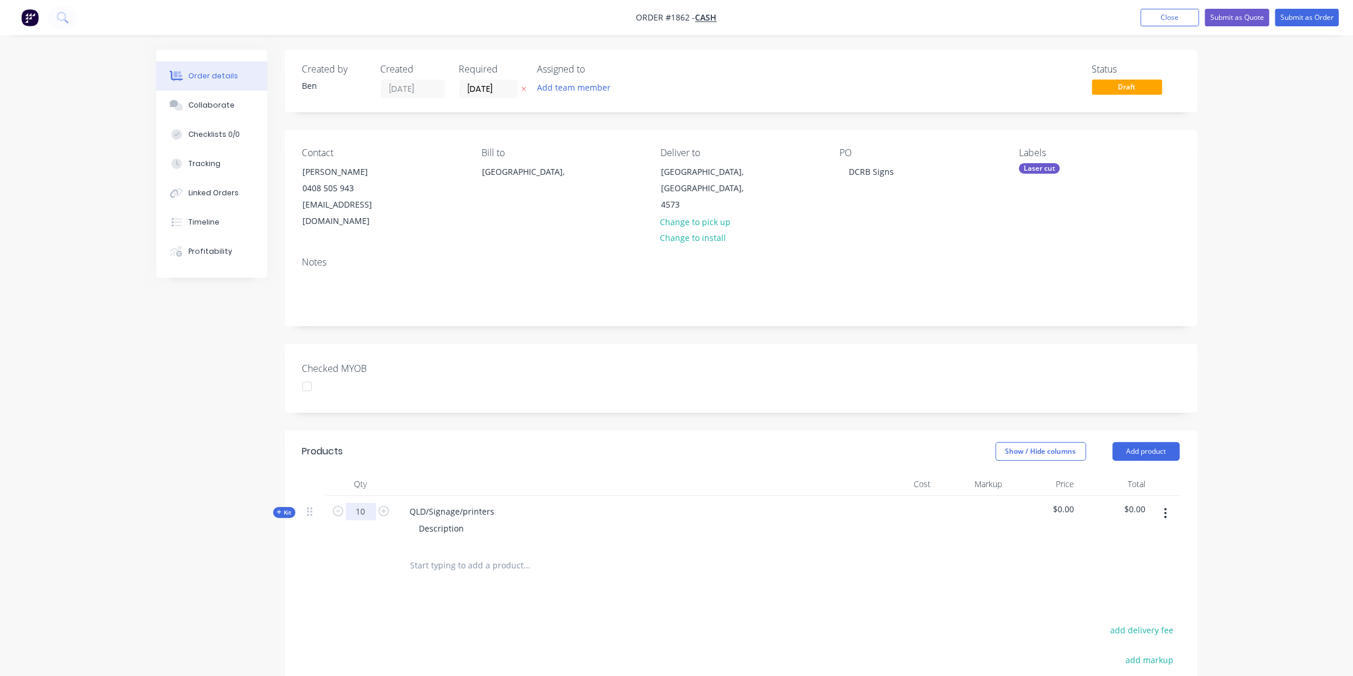
type input "10"
drag, startPoint x: 495, startPoint y: 492, endPoint x: 399, endPoint y: 493, distance: 95.9
click at [399, 496] on div "QLD/Signage/printers Description" at bounding box center [630, 521] width 468 height 51
drag, startPoint x: 462, startPoint y: 512, endPoint x: 355, endPoint y: 511, distance: 107.0
click at [355, 511] on div "Kit 10 200mm dia disks Description $0.00 $0.00" at bounding box center [740, 521] width 877 height 51
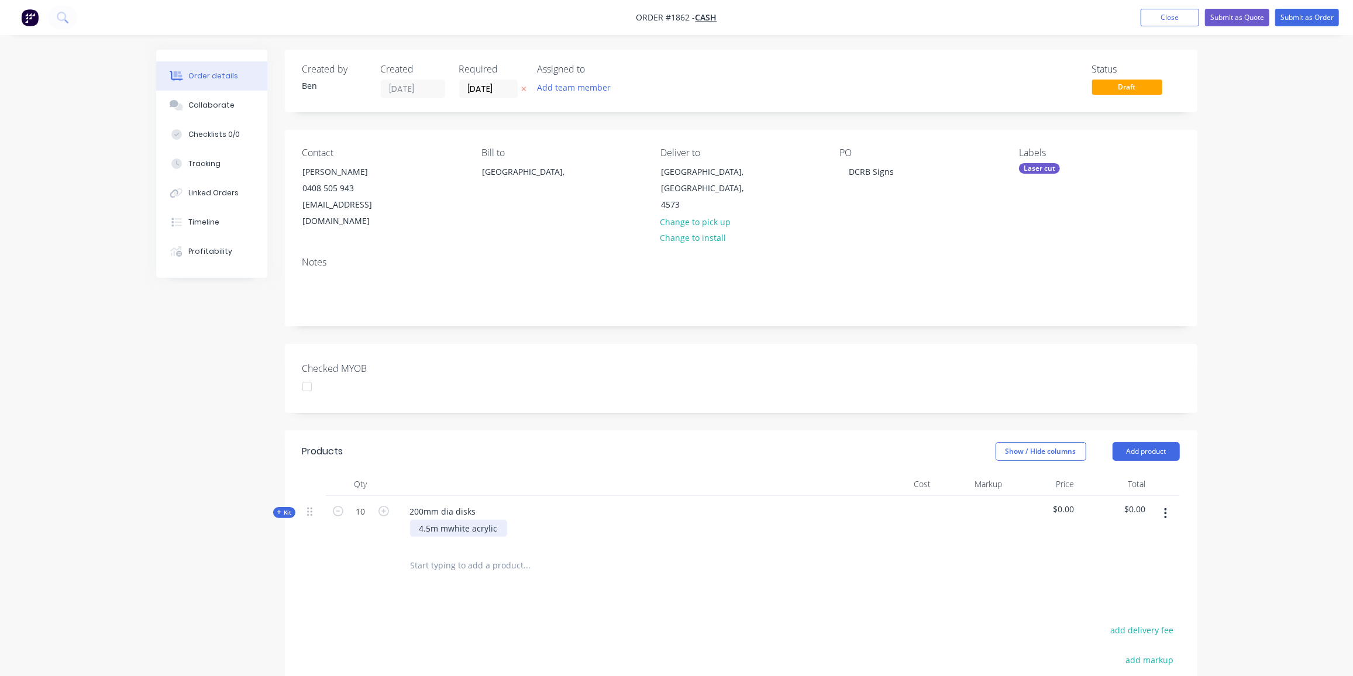
click at [442, 520] on div "4.5m mwhite acrylic" at bounding box center [458, 528] width 97 height 17
click at [286, 550] on div "Qty Cost Markup Price Total Kit 10 200mm dia disks 4.5[PERSON_NAME] acrylic $0.…" at bounding box center [741, 529] width 912 height 112
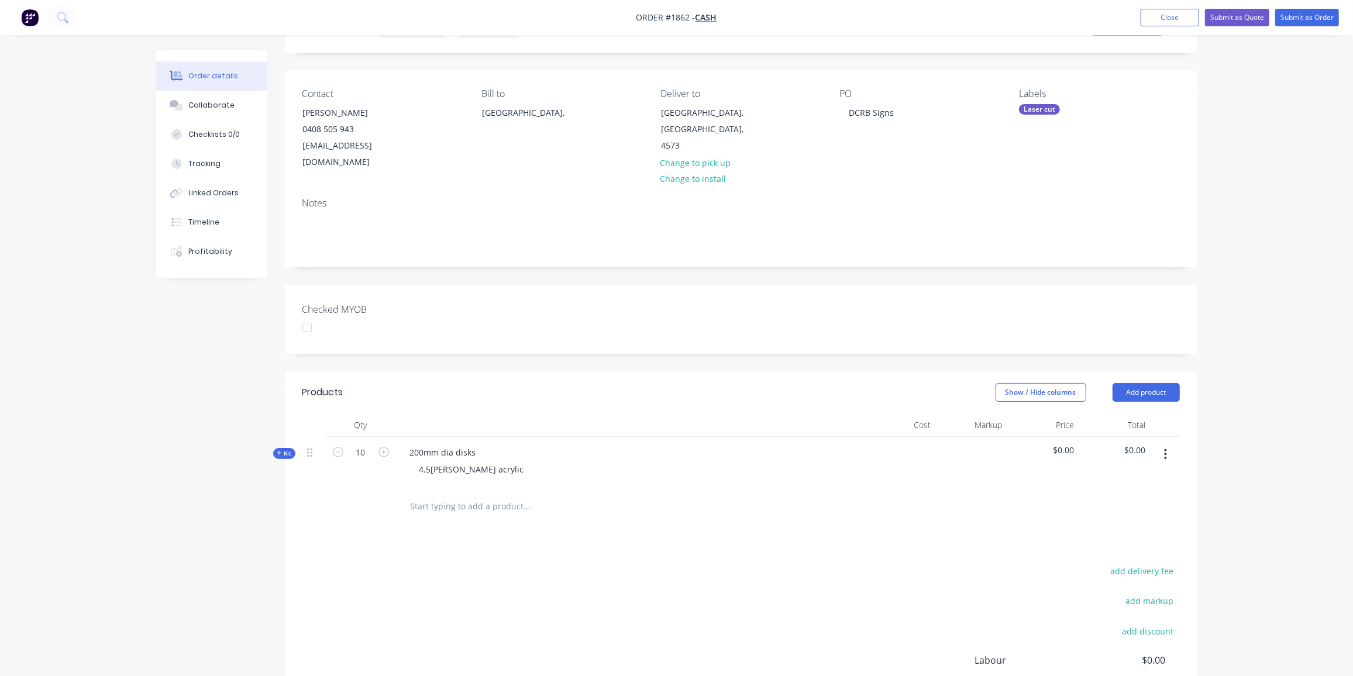
scroll to position [78, 0]
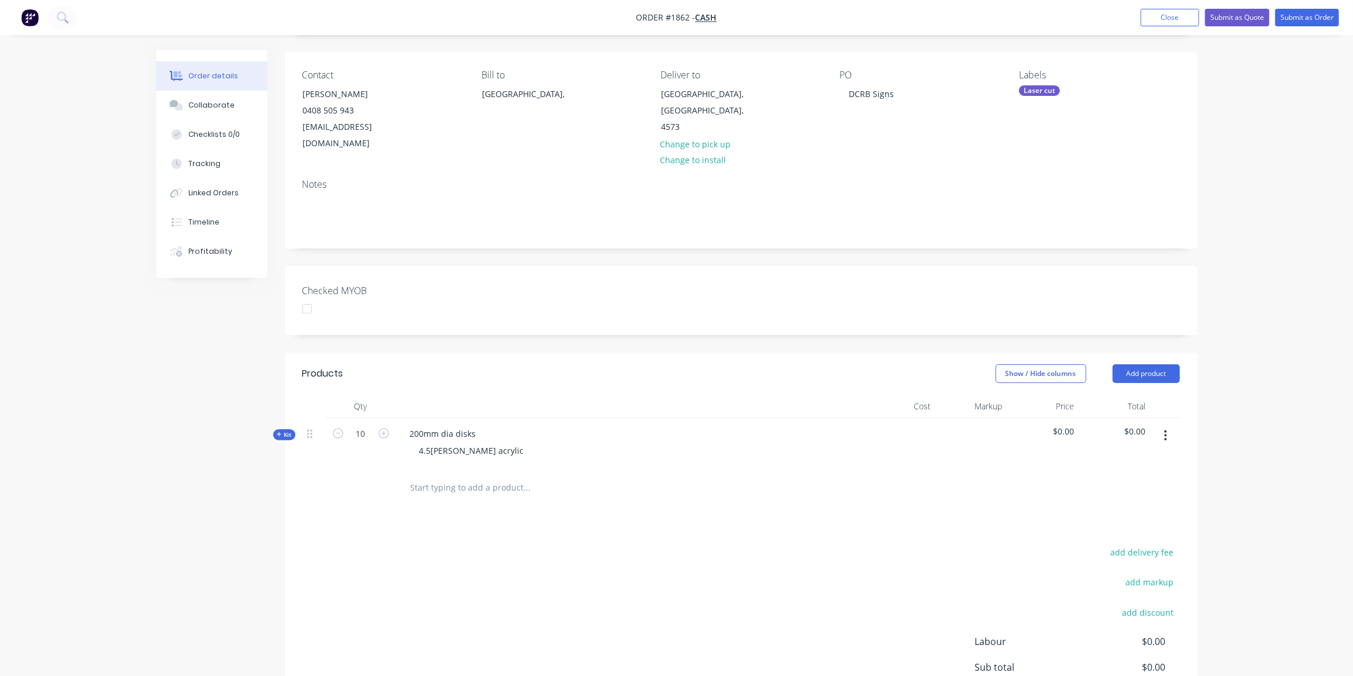
click at [273, 429] on button "Kit" at bounding box center [284, 434] width 22 height 11
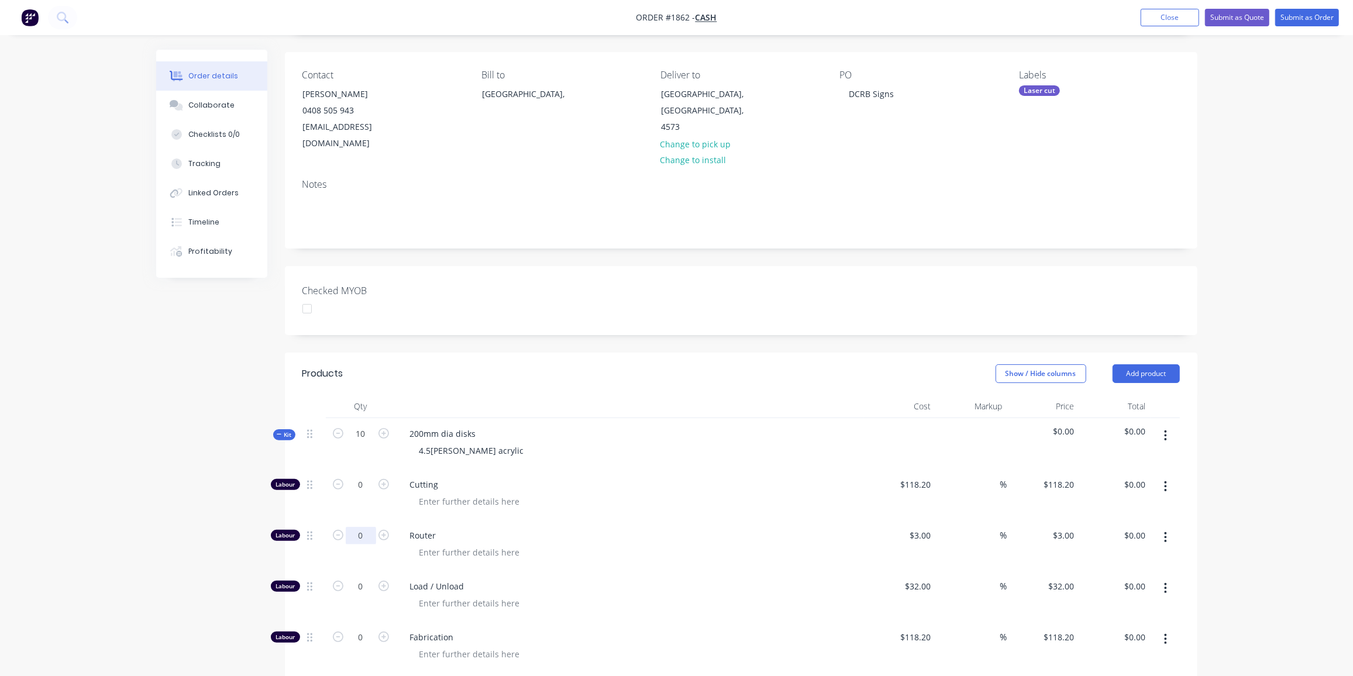
click at [360, 527] on input "0" at bounding box center [361, 536] width 30 height 18
type input "5"
type input "$15.00"
click at [359, 578] on input "0" at bounding box center [361, 587] width 30 height 18
type input "1"
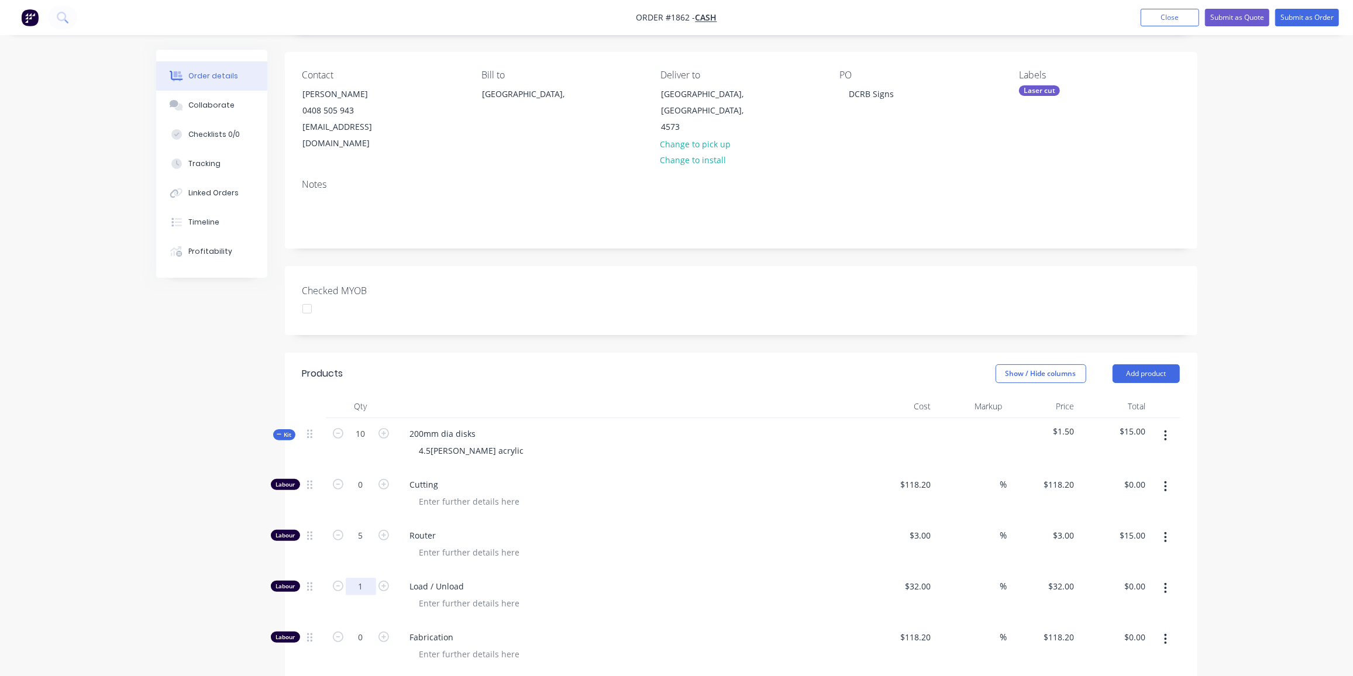
type input "$32.00"
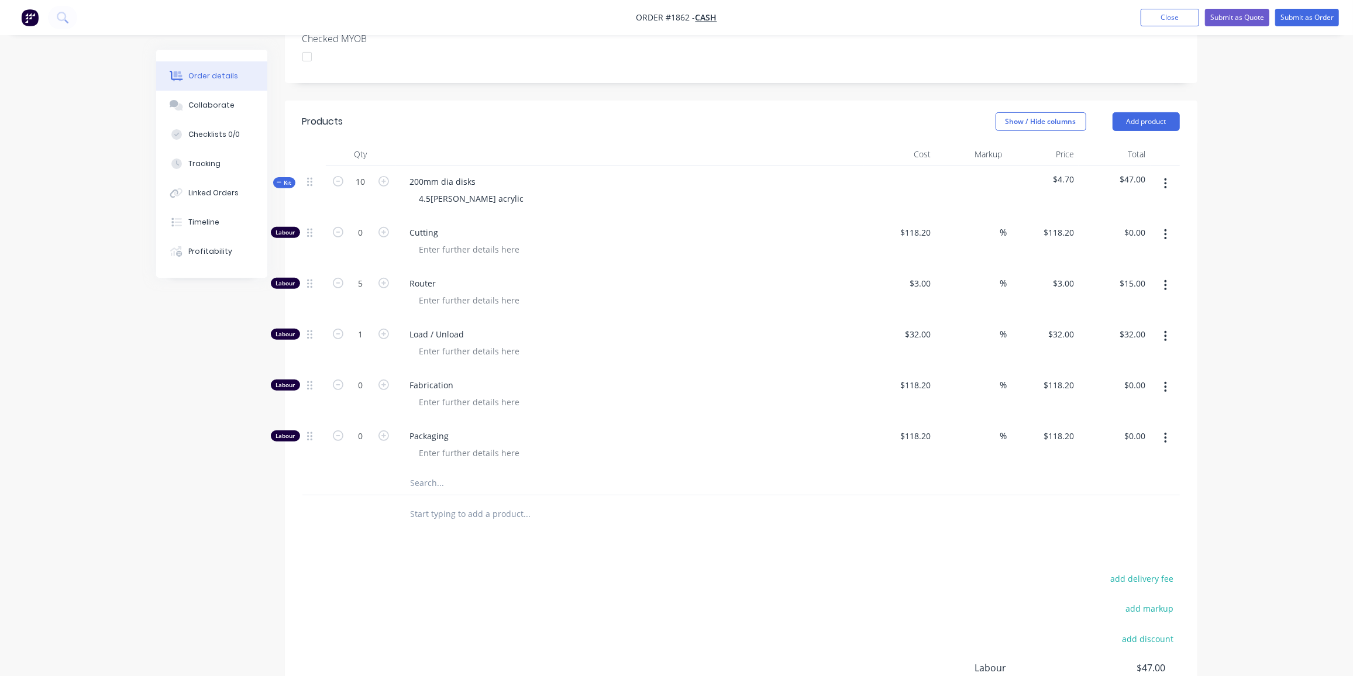
click at [433, 471] on input "text" at bounding box center [527, 482] width 234 height 23
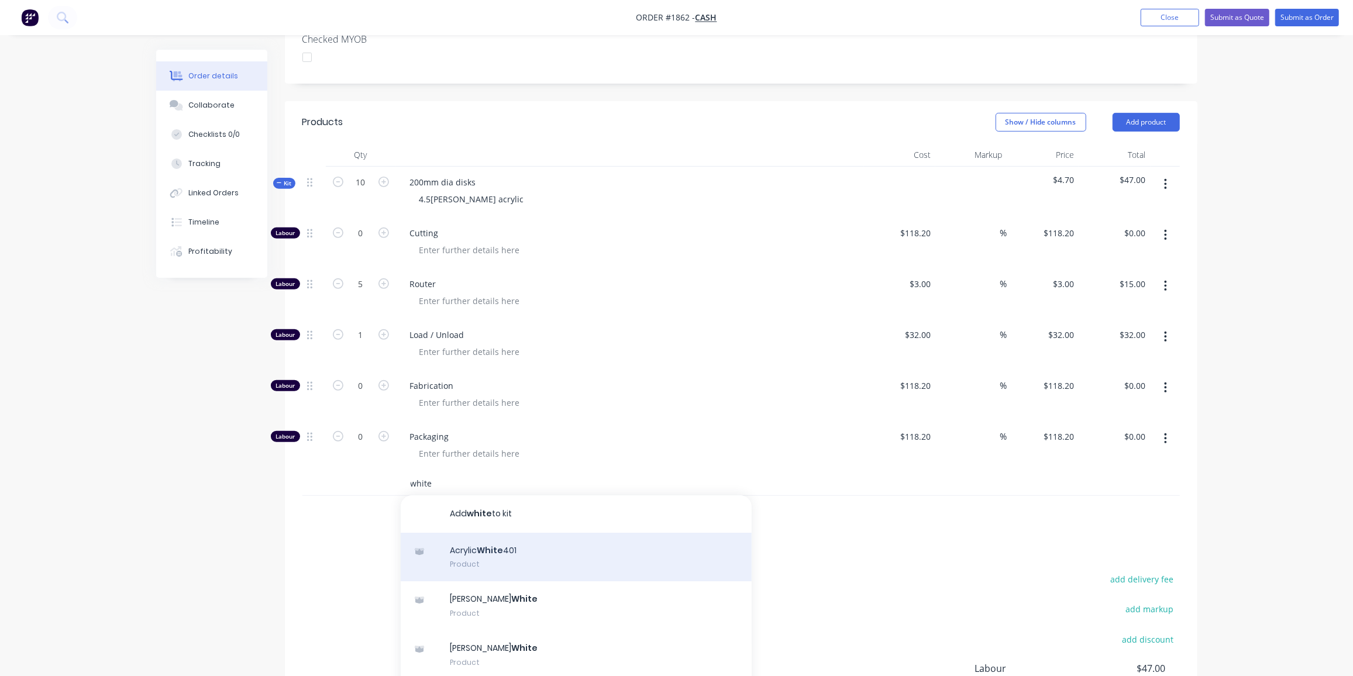
type input "white"
click at [536, 535] on div "Acrylic White 401 Product" at bounding box center [576, 557] width 351 height 49
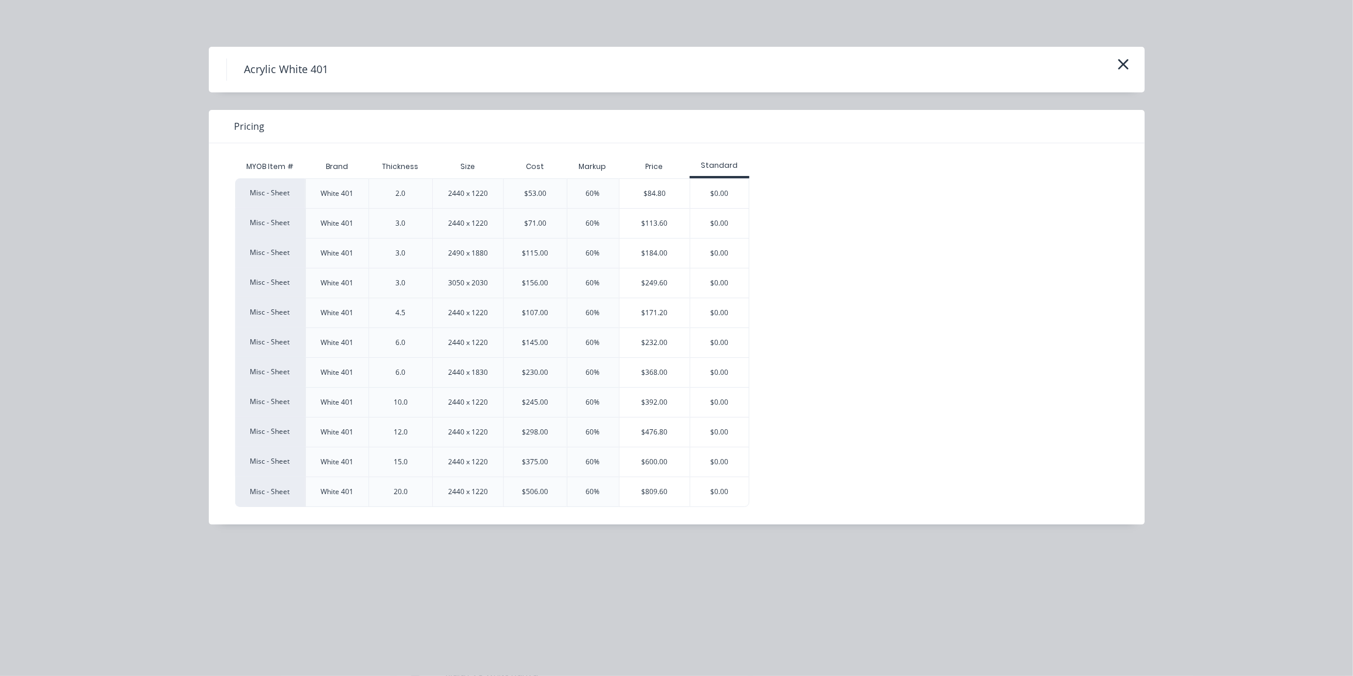
click at [648, 312] on div "$171.20" at bounding box center [654, 312] width 71 height 29
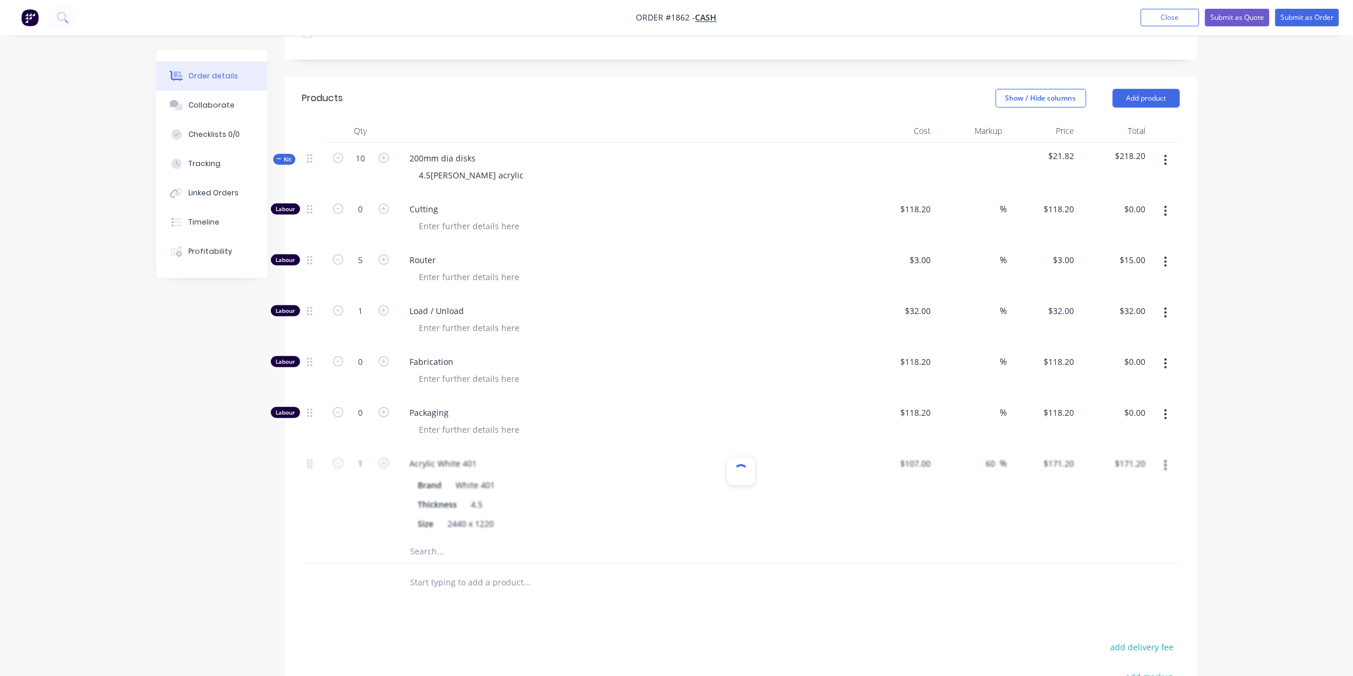
scroll to position [354, 0]
click at [354, 454] on input "1" at bounding box center [361, 463] width 30 height 18
type input "0.2"
type input "$34.24"
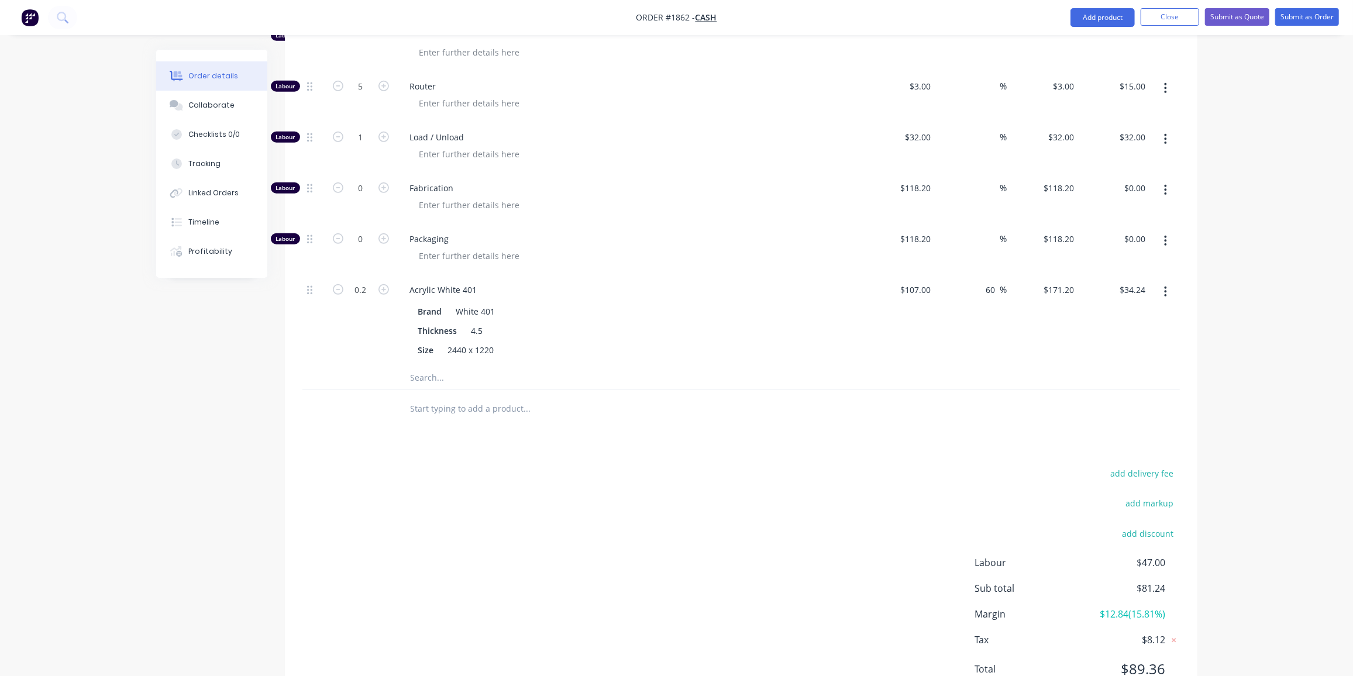
click at [795, 511] on div "add delivery fee add markup add discount Labour $47.00 Sub total $81.24 Margin …" at bounding box center [740, 579] width 877 height 226
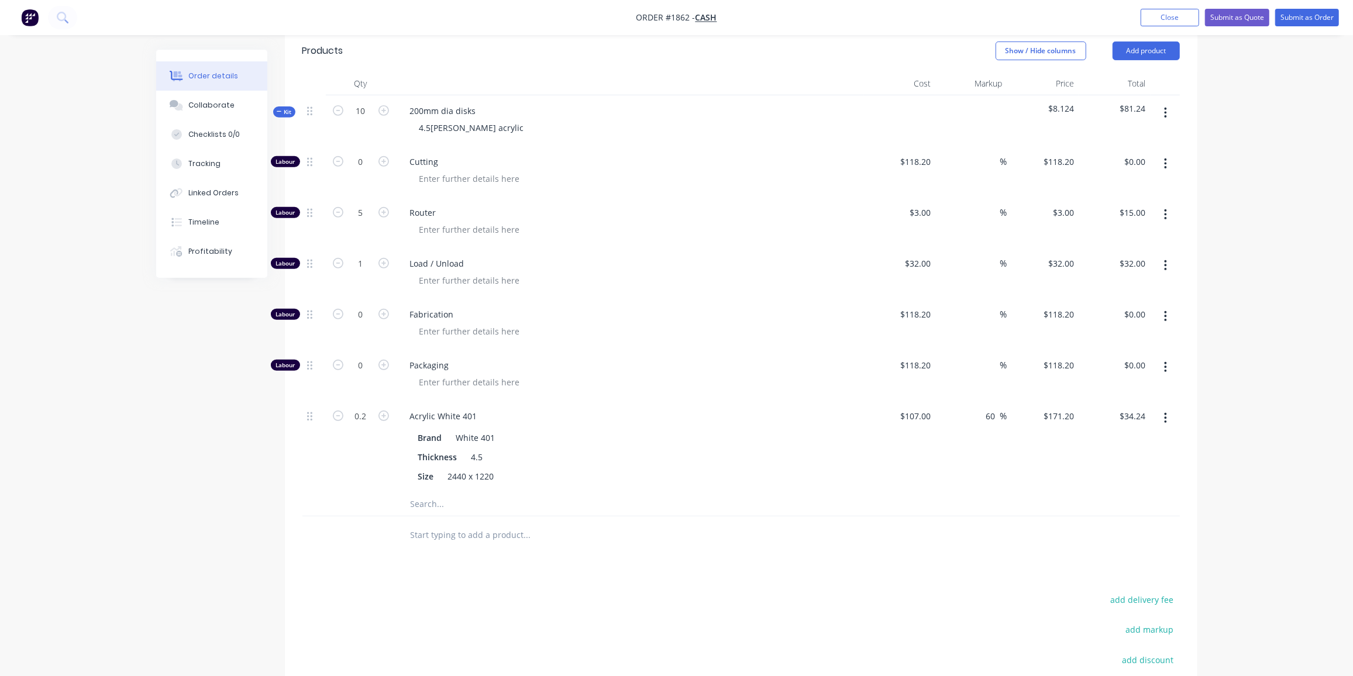
click at [287, 108] on span "Kit" at bounding box center [284, 112] width 15 height 9
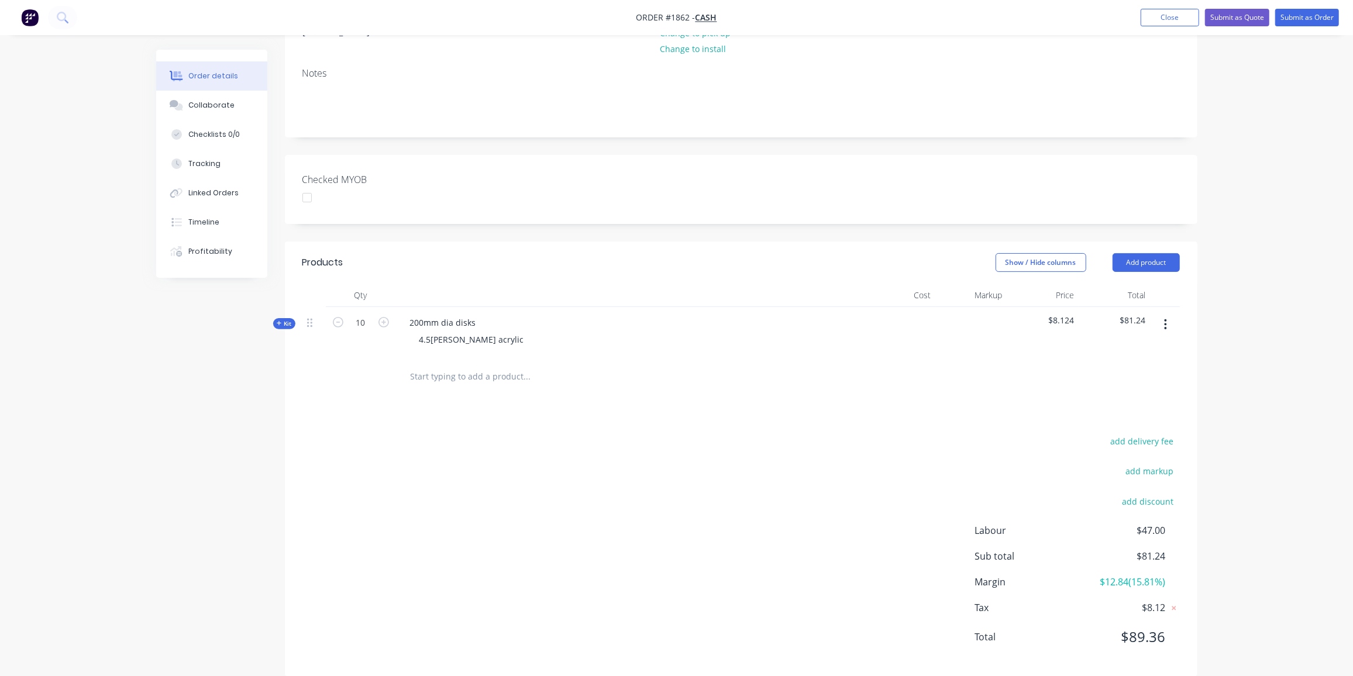
click at [1166, 318] on icon "button" at bounding box center [1165, 324] width 3 height 13
click at [1128, 394] on div "Duplicate" at bounding box center [1124, 402] width 90 height 17
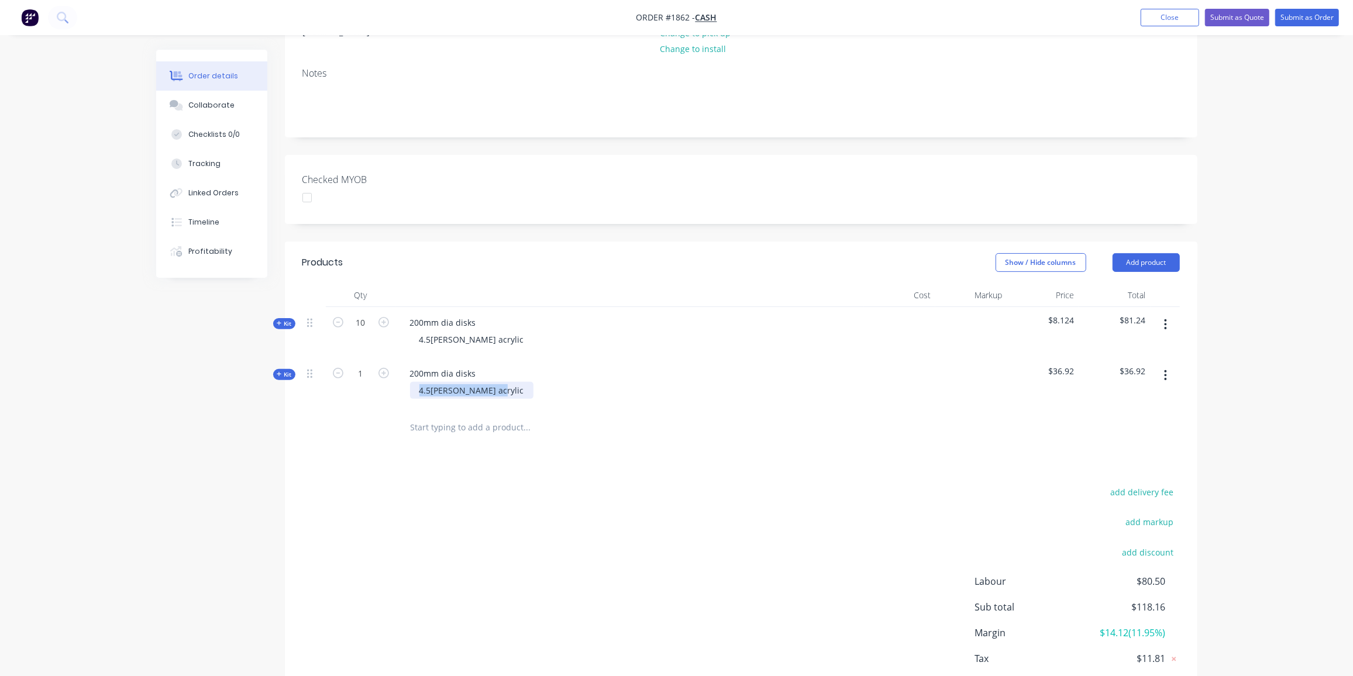
drag, startPoint x: 495, startPoint y: 375, endPoint x: 400, endPoint y: 374, distance: 94.8
click at [401, 382] on div "4.5[PERSON_NAME] acrylic" at bounding box center [630, 390] width 459 height 17
click at [353, 365] on input "1" at bounding box center [361, 374] width 30 height 18
type input "20"
click at [284, 370] on span "Kit" at bounding box center [284, 374] width 15 height 9
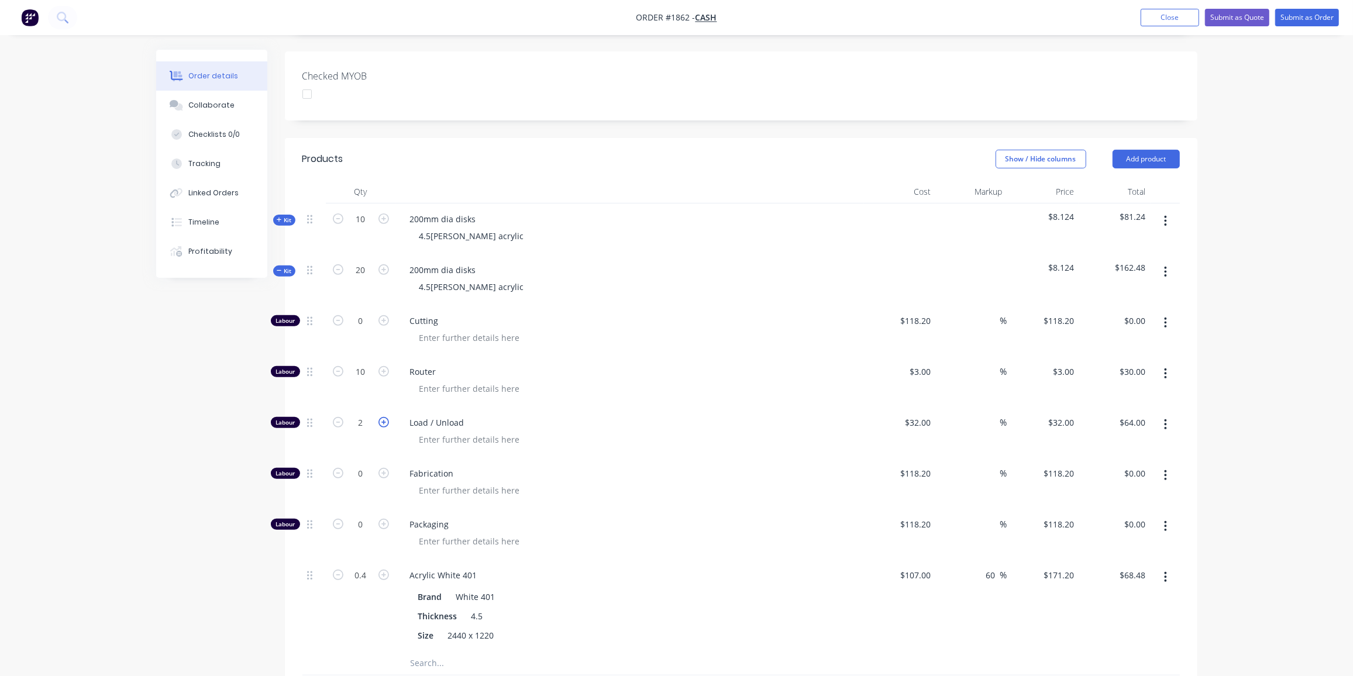
scroll to position [298, 0]
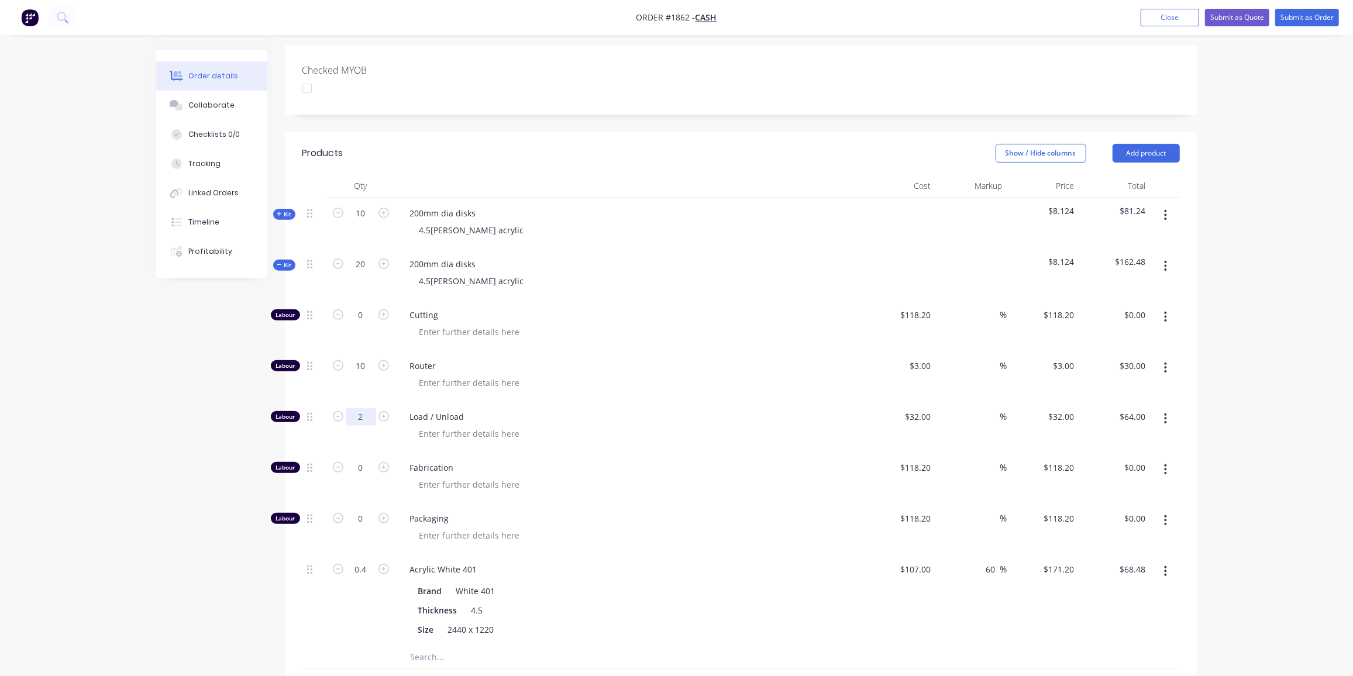
click at [360, 408] on input "2" at bounding box center [361, 417] width 30 height 18
type input "1"
type input "$32.00"
drag, startPoint x: 157, startPoint y: 529, endPoint x: 163, endPoint y: 525, distance: 7.1
click at [159, 527] on div "Created by [PERSON_NAME] Created [DATE] Required [DATE] Assigned to Add team me…" at bounding box center [676, 378] width 1041 height 1254
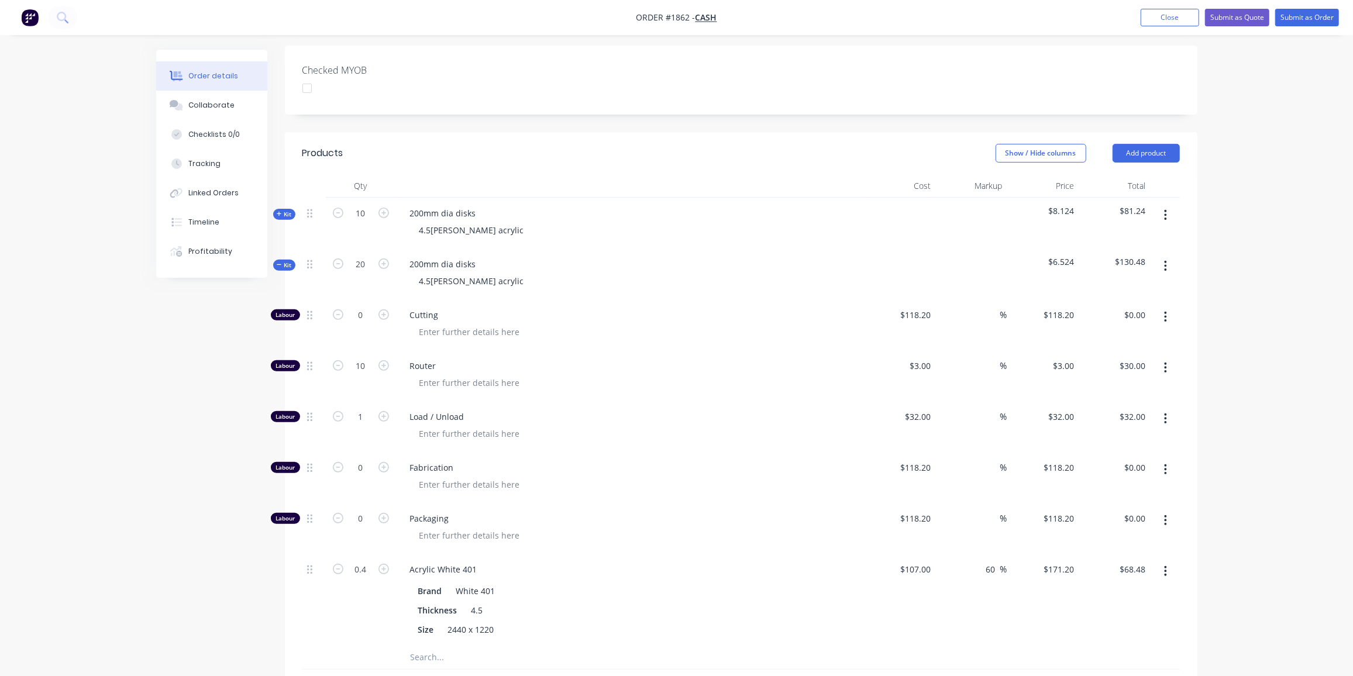
click at [283, 261] on span "Kit" at bounding box center [284, 265] width 15 height 9
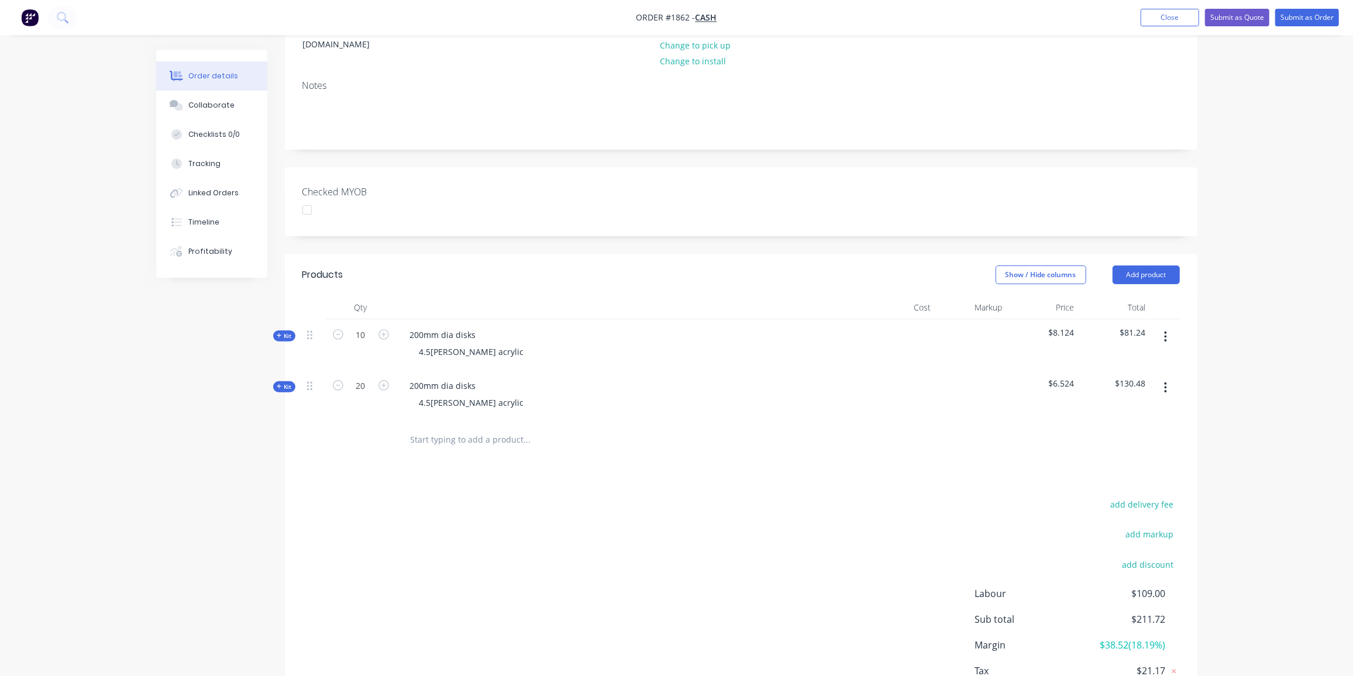
scroll to position [240, 0]
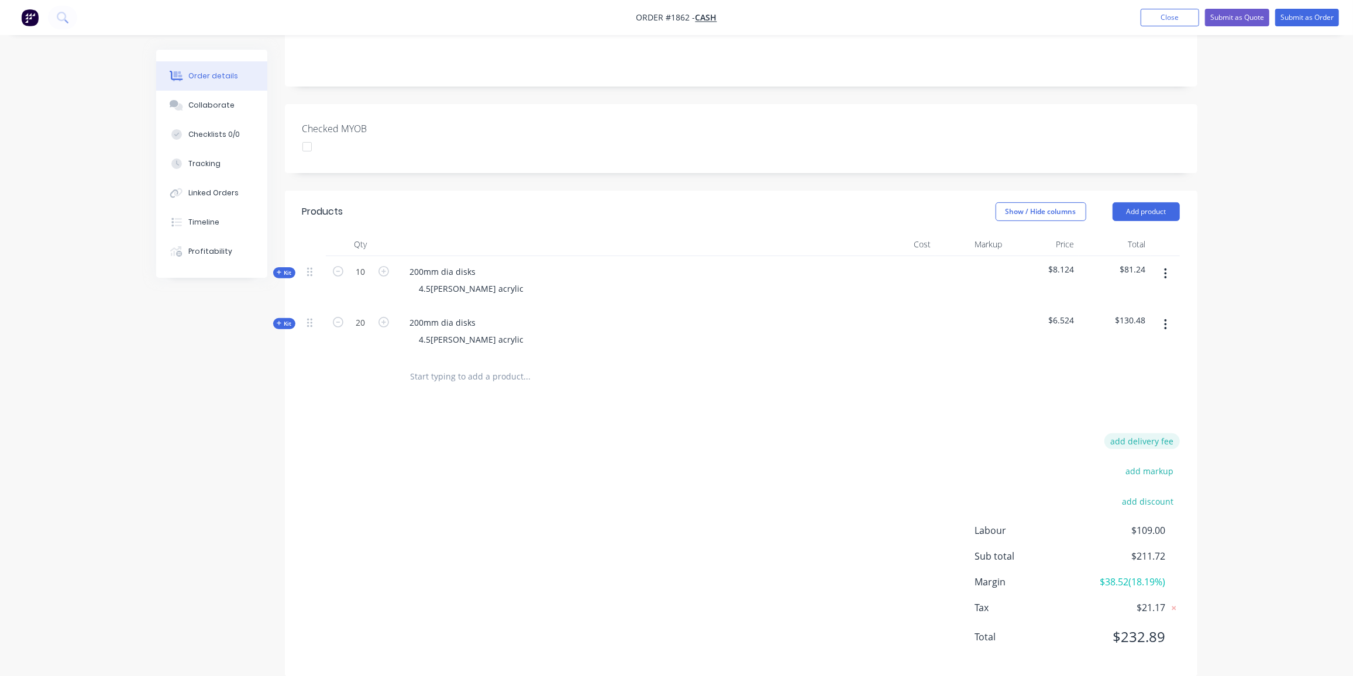
click at [1139, 433] on button "add delivery fee" at bounding box center [1141, 441] width 75 height 16
type input "30"
click at [1236, 19] on button "Submit as Quote" at bounding box center [1237, 18] width 64 height 18
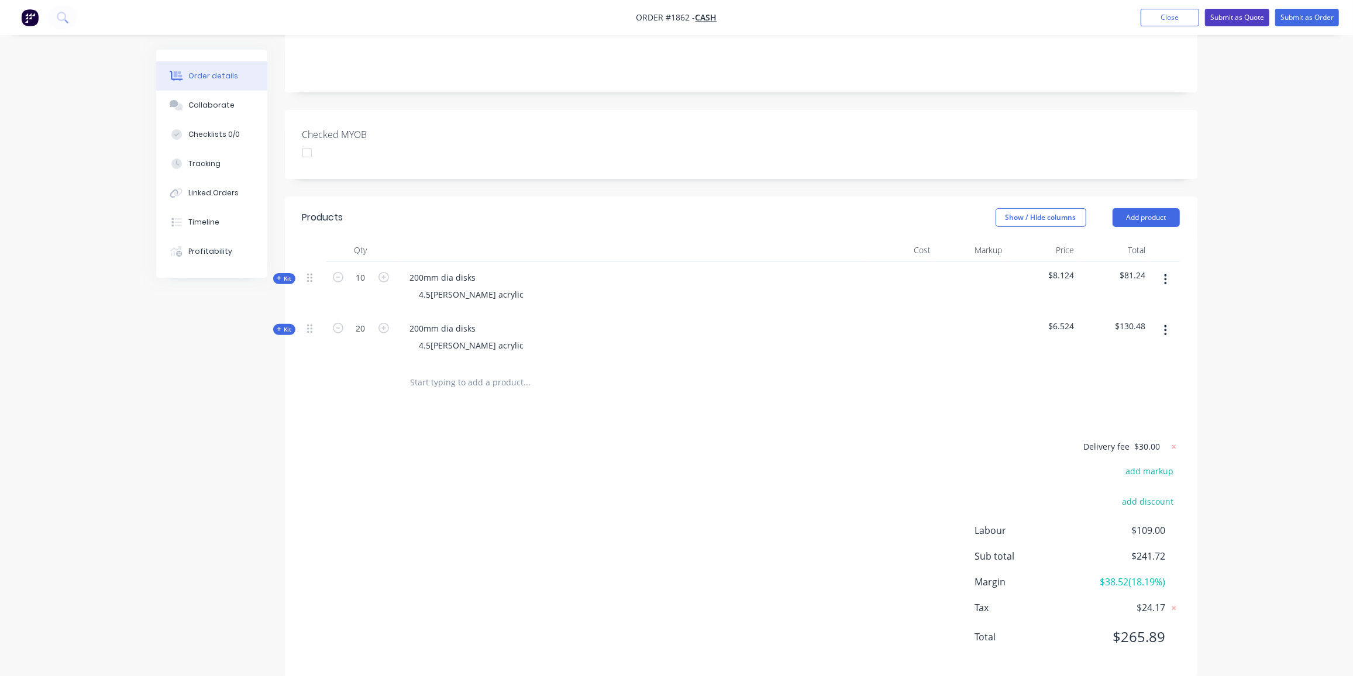
scroll to position [0, 0]
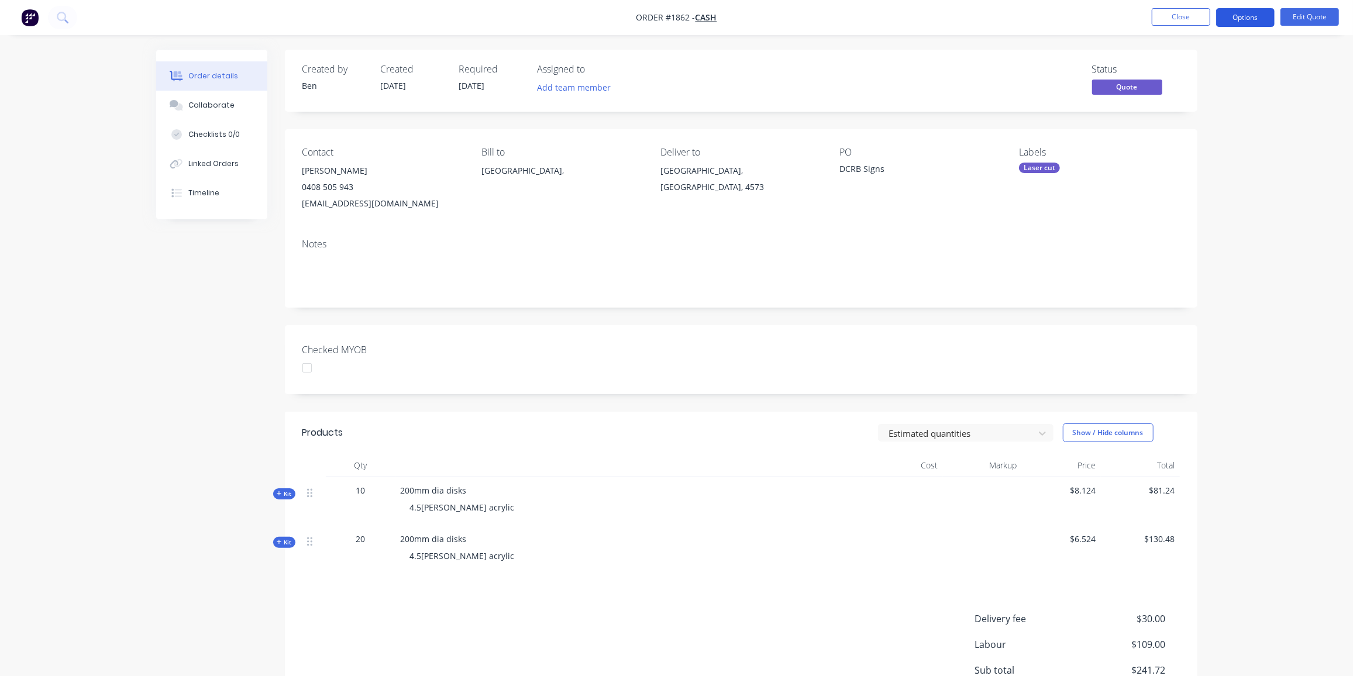
click at [1244, 10] on button "Options" at bounding box center [1245, 17] width 58 height 19
click at [1182, 63] on div "Quote" at bounding box center [1210, 71] width 108 height 17
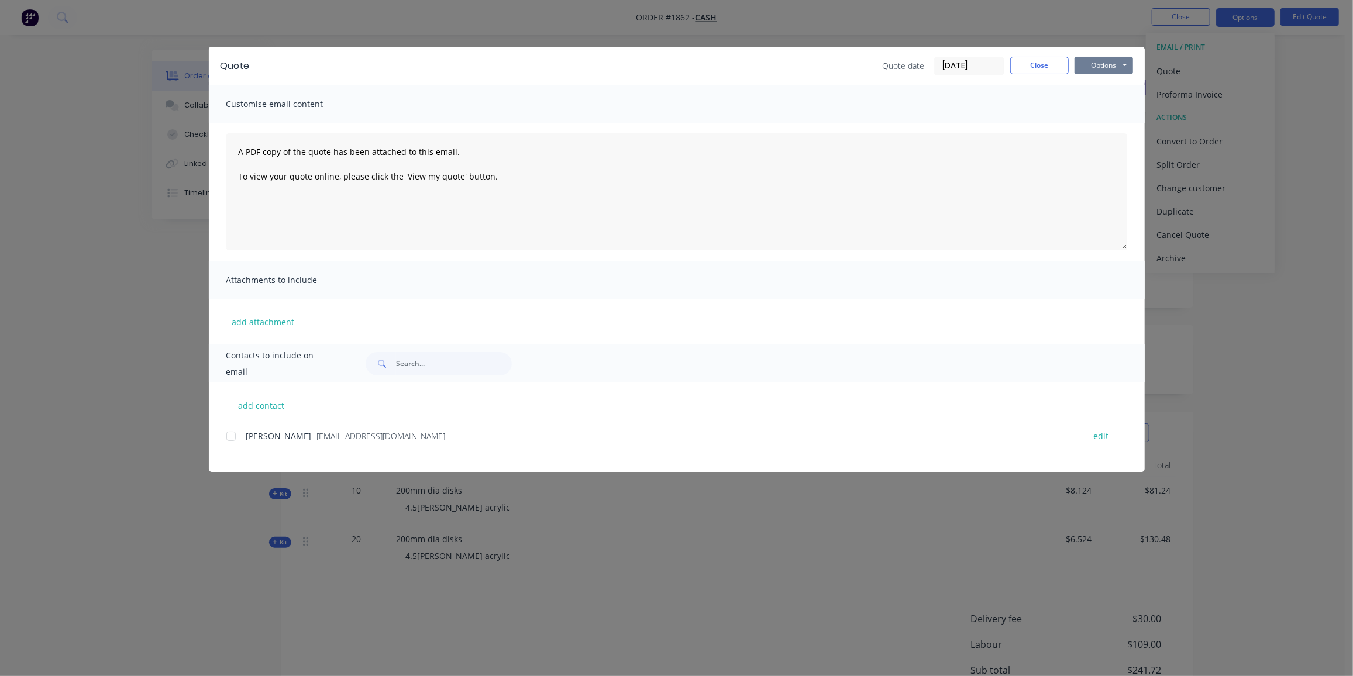
click at [1107, 62] on button "Options" at bounding box center [1103, 66] width 58 height 18
click at [1112, 78] on button "Preview" at bounding box center [1111, 86] width 75 height 19
click at [233, 431] on div at bounding box center [230, 436] width 23 height 23
click at [1113, 60] on button "Options" at bounding box center [1103, 66] width 58 height 18
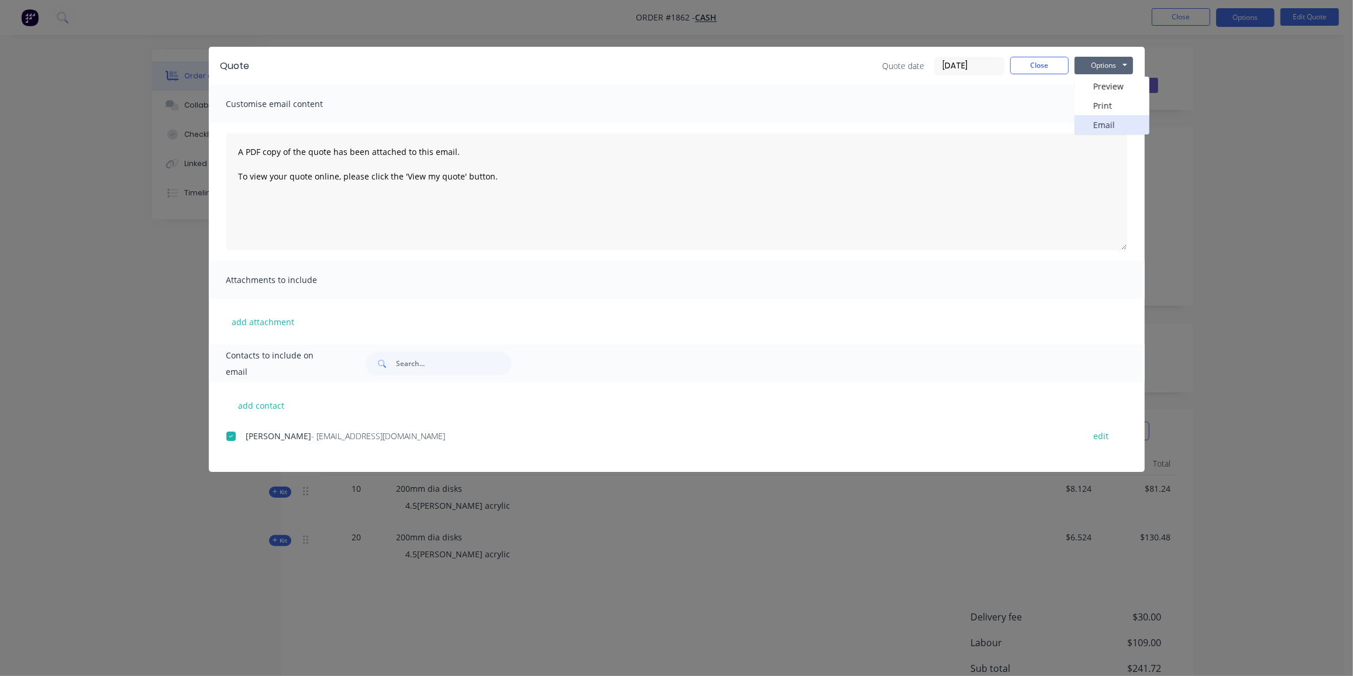
click at [1119, 124] on button "Email" at bounding box center [1111, 124] width 75 height 19
click at [1055, 62] on button "Close" at bounding box center [1039, 66] width 58 height 18
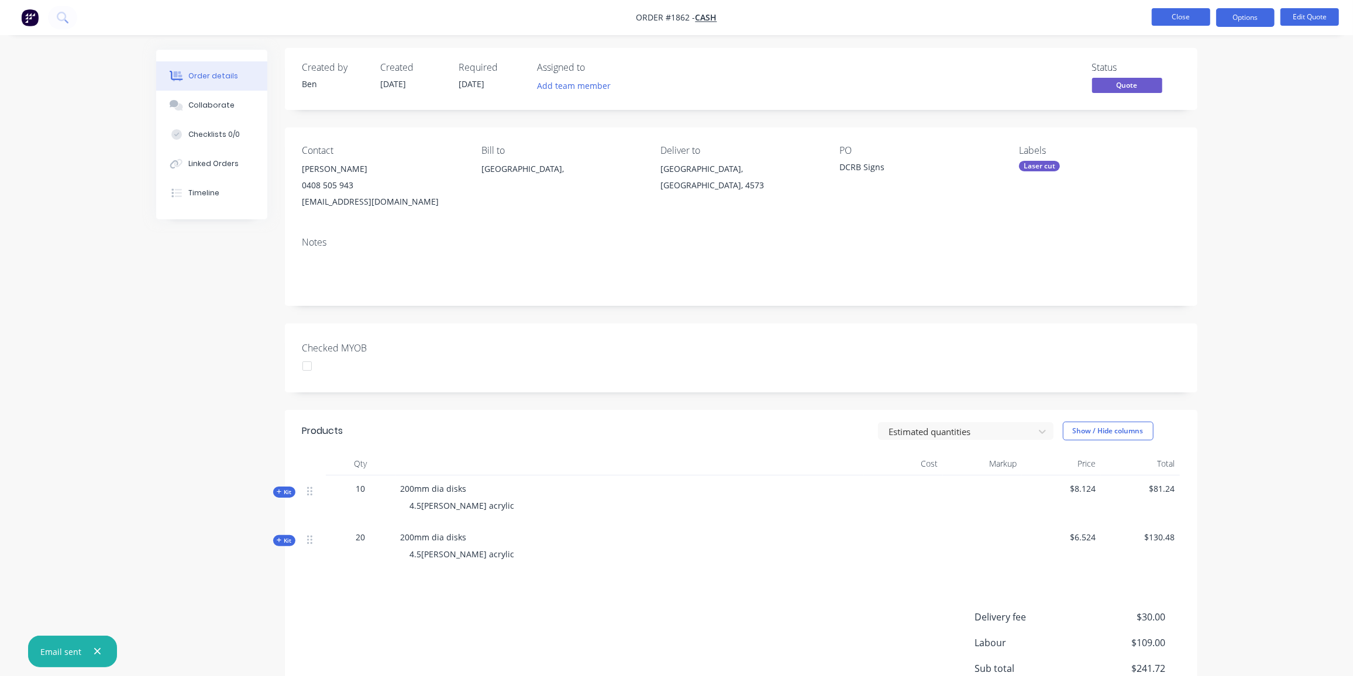
click at [1160, 10] on button "Close" at bounding box center [1181, 17] width 58 height 18
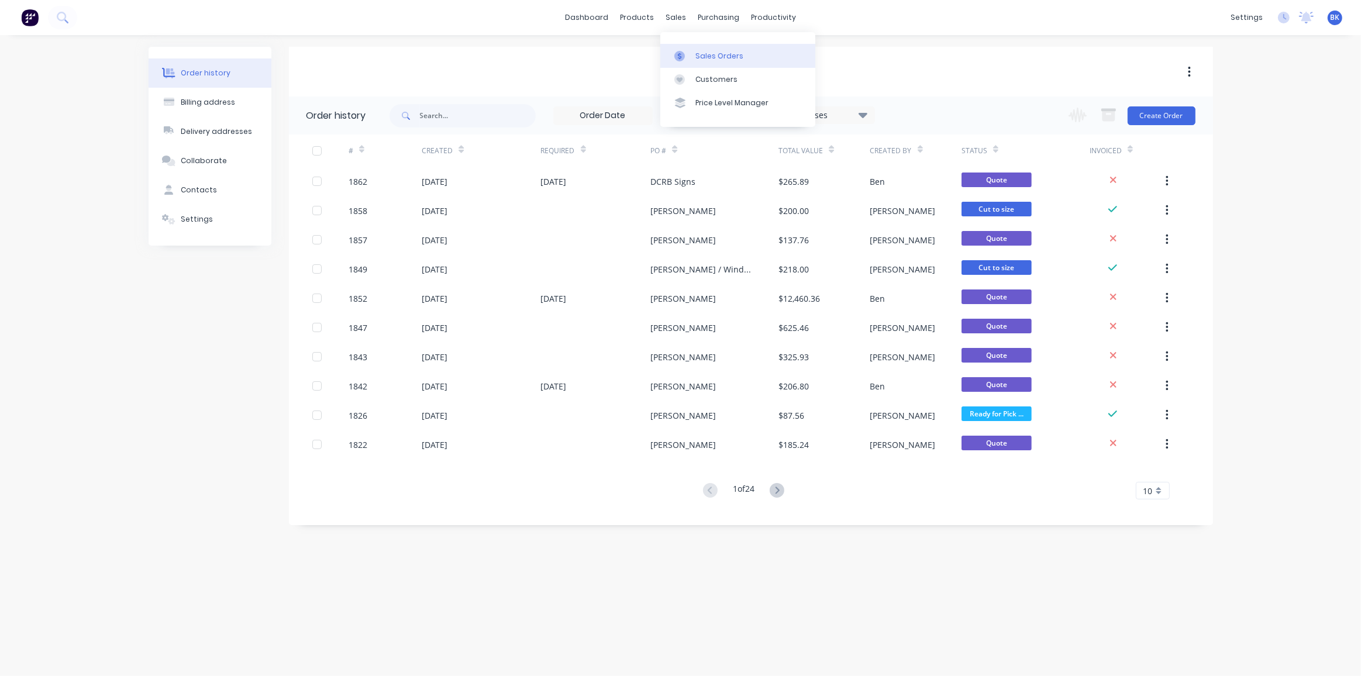
click at [699, 53] on div "Sales Orders" at bounding box center [719, 56] width 48 height 11
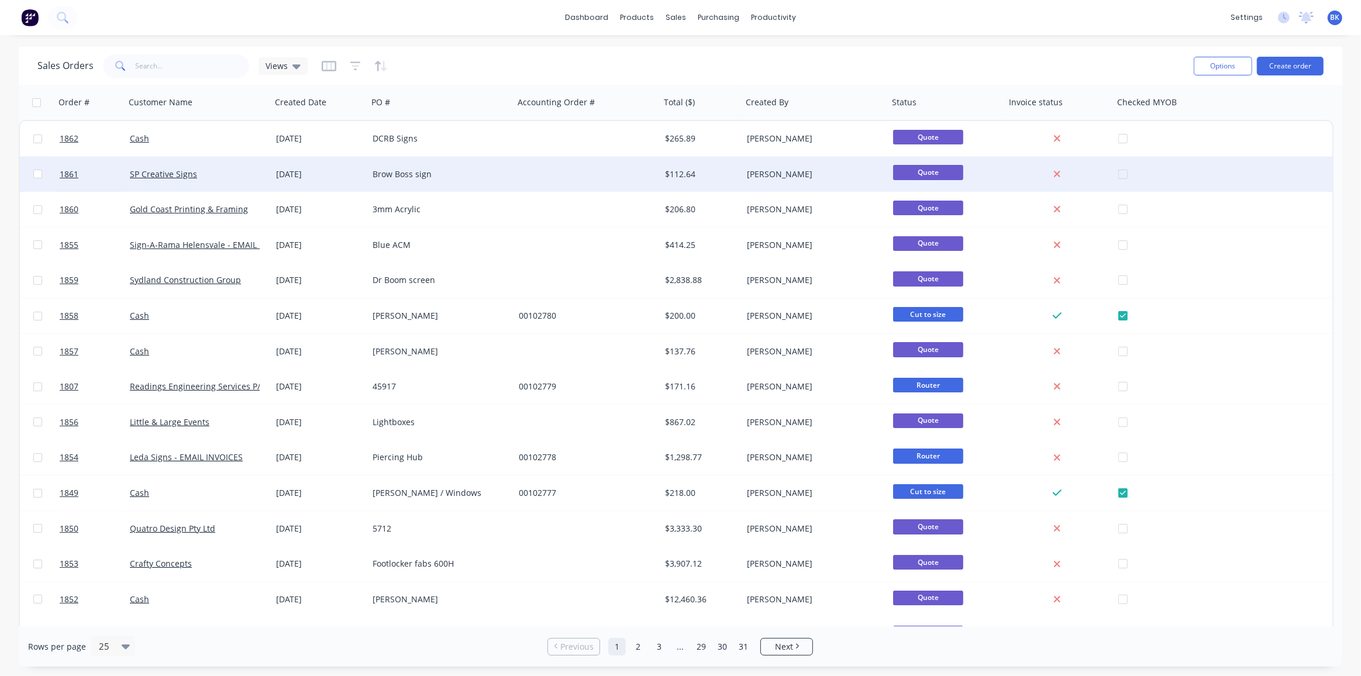
click at [425, 183] on div "Brow Boss sign" at bounding box center [441, 174] width 146 height 35
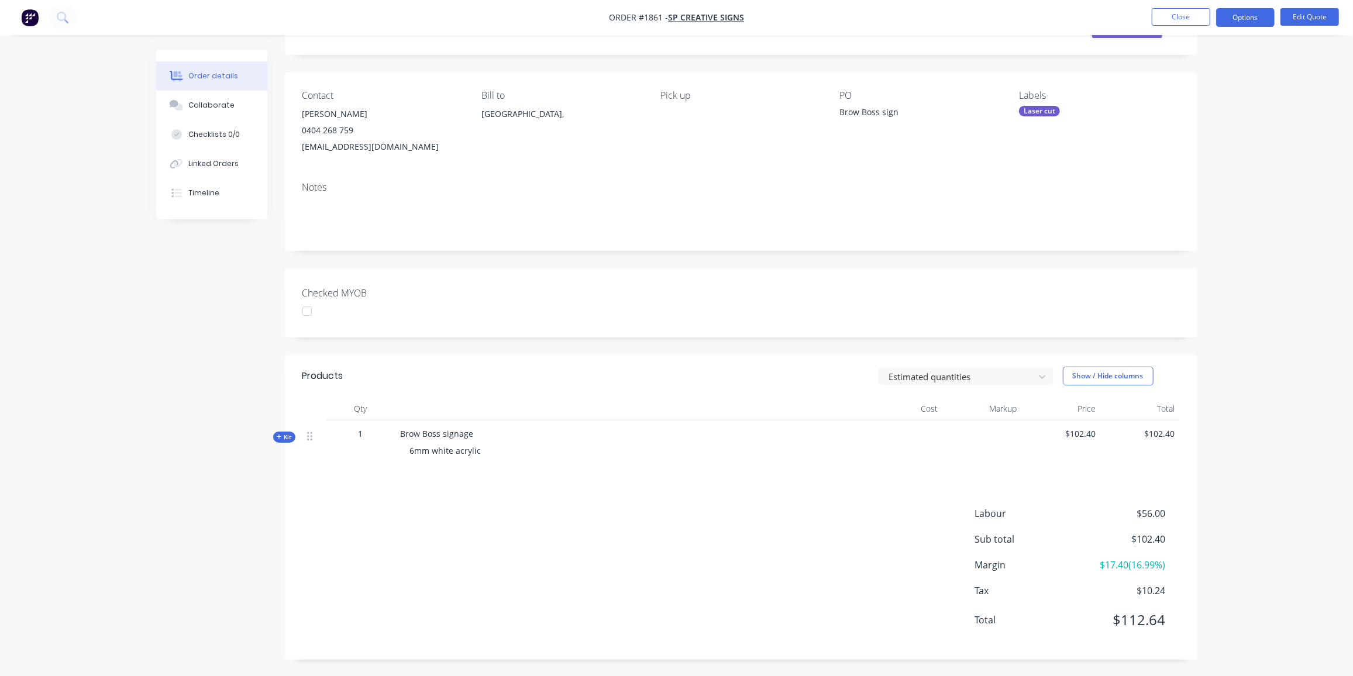
scroll to position [57, 0]
click at [1301, 15] on button "Edit Quote" at bounding box center [1309, 17] width 58 height 18
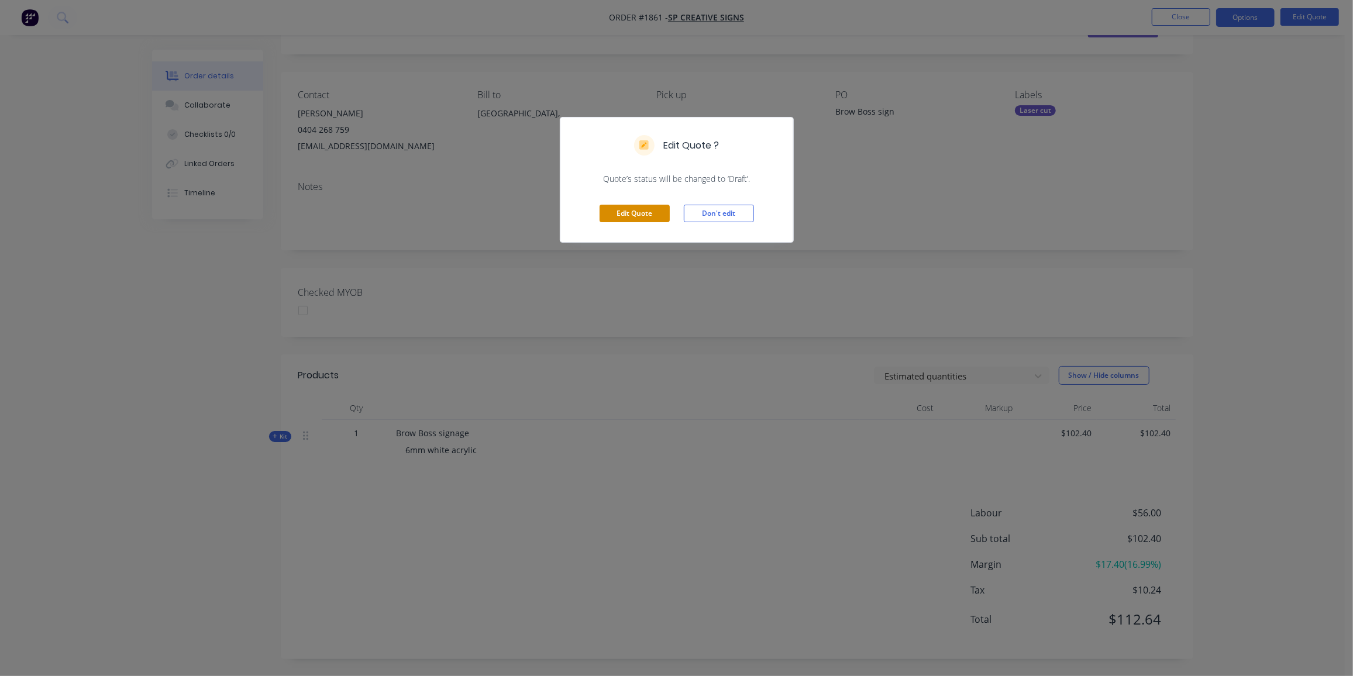
click at [636, 213] on button "Edit Quote" at bounding box center [634, 214] width 70 height 18
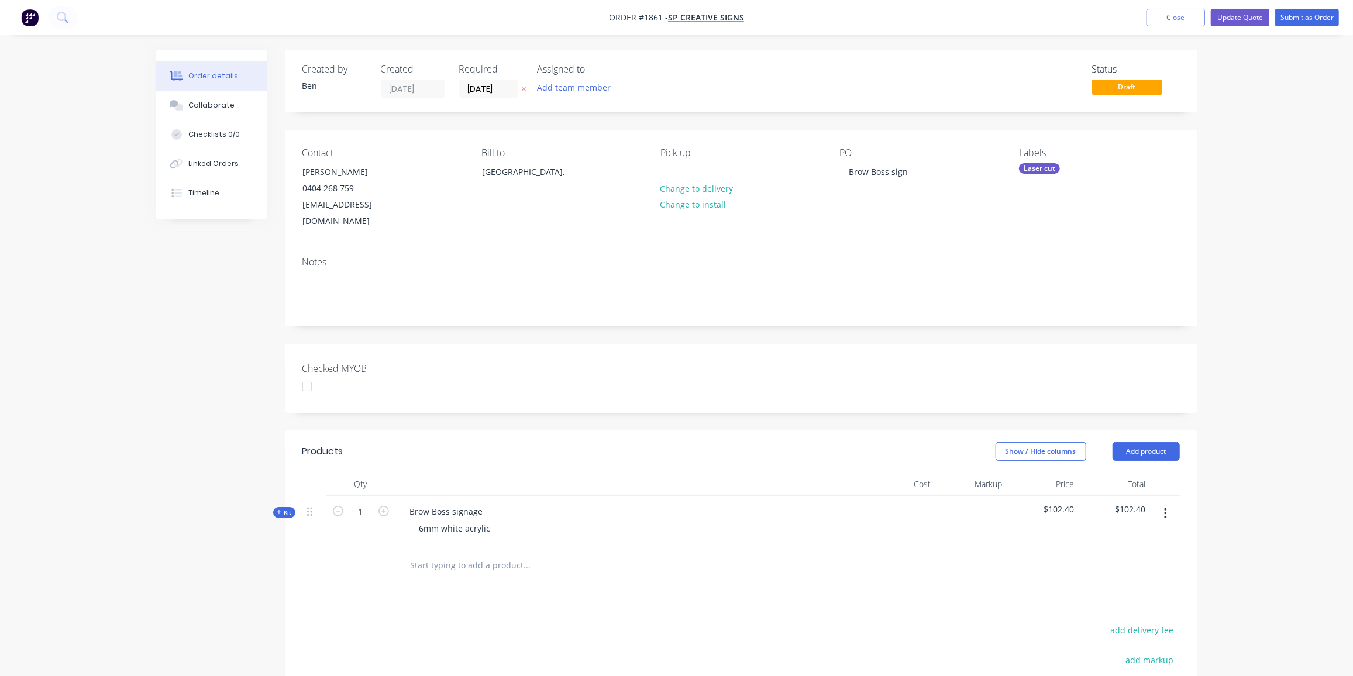
click at [467, 554] on input "text" at bounding box center [527, 565] width 234 height 23
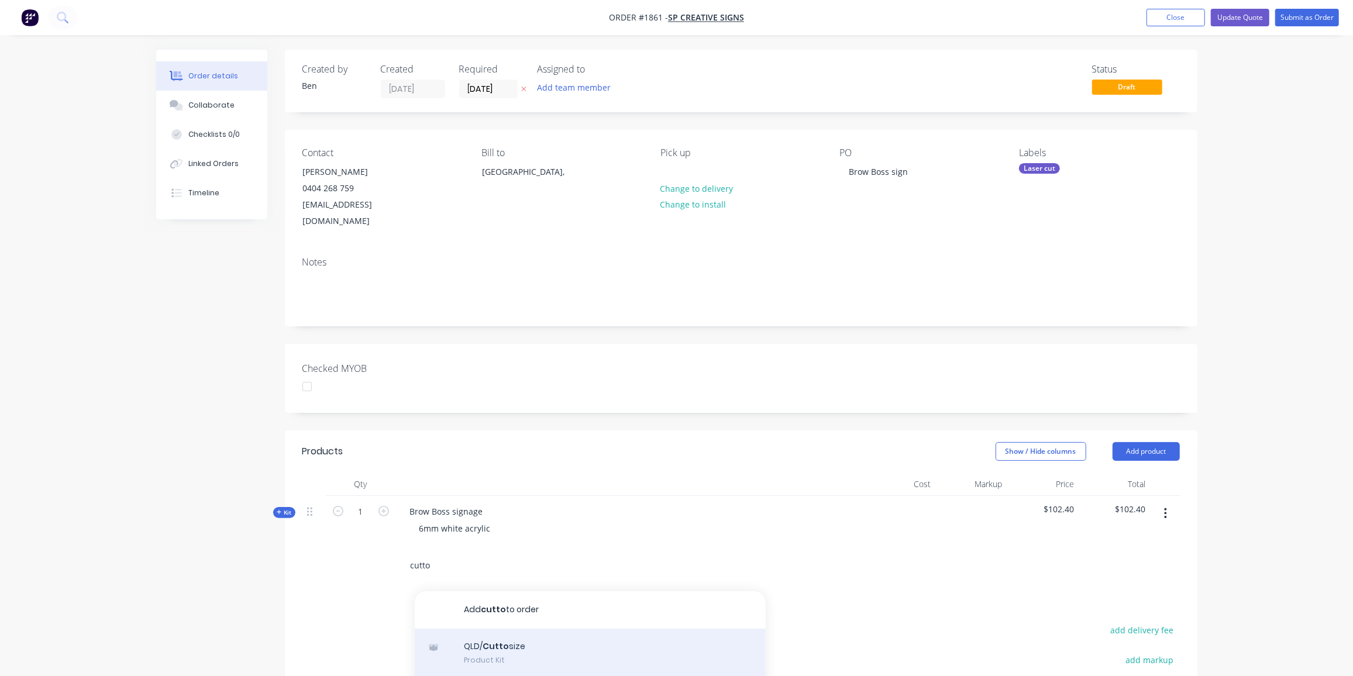
type input "cutto"
click at [573, 629] on div "QLD/ Cutto size Product Kit" at bounding box center [590, 653] width 351 height 49
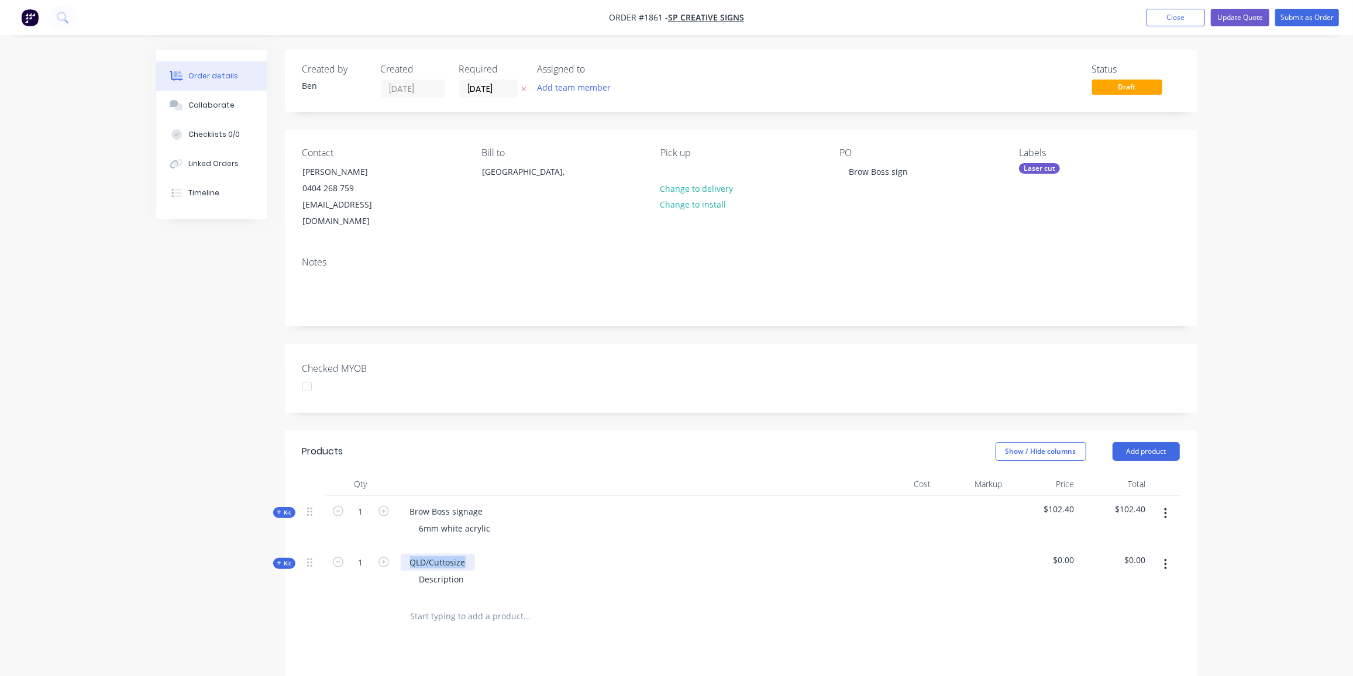
drag, startPoint x: 466, startPoint y: 548, endPoint x: 409, endPoint y: 543, distance: 57.0
click at [409, 554] on div "QLD/Cuttosize" at bounding box center [438, 562] width 74 height 17
drag, startPoint x: 460, startPoint y: 561, endPoint x: 394, endPoint y: 559, distance: 66.1
click at [394, 559] on div "Kit 1 Opal 433 4.5mm Description $0.00 $0.00" at bounding box center [740, 569] width 877 height 51
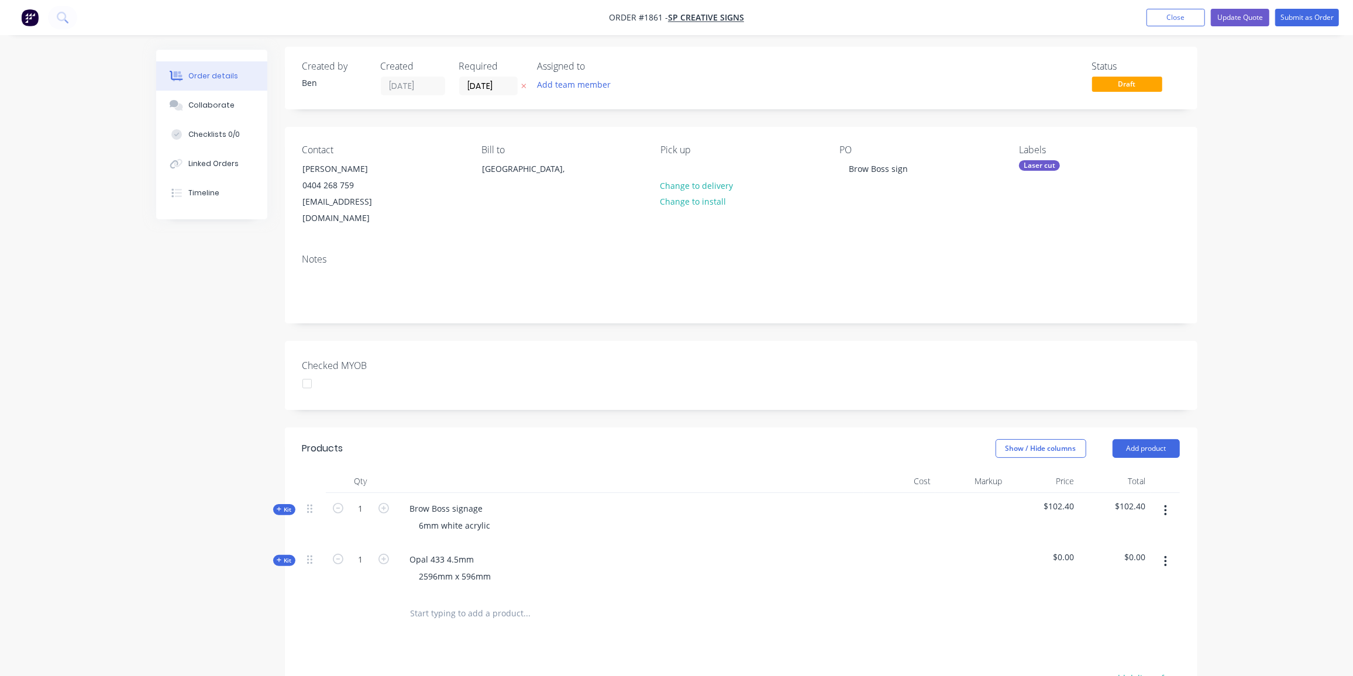
click at [281, 557] on icon "button" at bounding box center [279, 560] width 5 height 6
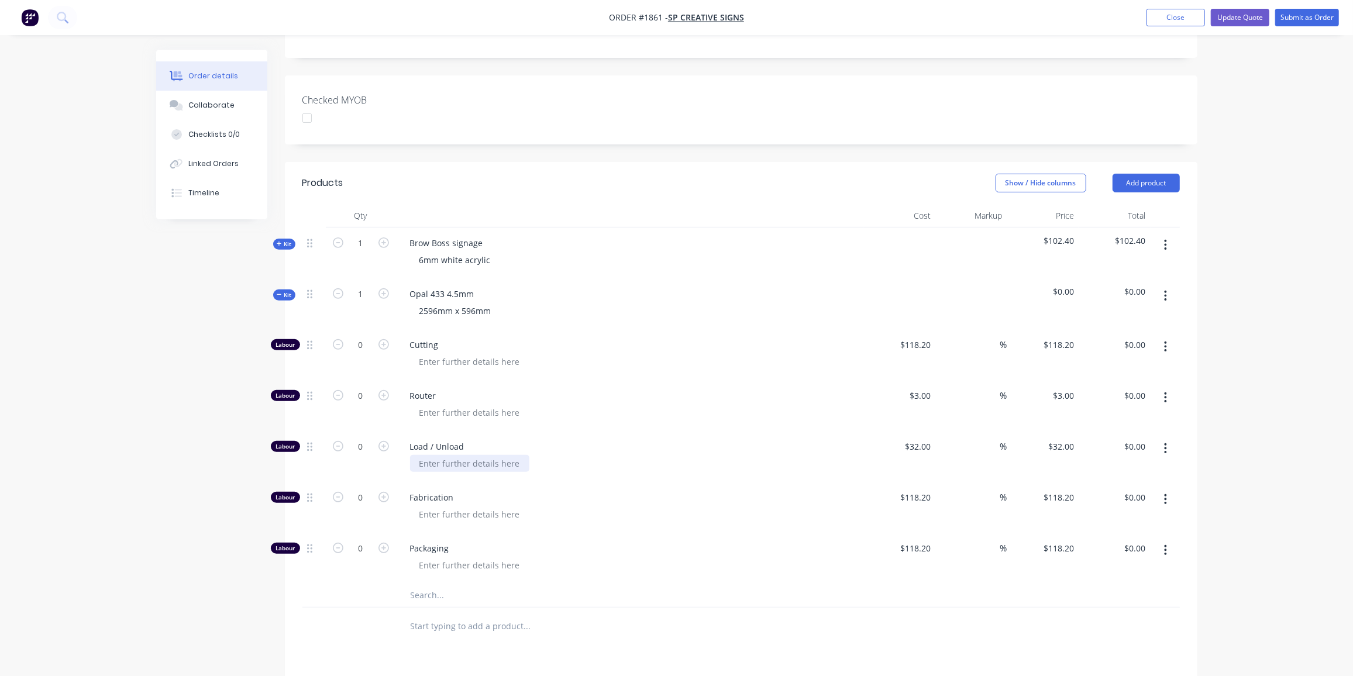
scroll to position [269, 0]
click at [365, 336] on input "0" at bounding box center [361, 345] width 30 height 18
type input "1"
type input "$118.20"
click at [931, 336] on input "118.2" at bounding box center [917, 344] width 36 height 17
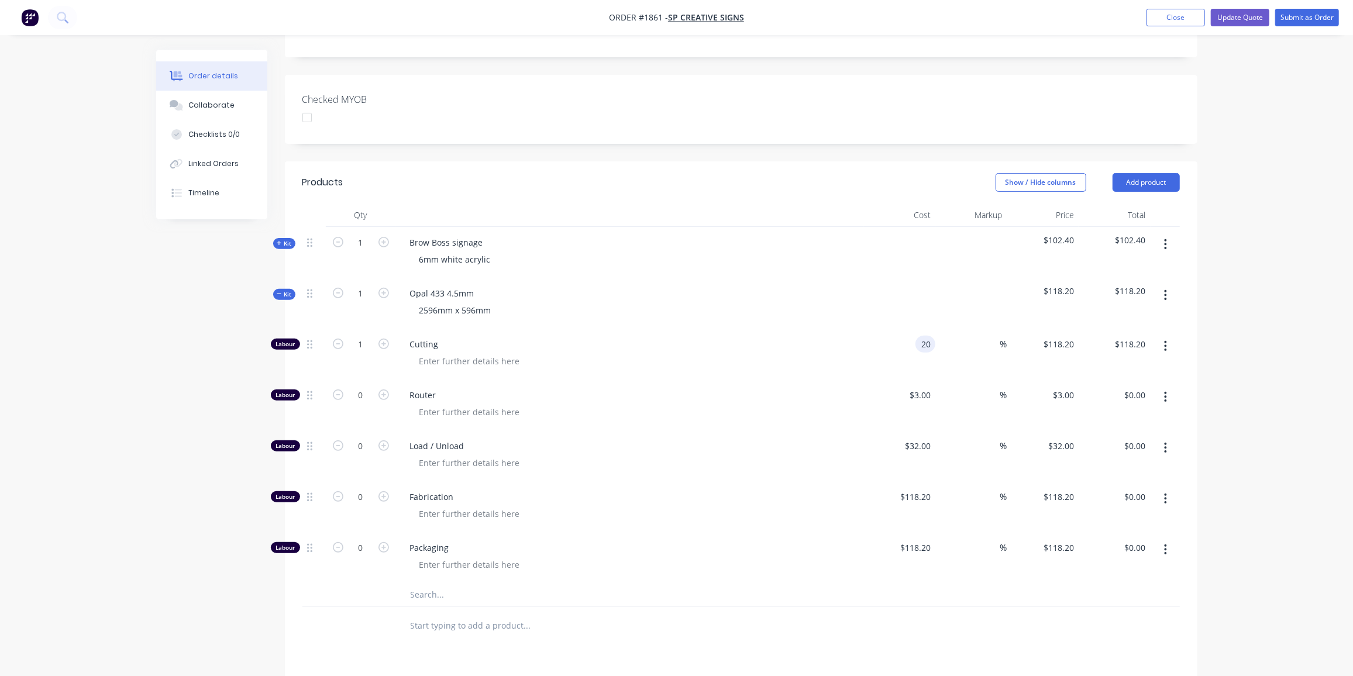
type input "$20.00"
click at [430, 583] on input "text" at bounding box center [527, 594] width 234 height 23
type input "433"
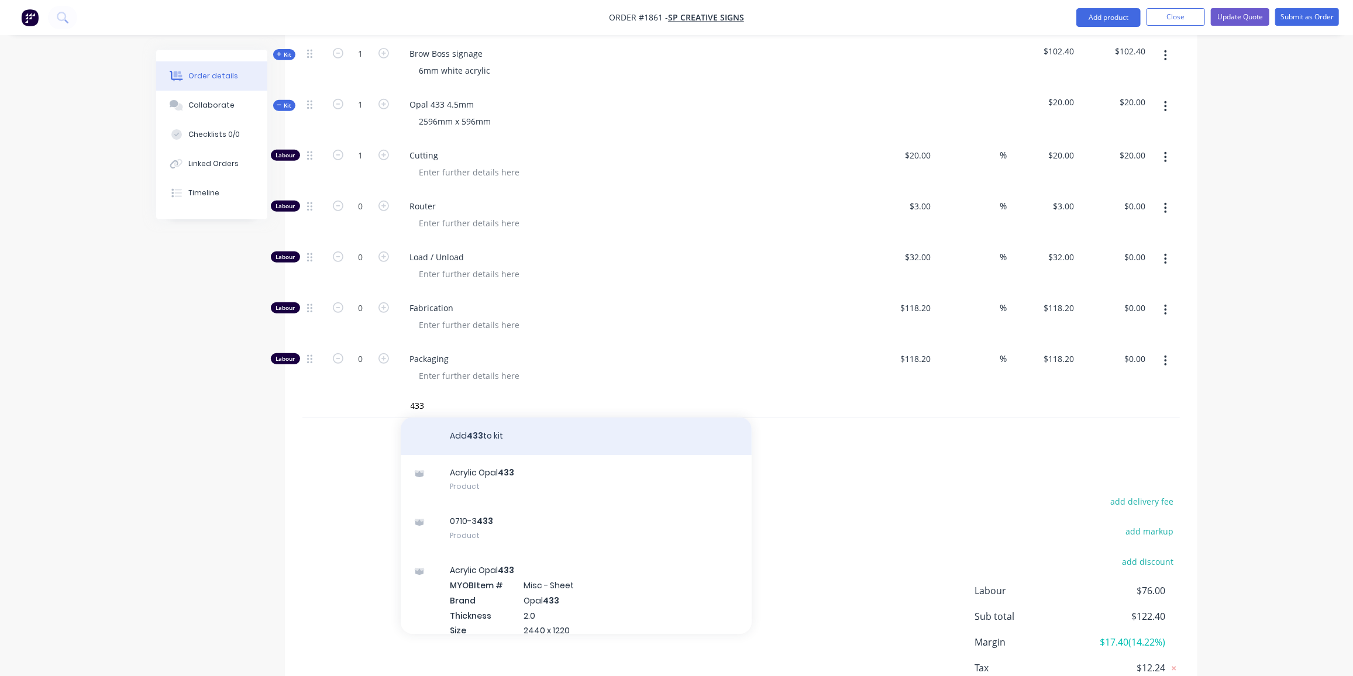
scroll to position [458, 0]
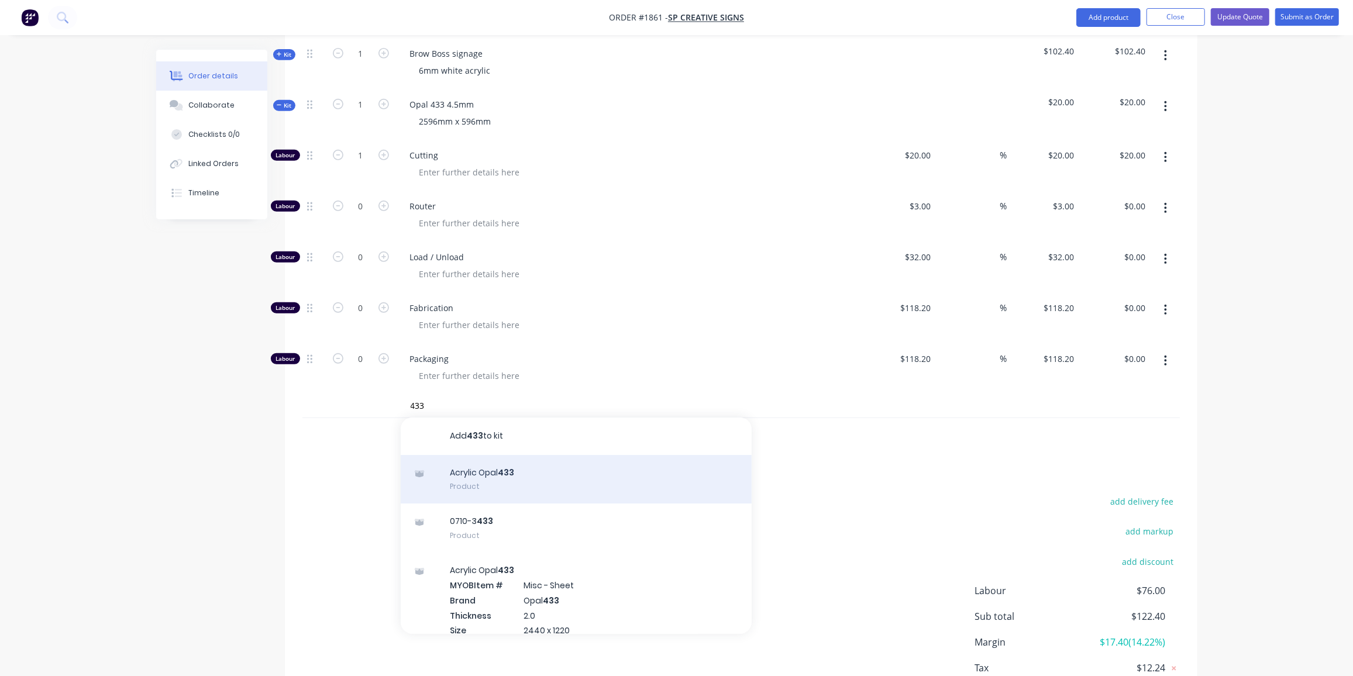
click at [547, 461] on div "Acrylic Opal 433 Product" at bounding box center [576, 479] width 351 height 49
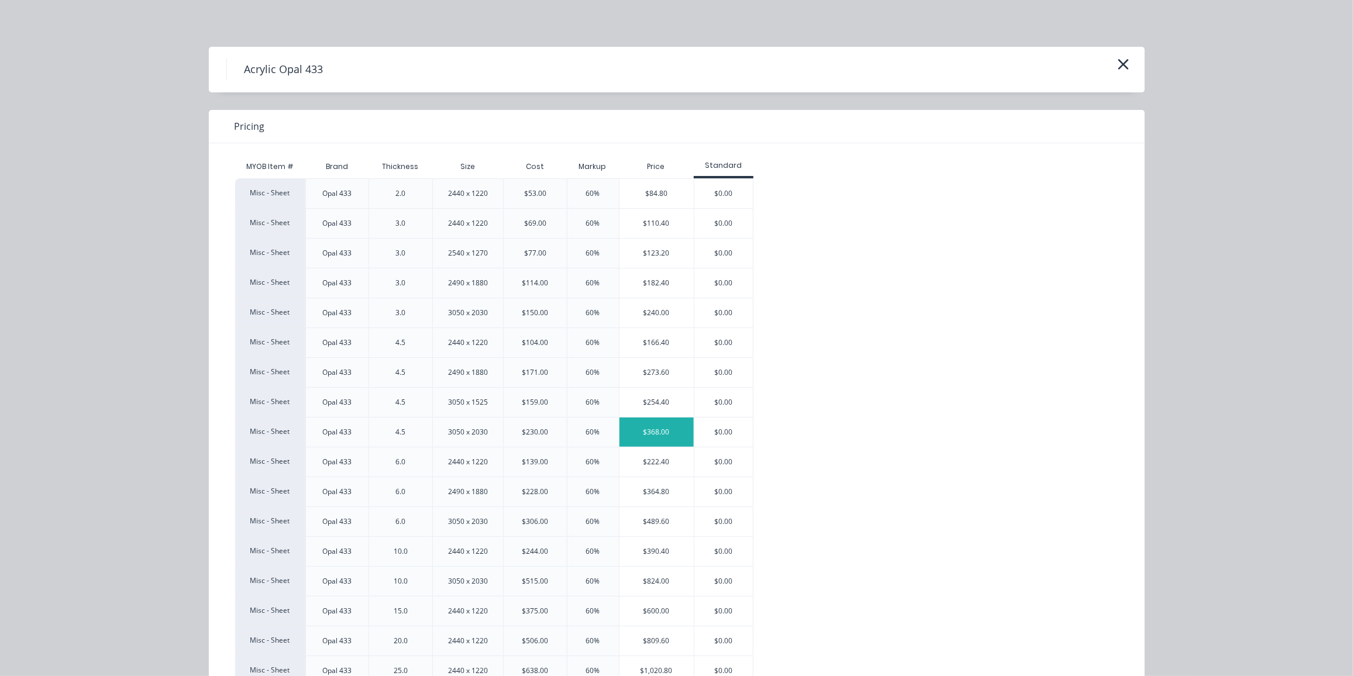
click at [665, 432] on div "$368.00" at bounding box center [656, 432] width 74 height 29
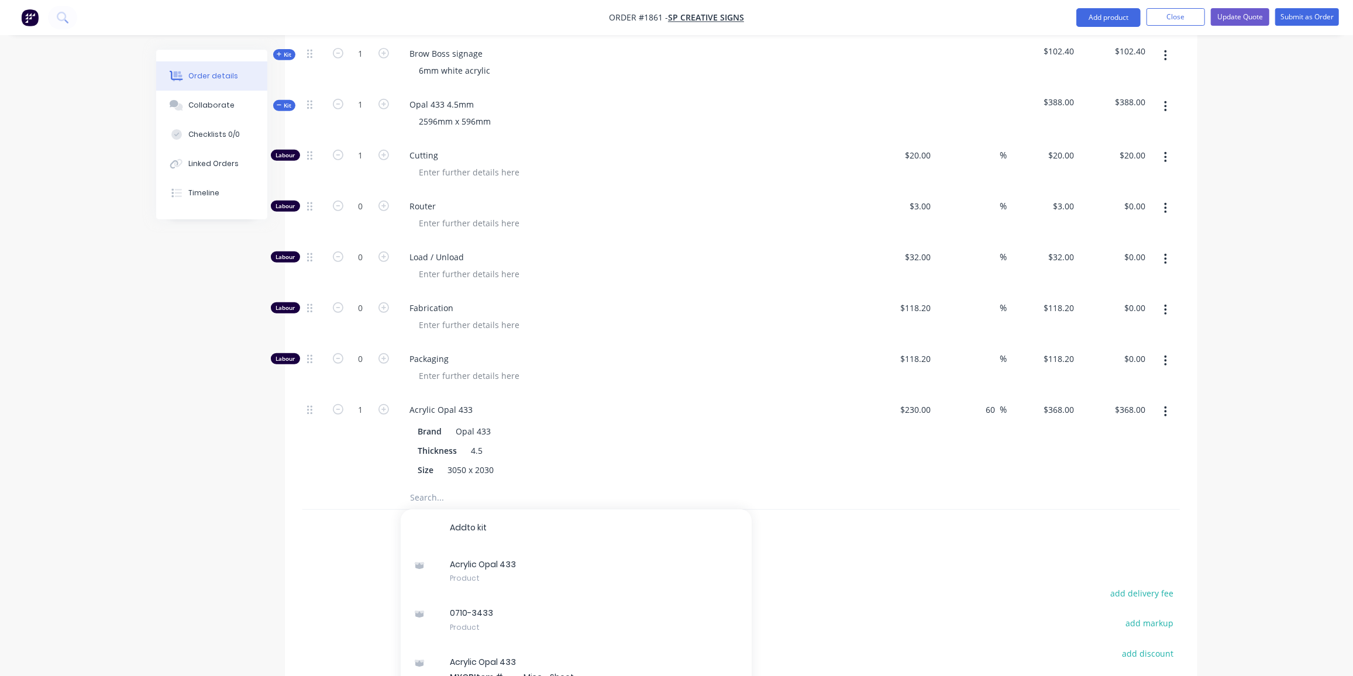
click at [366, 486] on div at bounding box center [361, 497] width 70 height 23
click at [367, 401] on input "1" at bounding box center [361, 410] width 30 height 18
type input "0.33"
type input "$121.44"
click at [289, 101] on span "Kit" at bounding box center [284, 105] width 15 height 9
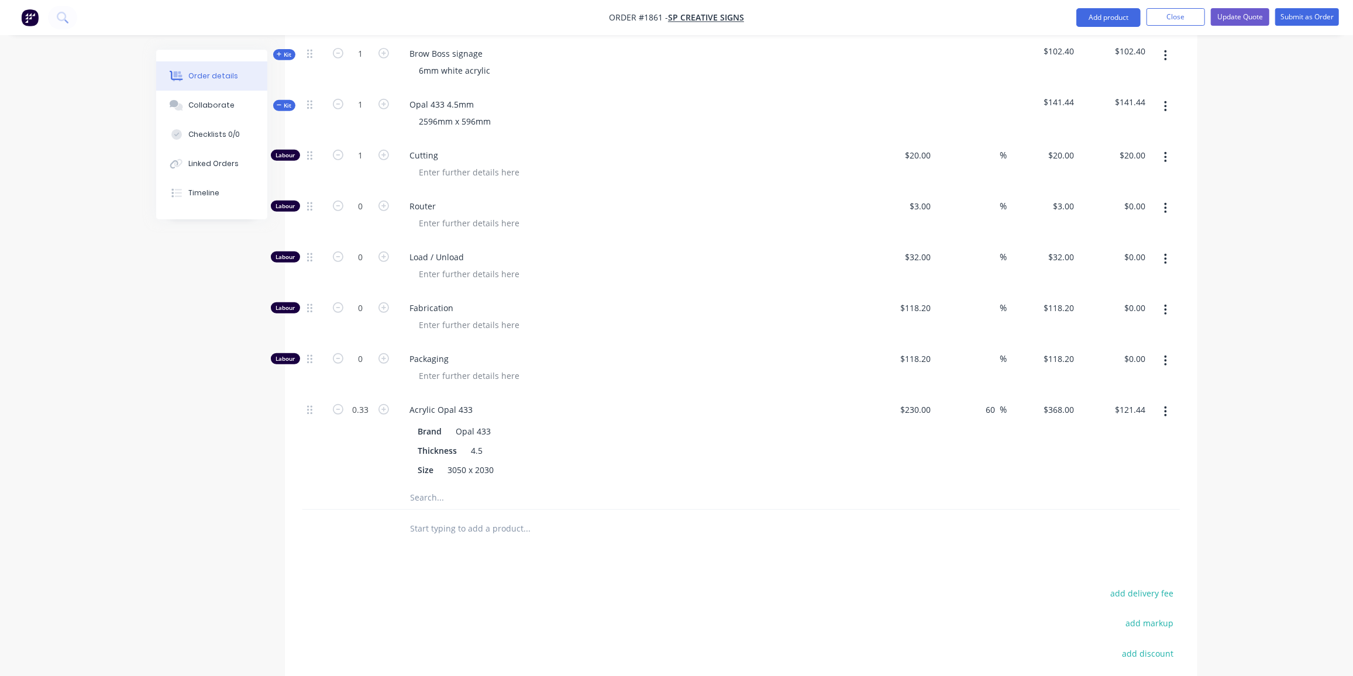
scroll to position [240, 0]
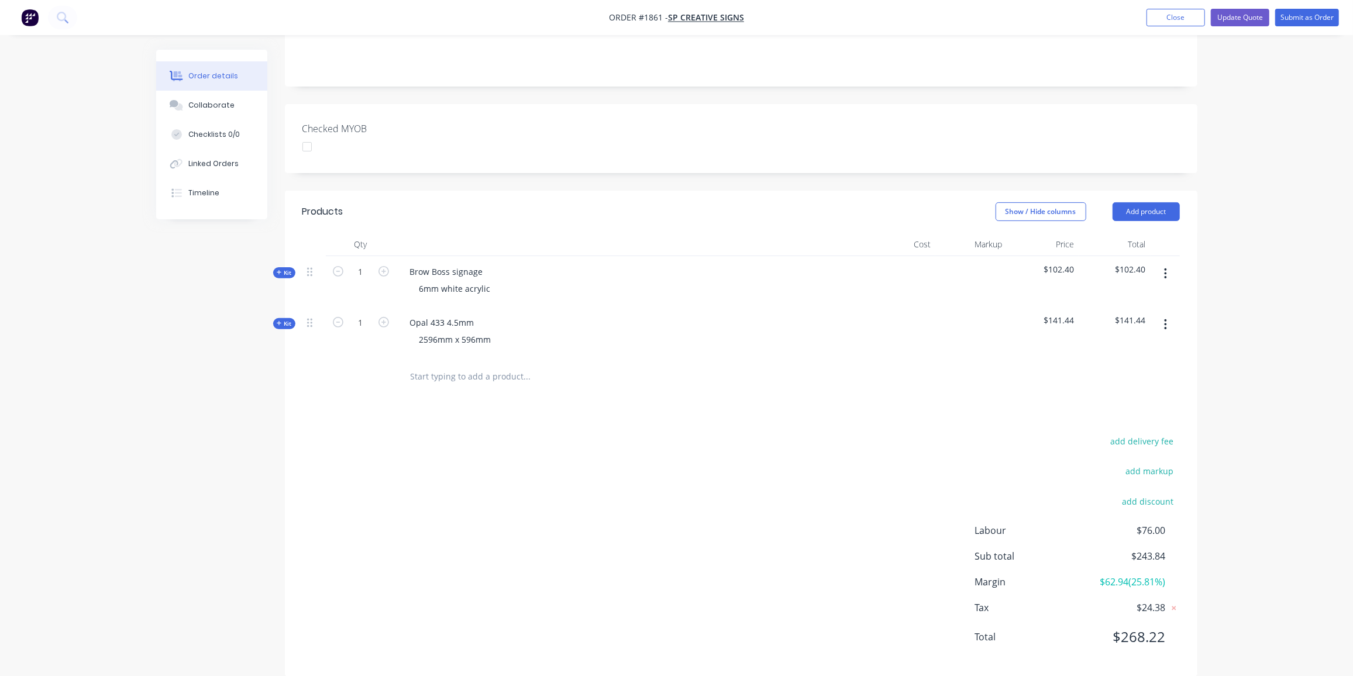
drag, startPoint x: 303, startPoint y: 419, endPoint x: 560, endPoint y: 450, distance: 259.1
click at [309, 433] on div "add delivery fee add markup add discount Labour $76.00 Sub total $243.84 Margin…" at bounding box center [740, 546] width 877 height 226
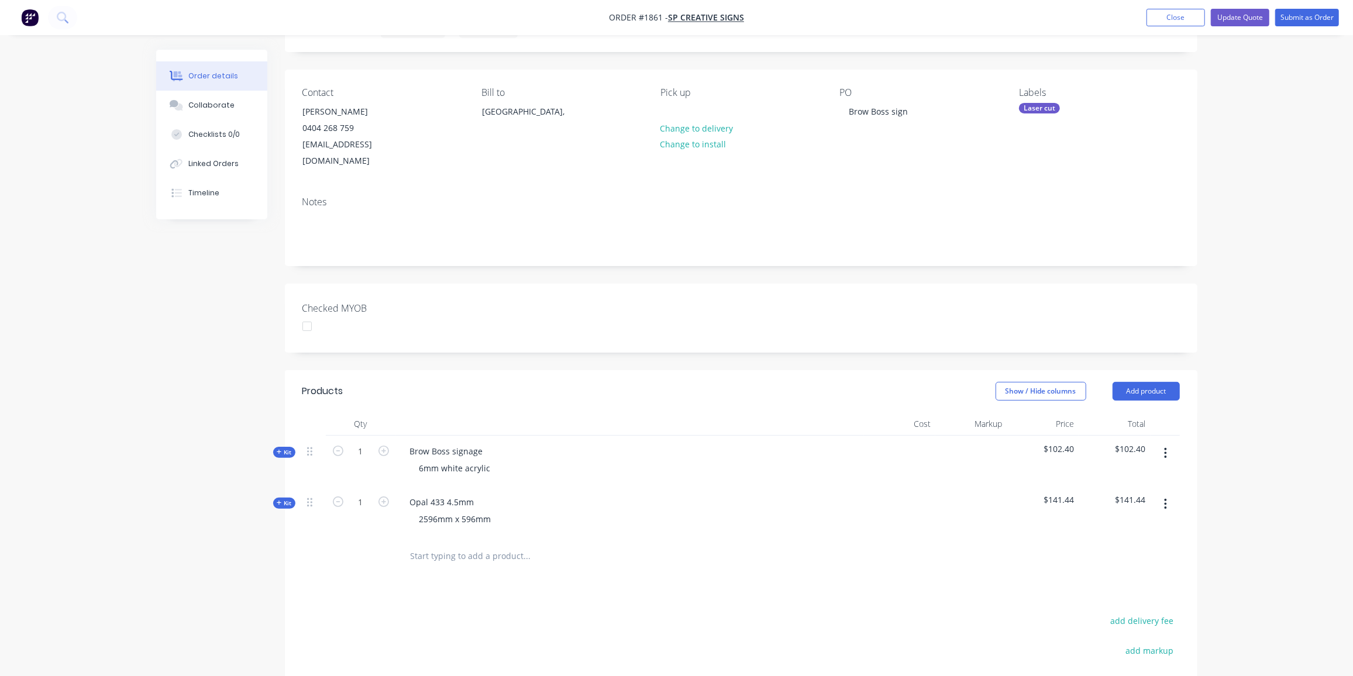
scroll to position [0, 0]
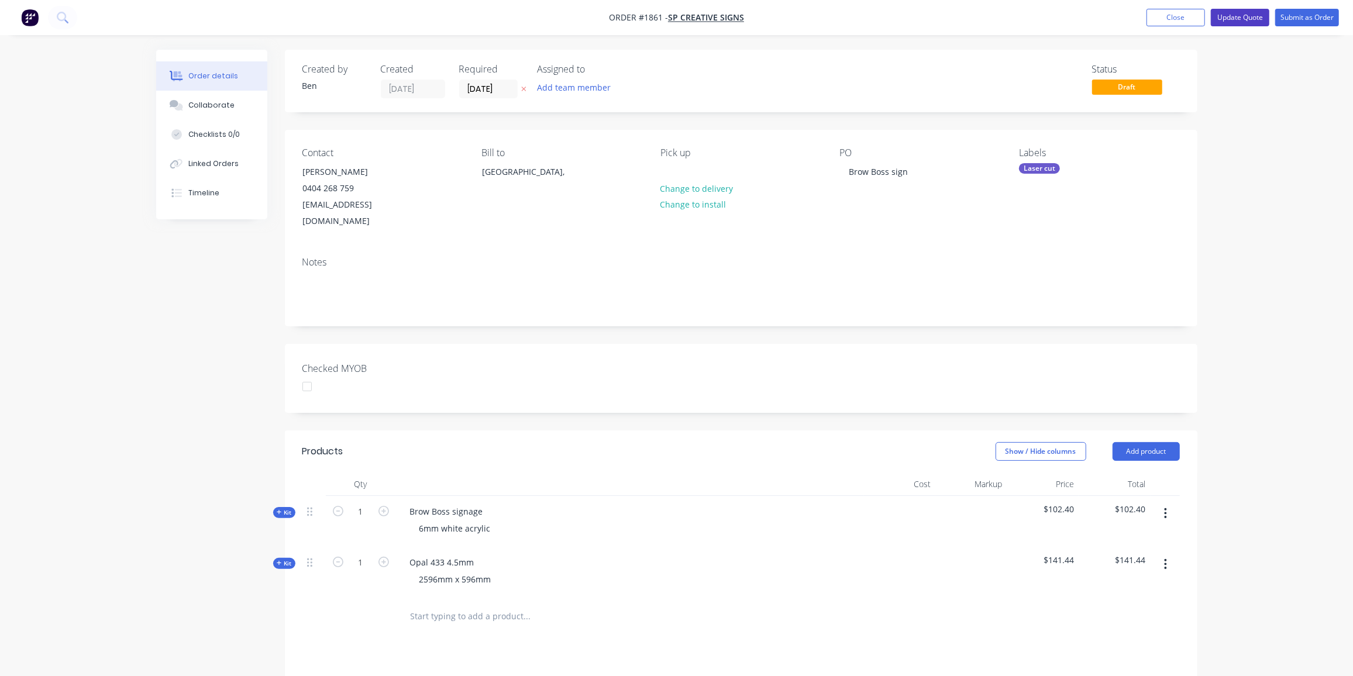
click at [1233, 11] on button "Update Quote" at bounding box center [1240, 18] width 58 height 18
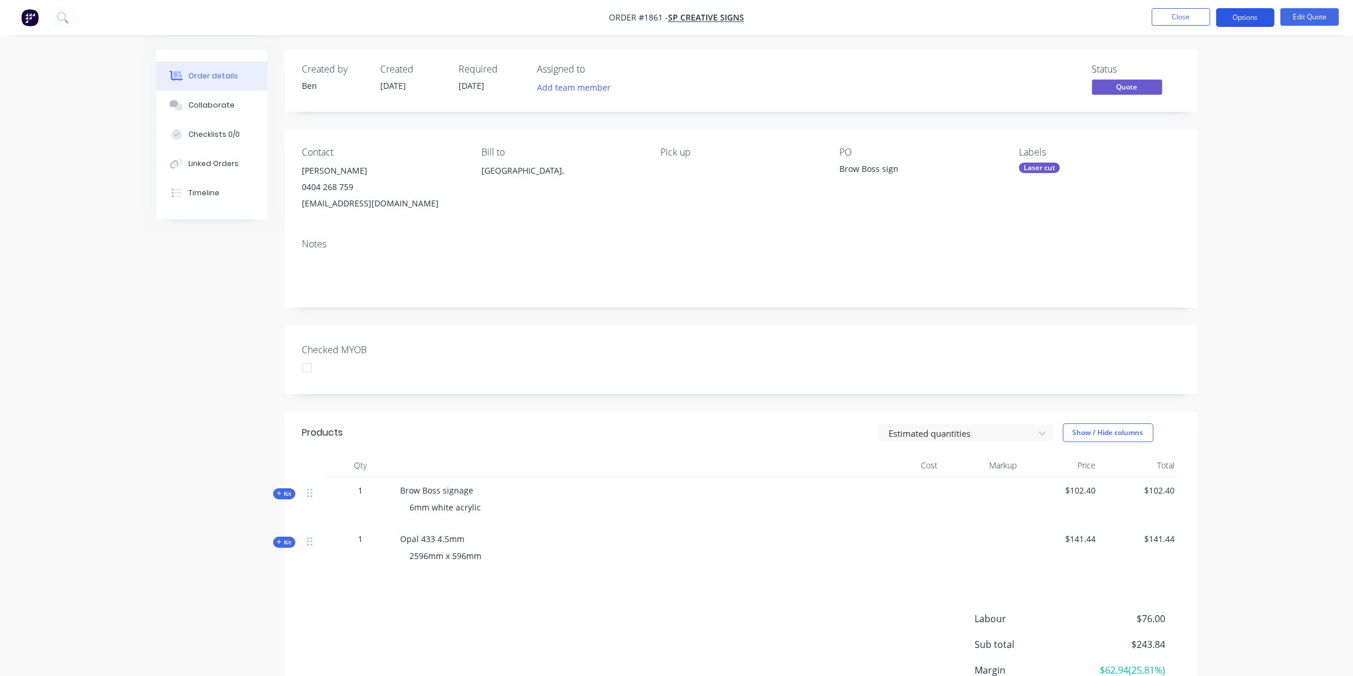
click at [1256, 21] on button "Options" at bounding box center [1245, 17] width 58 height 19
click at [1197, 71] on div "Quote" at bounding box center [1210, 71] width 108 height 17
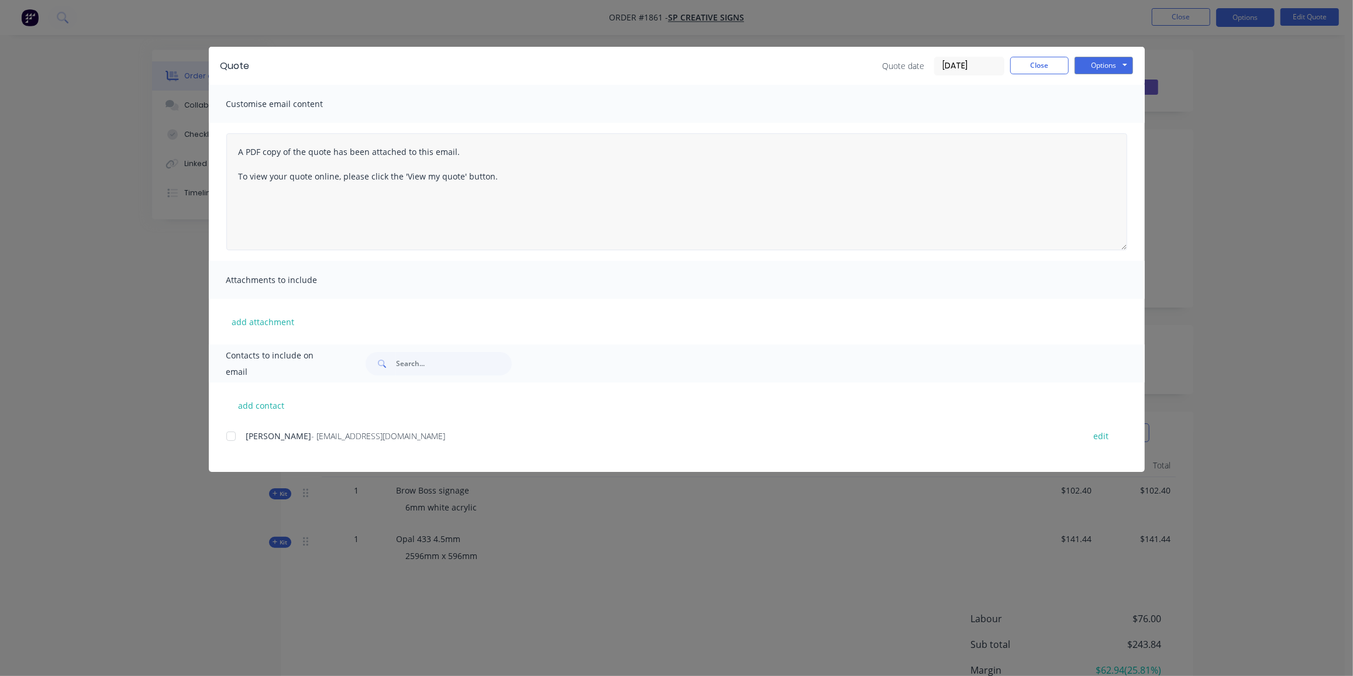
drag, startPoint x: 230, startPoint y: 438, endPoint x: 749, endPoint y: 170, distance: 584.1
click at [230, 438] on div at bounding box center [230, 436] width 23 height 23
click at [1116, 60] on button "Options" at bounding box center [1103, 66] width 58 height 18
click at [1119, 125] on button "Email" at bounding box center [1111, 124] width 75 height 19
click at [1025, 66] on button "Close" at bounding box center [1039, 66] width 58 height 18
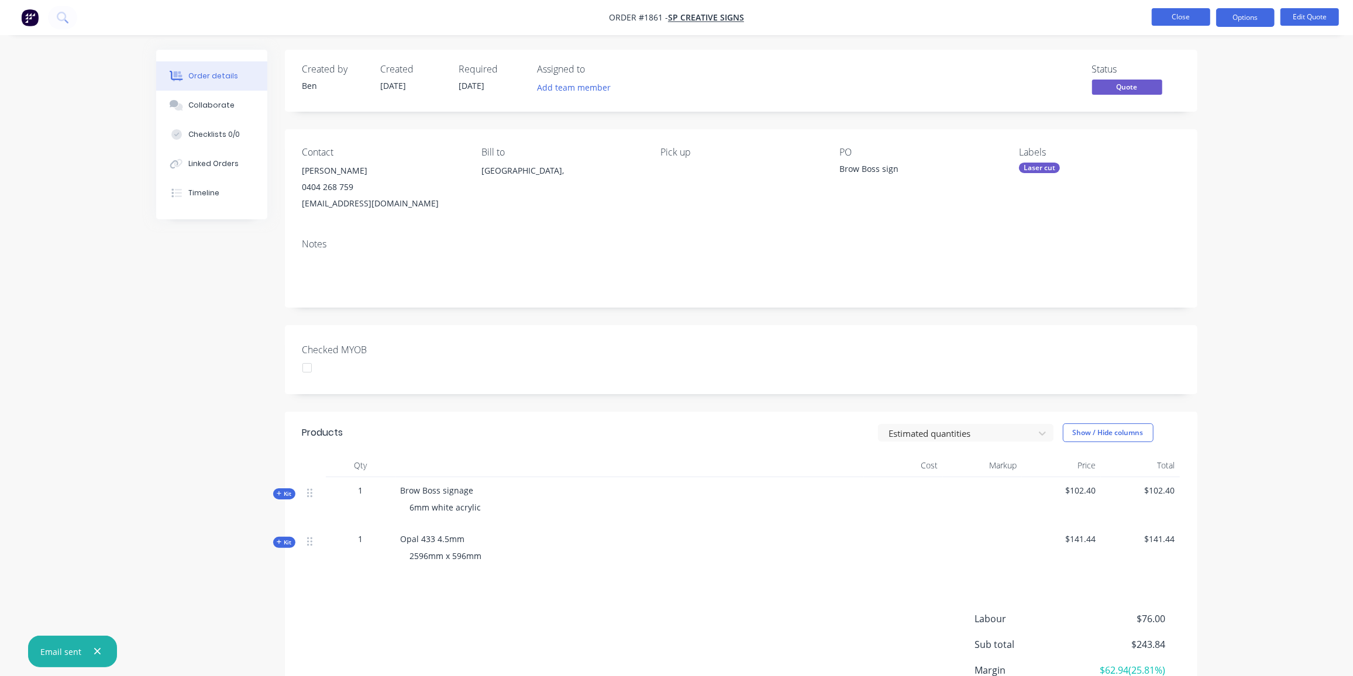
click at [1193, 12] on button "Close" at bounding box center [1181, 17] width 58 height 18
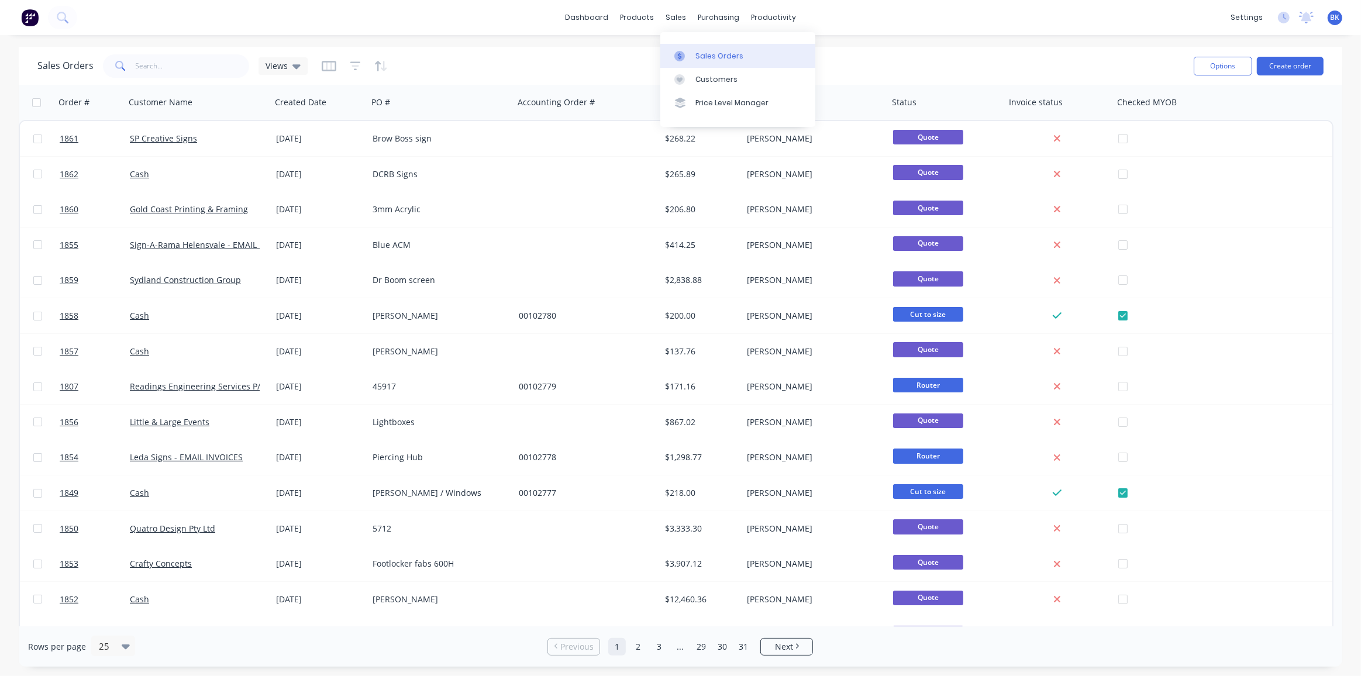
drag, startPoint x: 699, startPoint y: 50, endPoint x: 708, endPoint y: 57, distance: 10.8
click at [699, 51] on div "Sales Orders" at bounding box center [719, 56] width 48 height 11
click at [1300, 67] on button "Create order" at bounding box center [1290, 66] width 67 height 19
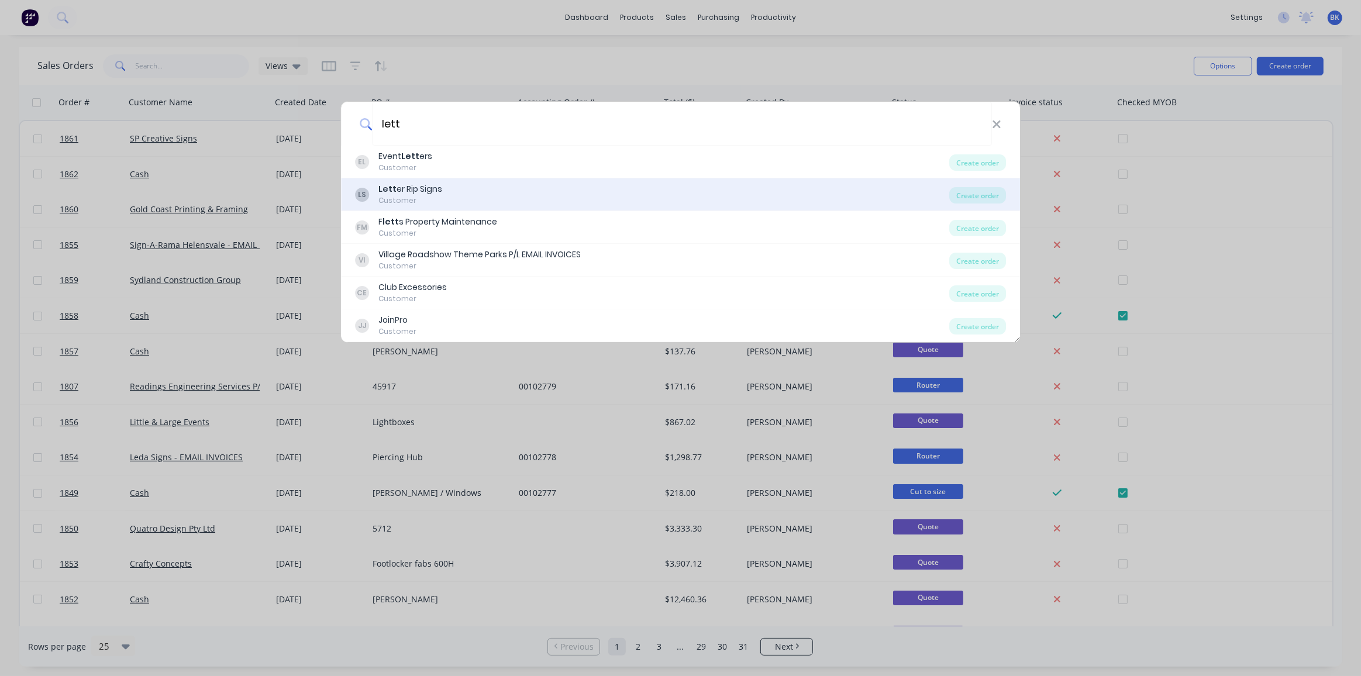
type input "lett"
click at [484, 184] on div "LS Lett er Rip Signs Customer" at bounding box center [652, 194] width 595 height 23
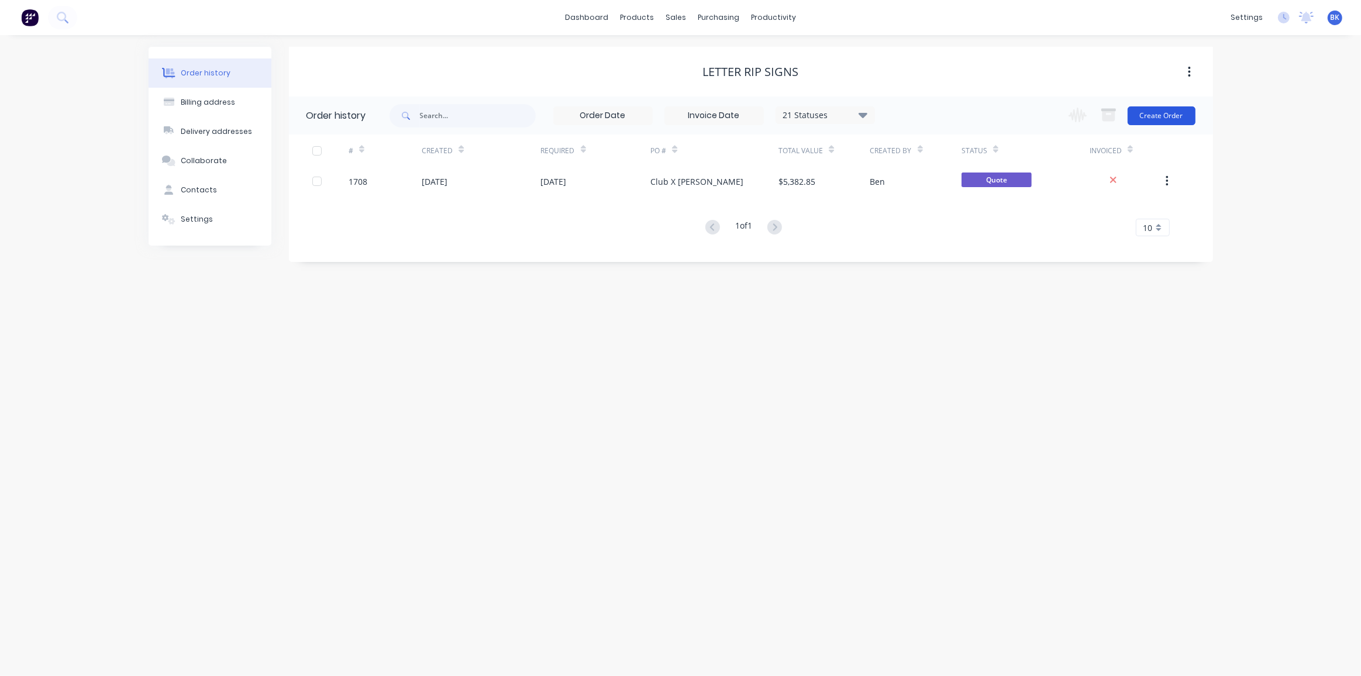
click at [1150, 115] on button "Create Order" at bounding box center [1162, 115] width 68 height 19
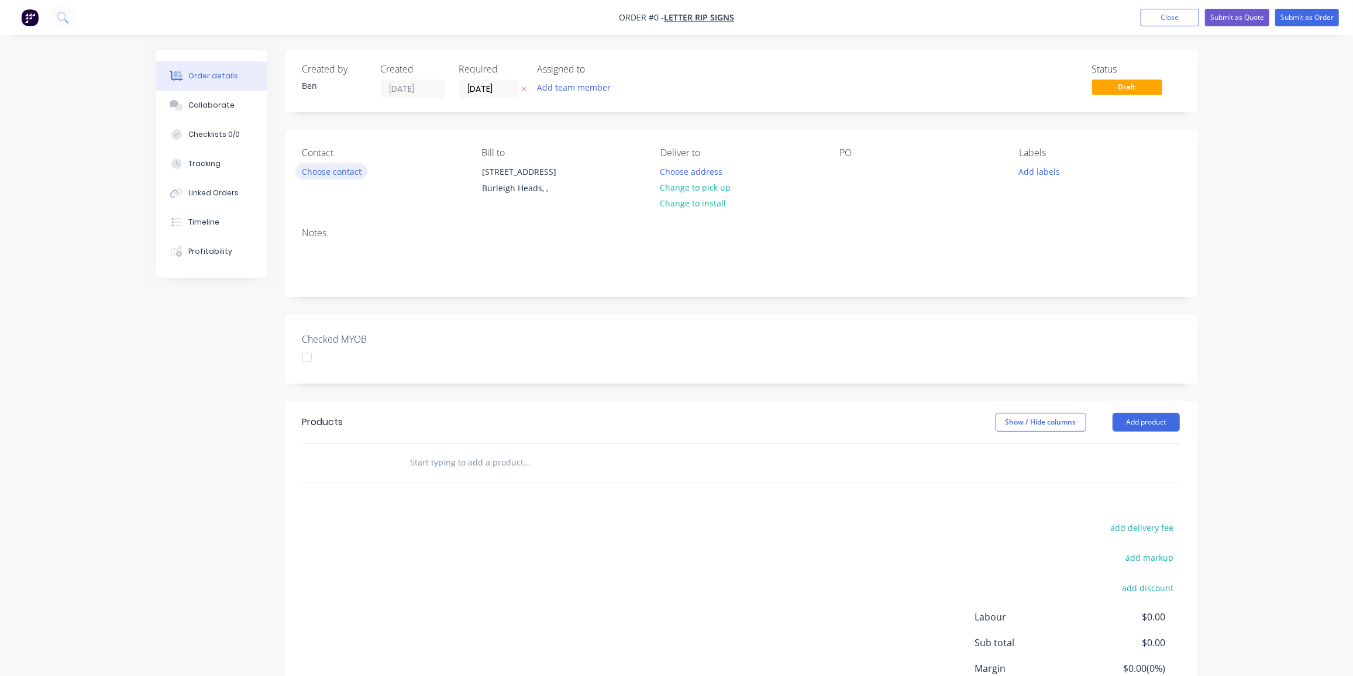
click at [344, 168] on button "Choose contact" at bounding box center [331, 171] width 72 height 16
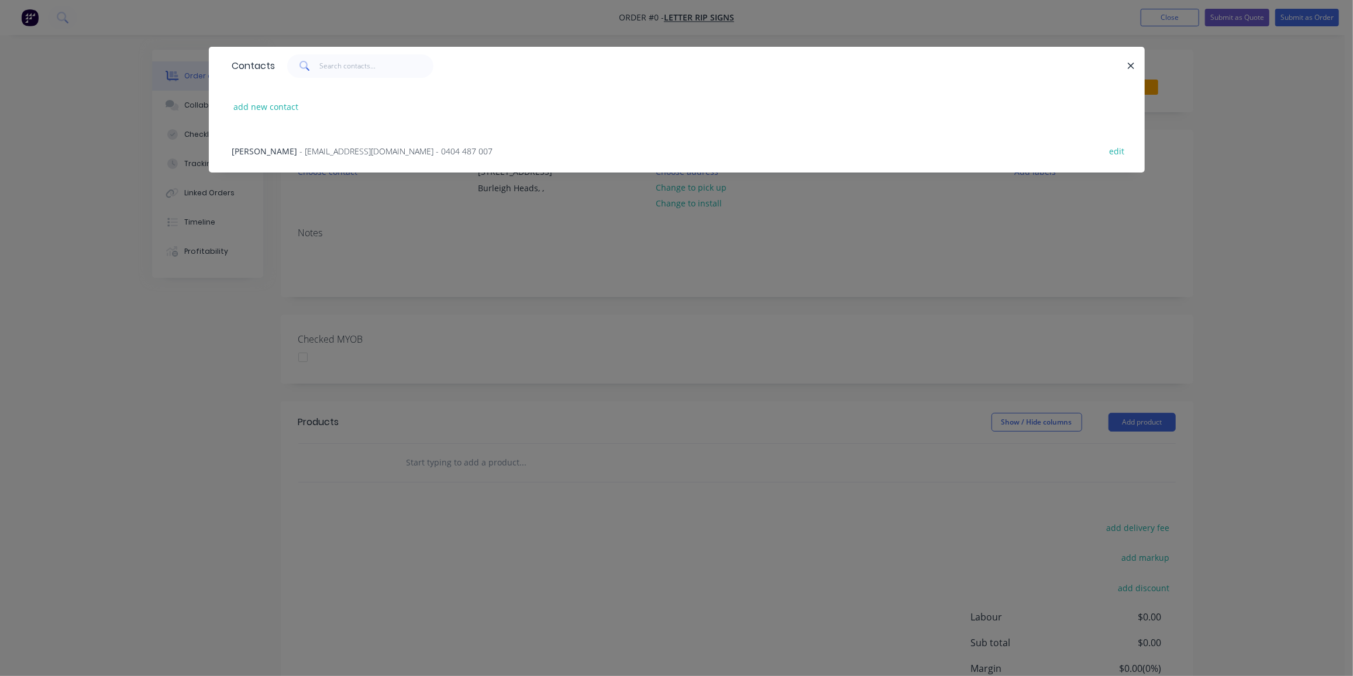
click at [300, 146] on span "- [EMAIL_ADDRESS][DOMAIN_NAME] - 0404 487 007" at bounding box center [396, 151] width 193 height 11
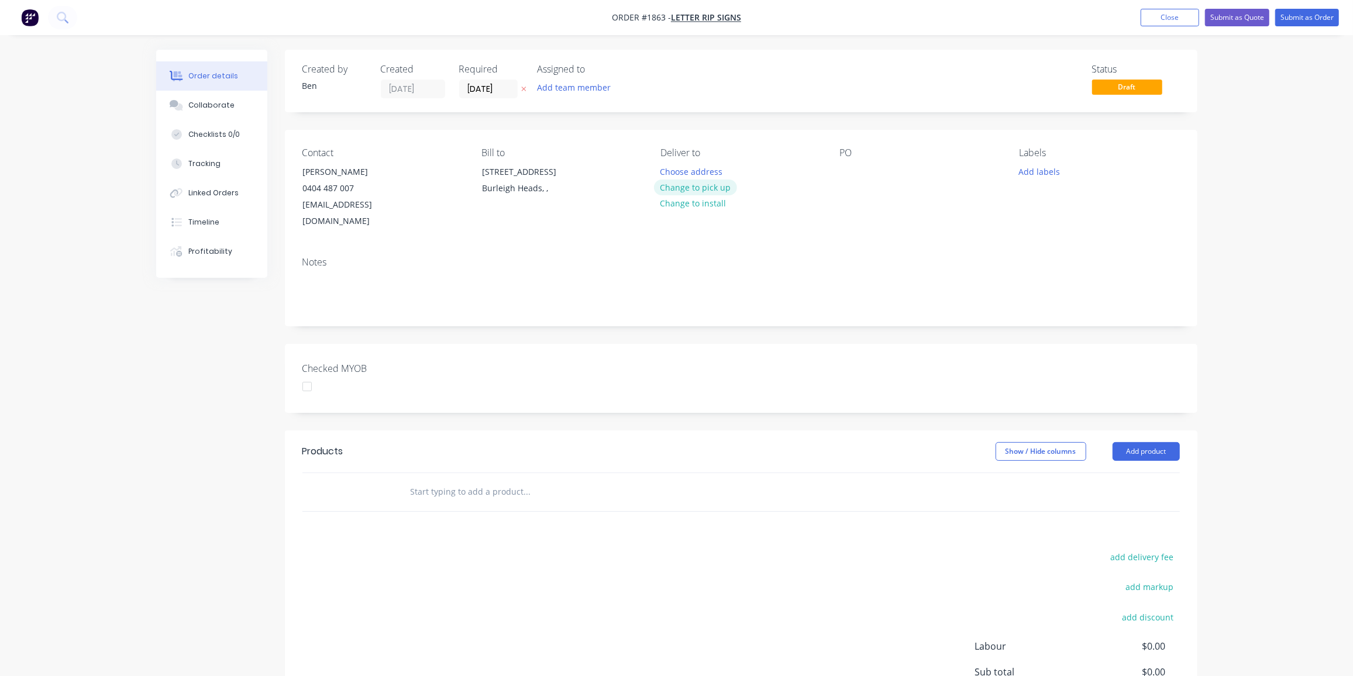
click at [719, 188] on button "Change to pick up" at bounding box center [695, 188] width 83 height 16
click at [853, 172] on div at bounding box center [849, 171] width 19 height 17
click at [1057, 172] on button "Add labels" at bounding box center [1039, 171] width 54 height 16
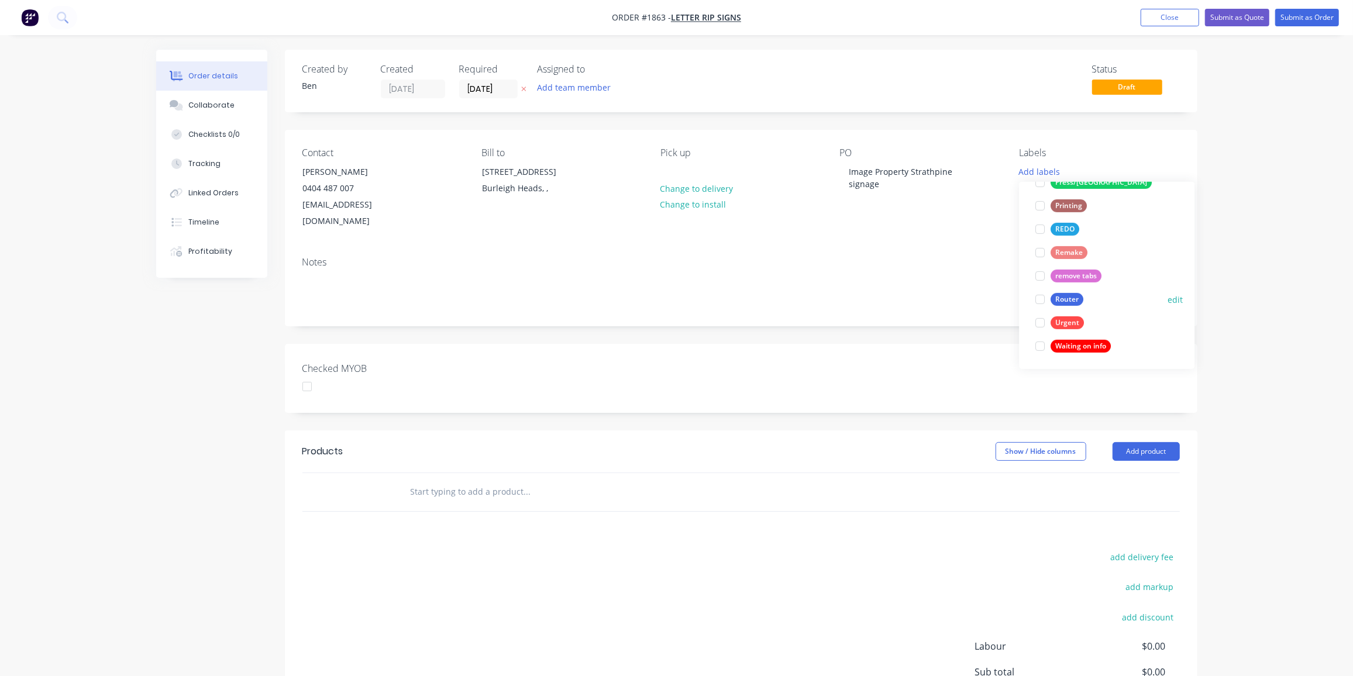
click at [1060, 302] on div "Router" at bounding box center [1066, 299] width 33 height 13
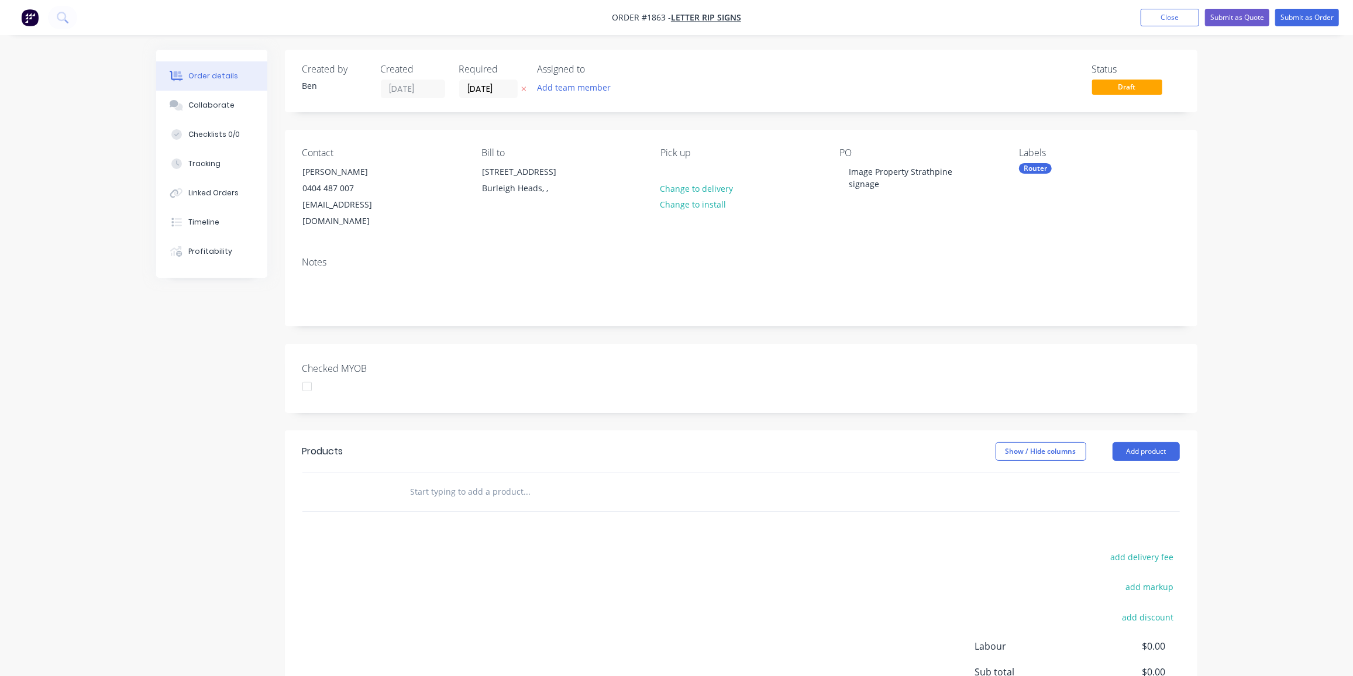
click at [733, 498] on div "Products Show / Hide columns Add product add delivery fee add markup add discou…" at bounding box center [741, 611] width 912 height 362
click at [1166, 18] on button "Close" at bounding box center [1169, 18] width 58 height 18
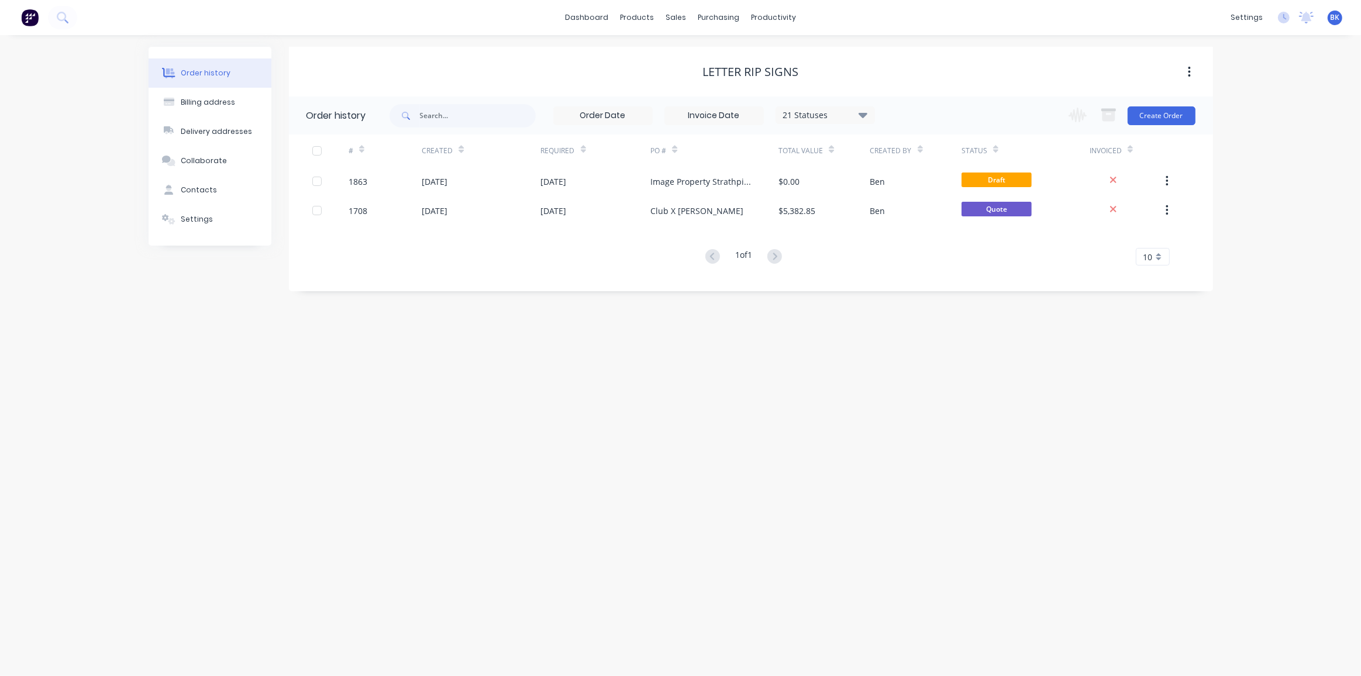
drag, startPoint x: 704, startPoint y: 469, endPoint x: 697, endPoint y: 588, distance: 118.9
click at [705, 469] on div "Order history Billing address Delivery addresses Collaborate Contacts Settings …" at bounding box center [680, 355] width 1361 height 641
click at [793, 54] on div "Workflow" at bounding box center [794, 56] width 35 height 11
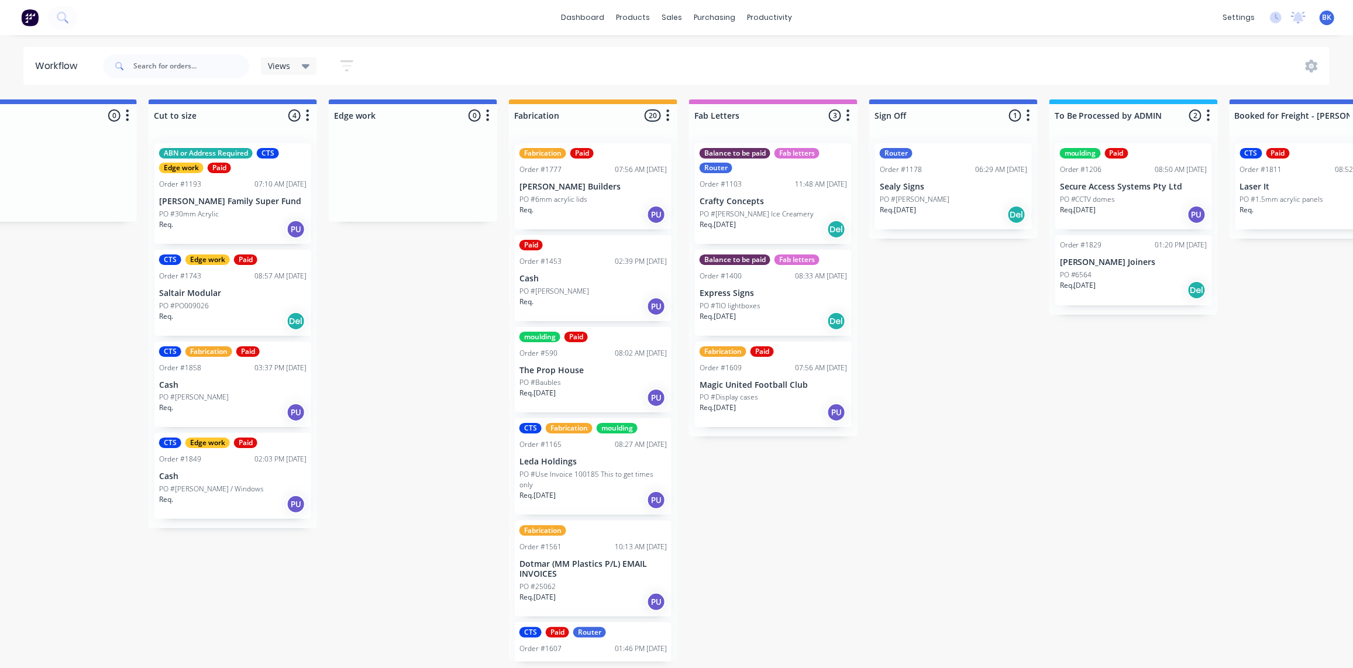
scroll to position [1, 957]
click at [774, 289] on p "Express Signs" at bounding box center [772, 293] width 147 height 10
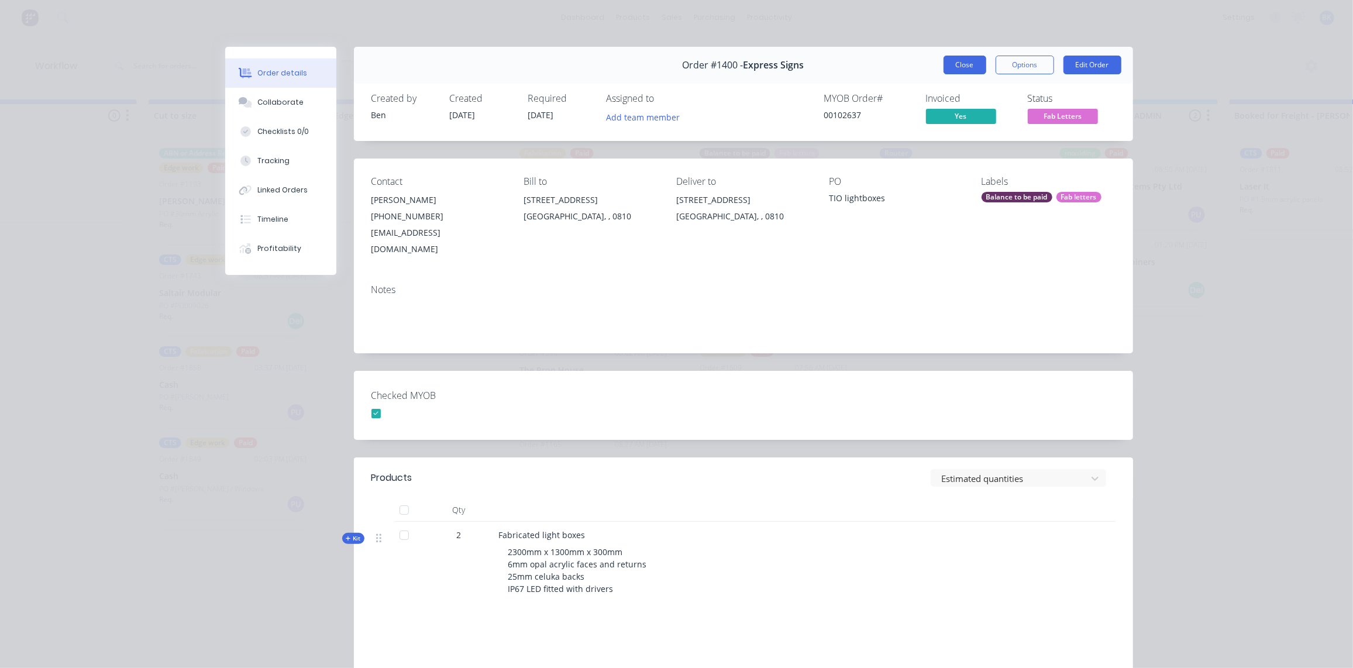
click at [966, 62] on button "Close" at bounding box center [964, 65] width 43 height 19
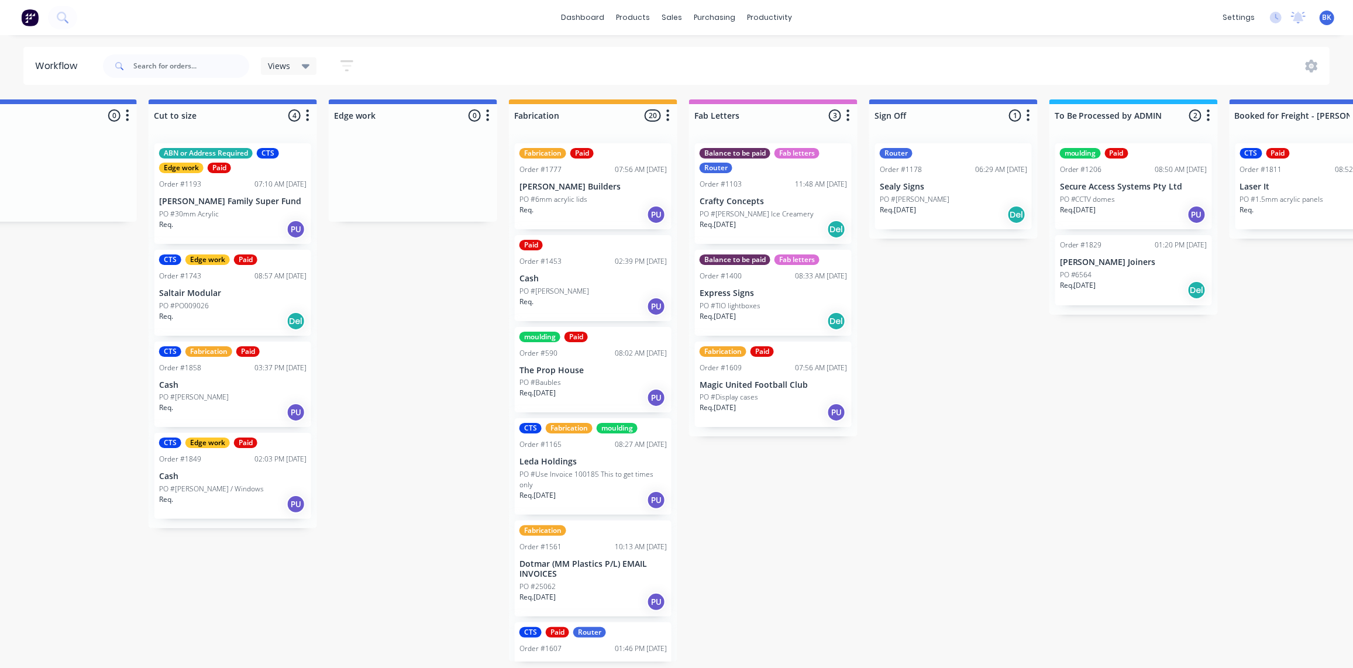
scroll to position [1, 0]
